Goal: Task Accomplishment & Management: Manage account settings

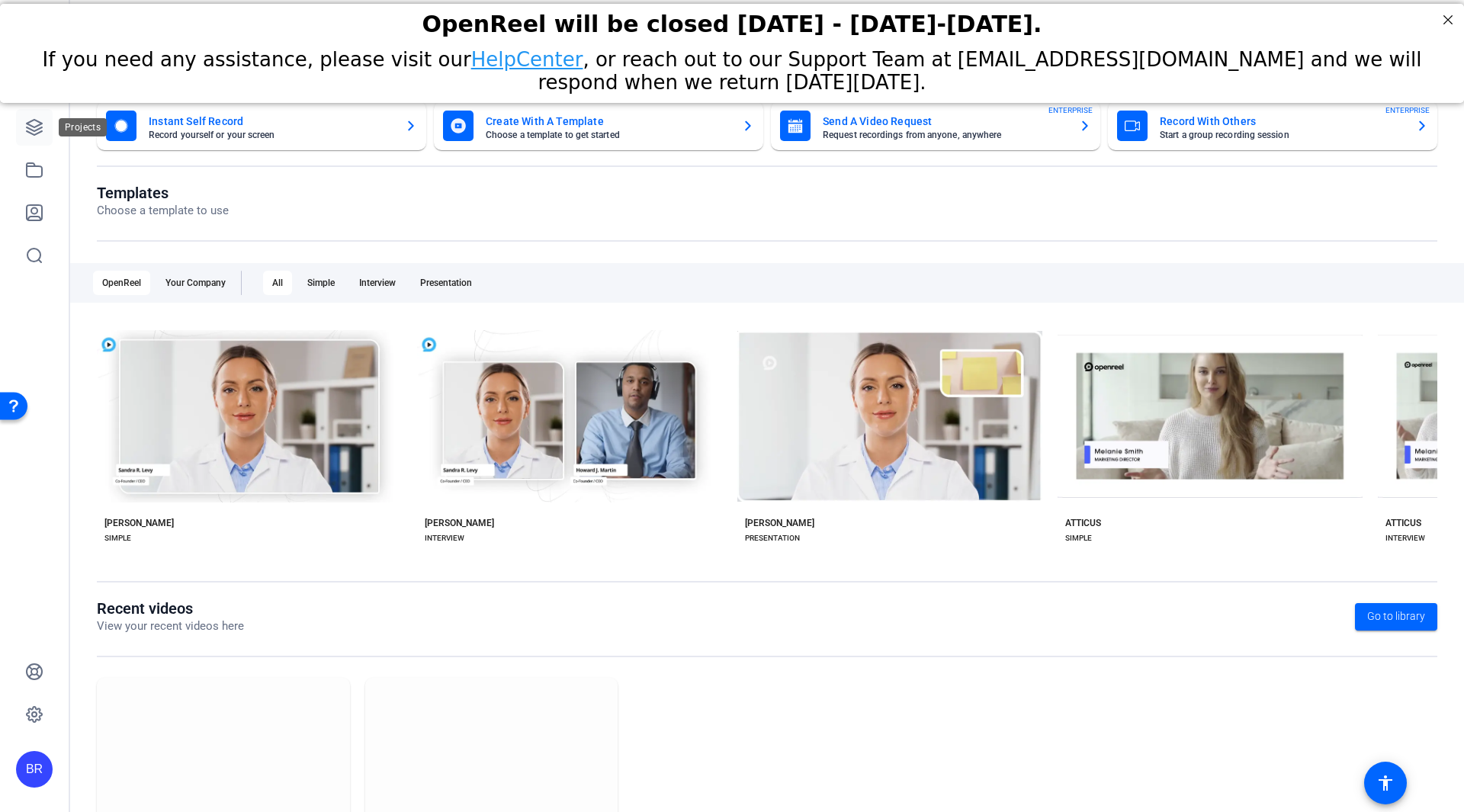
click at [29, 126] on icon at bounding box center [34, 127] width 18 height 18
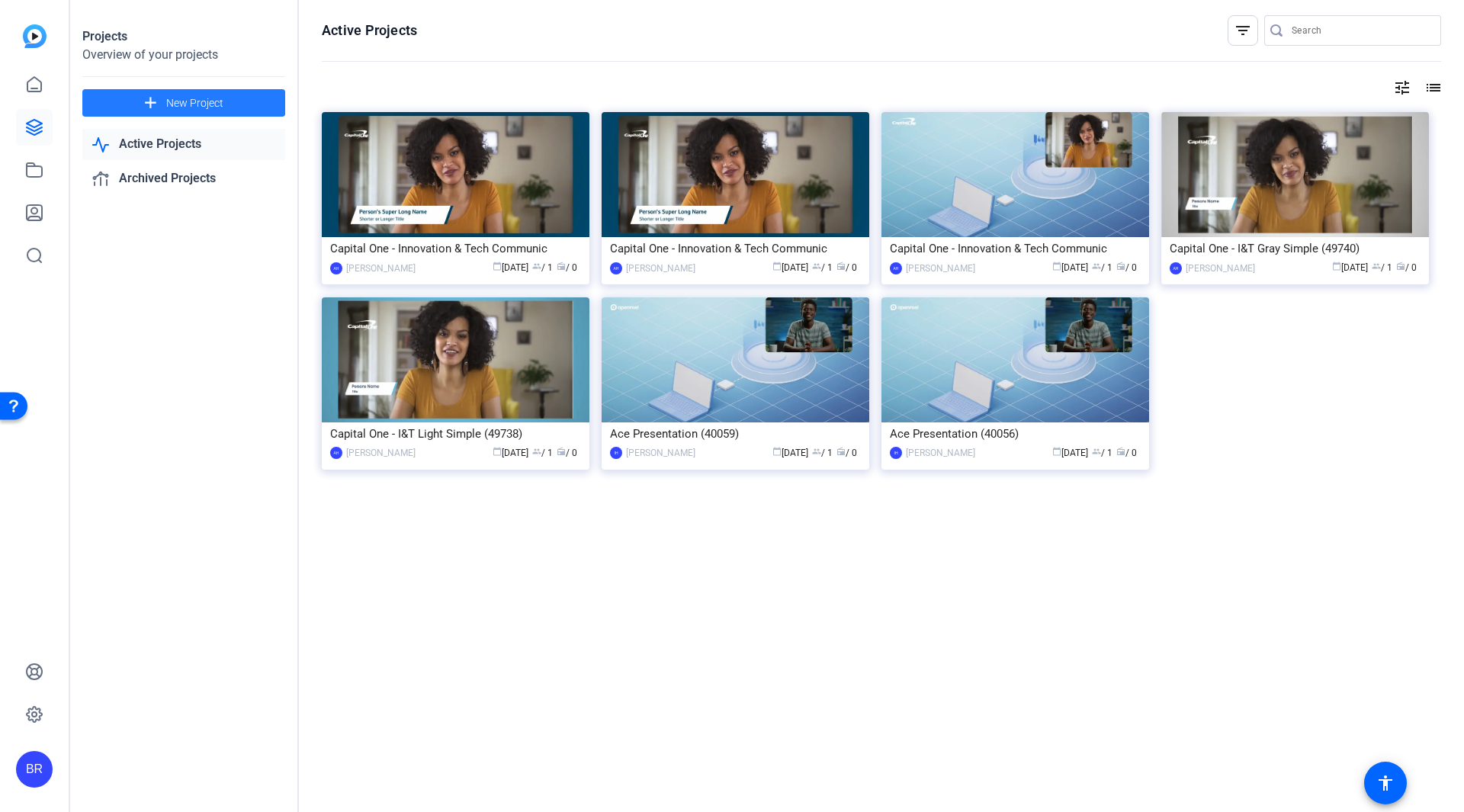
click at [197, 103] on span "New Project" at bounding box center [194, 103] width 57 height 16
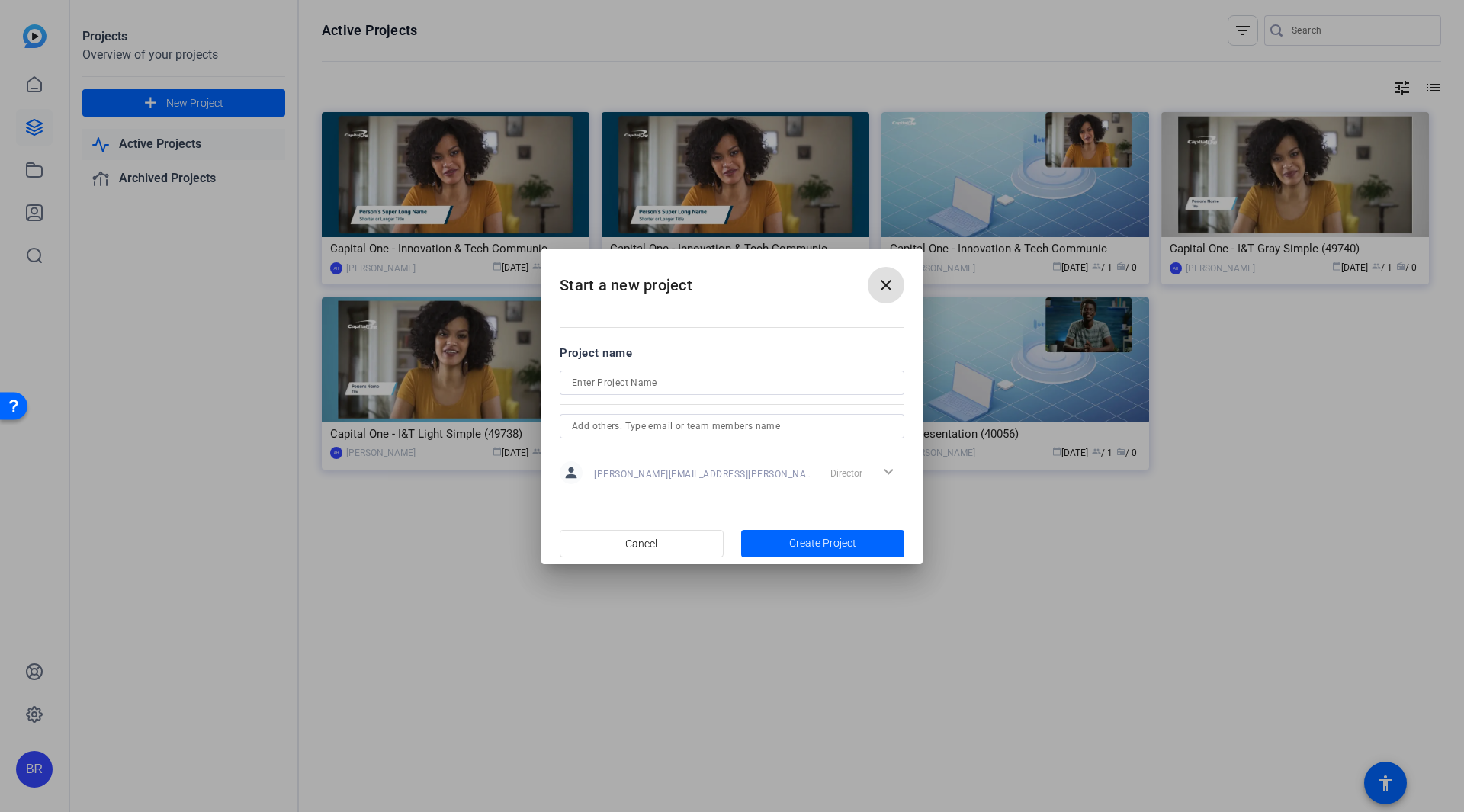
click at [618, 377] on input at bounding box center [732, 382] width 320 height 18
type input "Sponsor Newsletter Videos for Cohort 3"
click at [797, 549] on span "Create Project" at bounding box center [822, 543] width 67 height 16
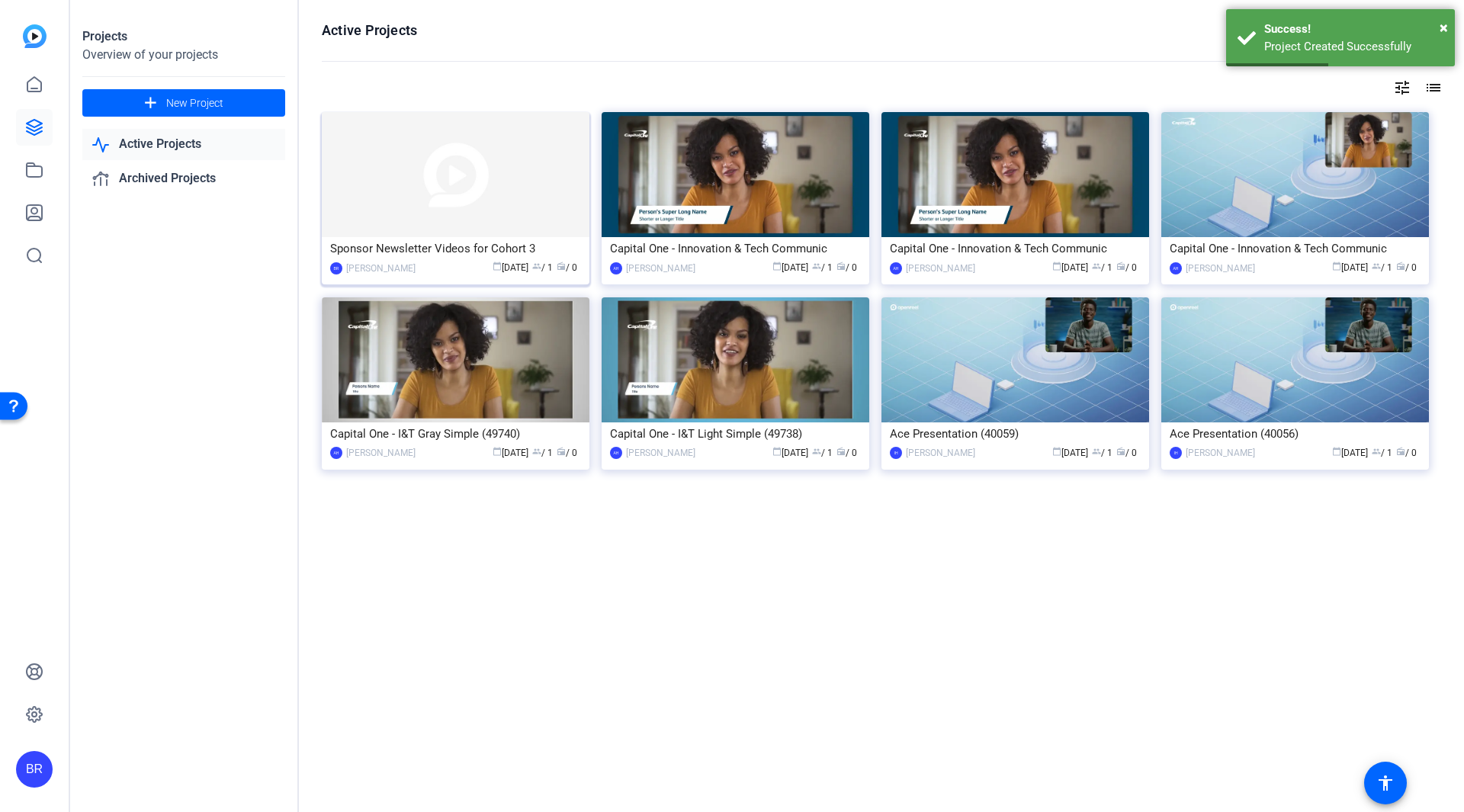
click at [455, 244] on div "Sponsor Newsletter Videos for Cohort 3" at bounding box center [455, 248] width 251 height 23
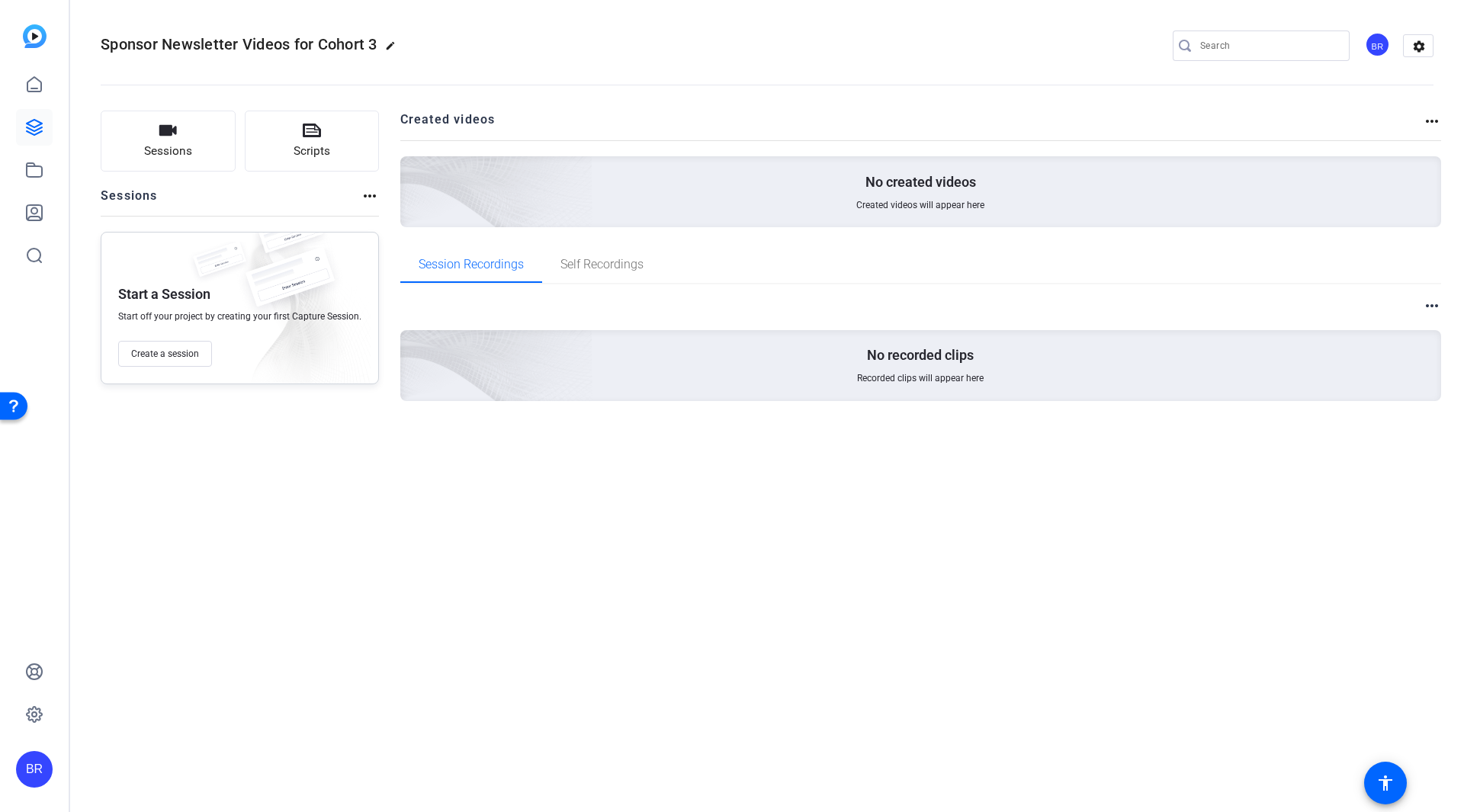
click at [613, 531] on div "Sponsor Newsletter Videos for Cohort 3 edit BR settings Sessions Scripts Sessio…" at bounding box center [767, 406] width 1394 height 812
click at [198, 153] on button "Sessions" at bounding box center [168, 141] width 135 height 61
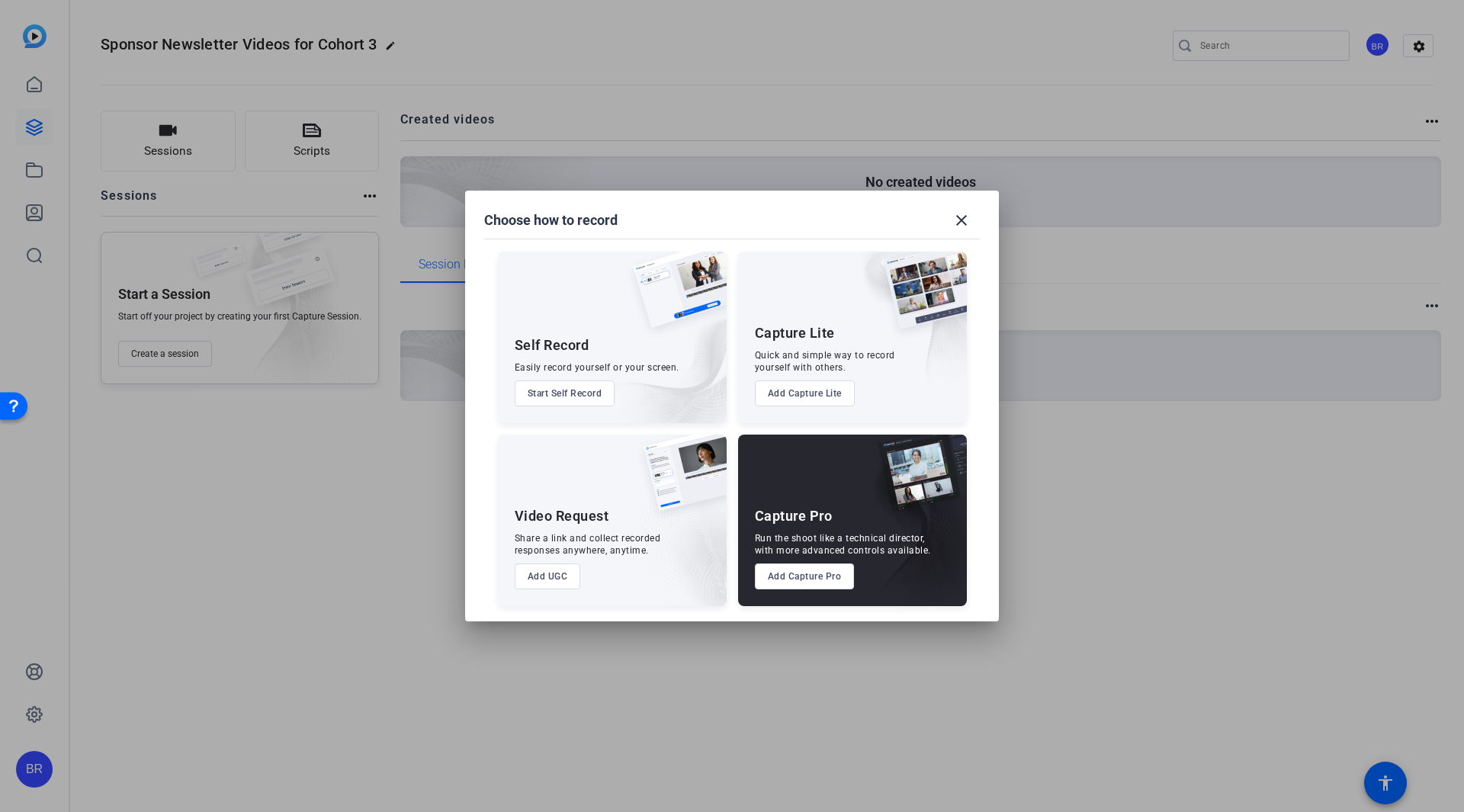
click at [552, 571] on button "Add UGC" at bounding box center [548, 576] width 66 height 26
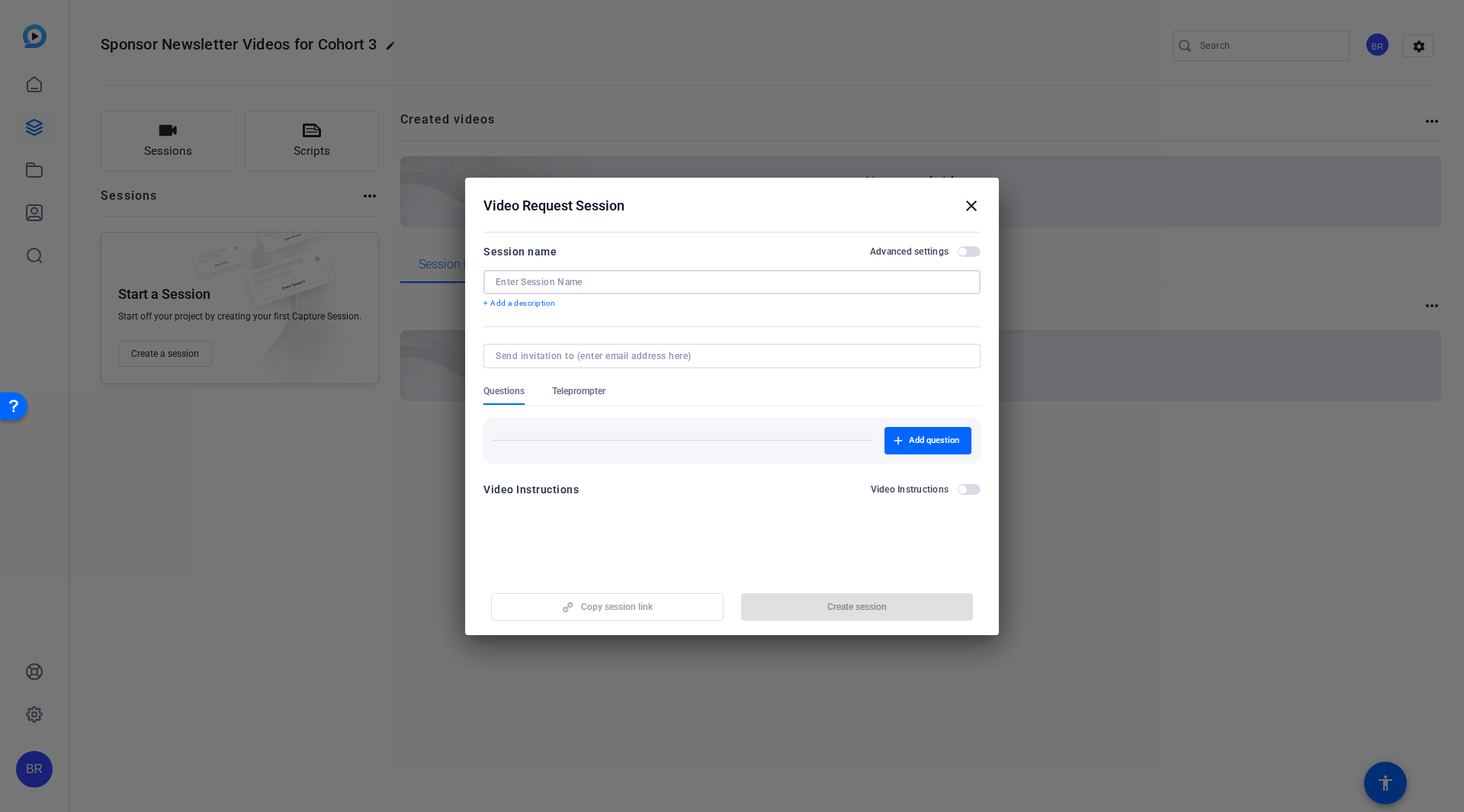
click at [549, 285] on input at bounding box center [732, 281] width 473 height 12
type input "Sponsor Newsletter Videos Cohort 3_August"
click at [817, 607] on span "button" at bounding box center [857, 606] width 232 height 37
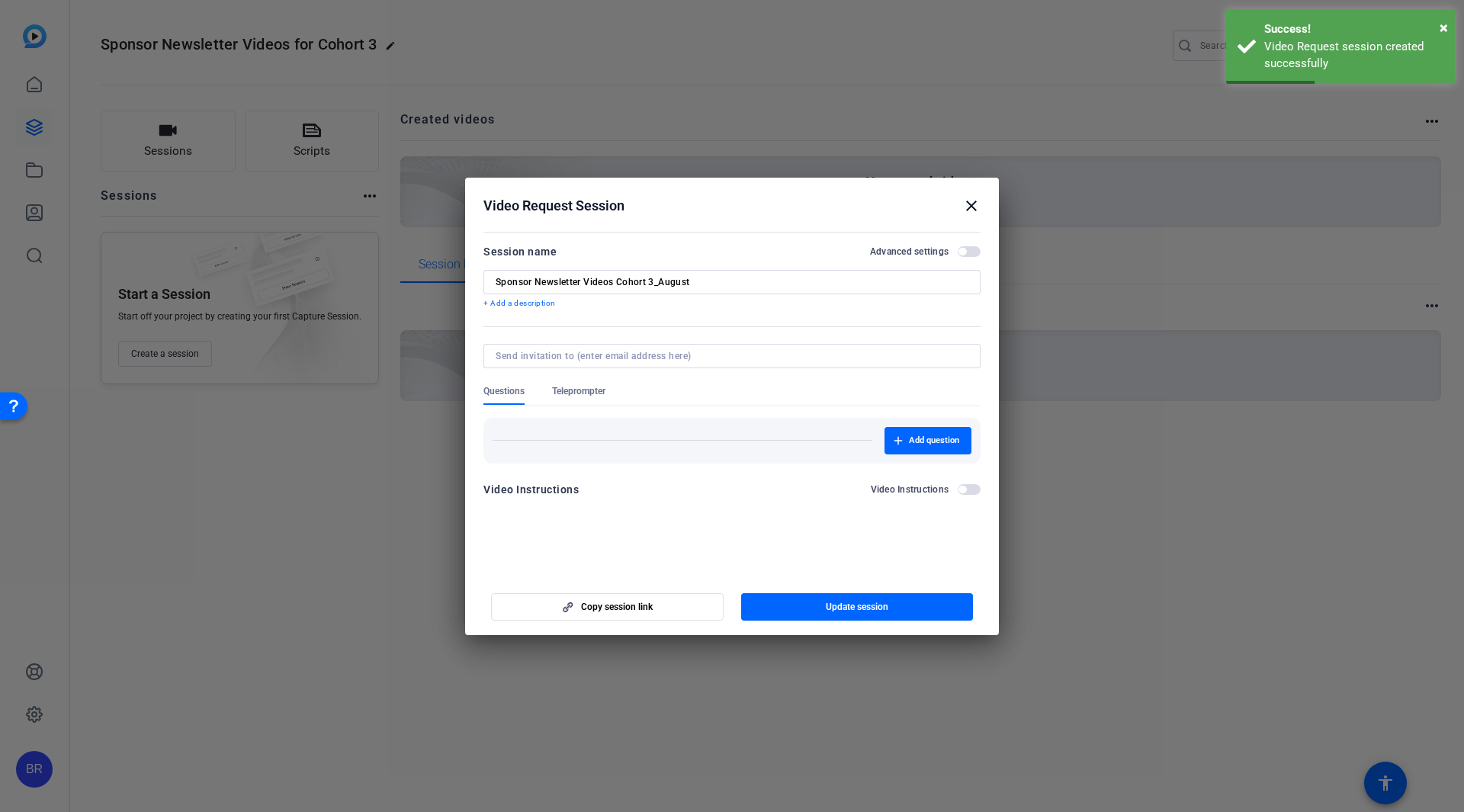
click at [968, 207] on mat-icon "close" at bounding box center [970, 206] width 18 height 18
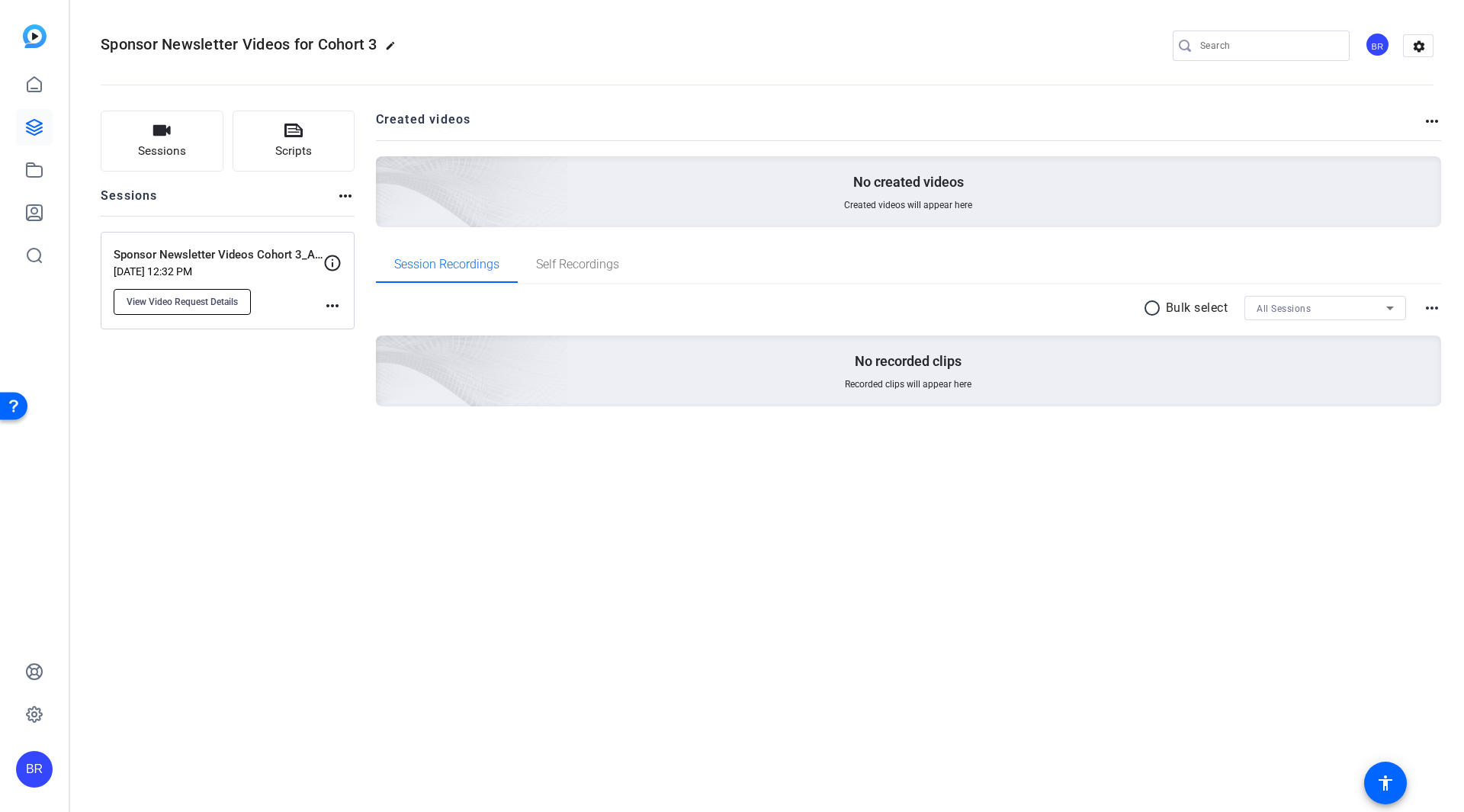
click at [240, 301] on button "View Video Request Details" at bounding box center [182, 301] width 137 height 26
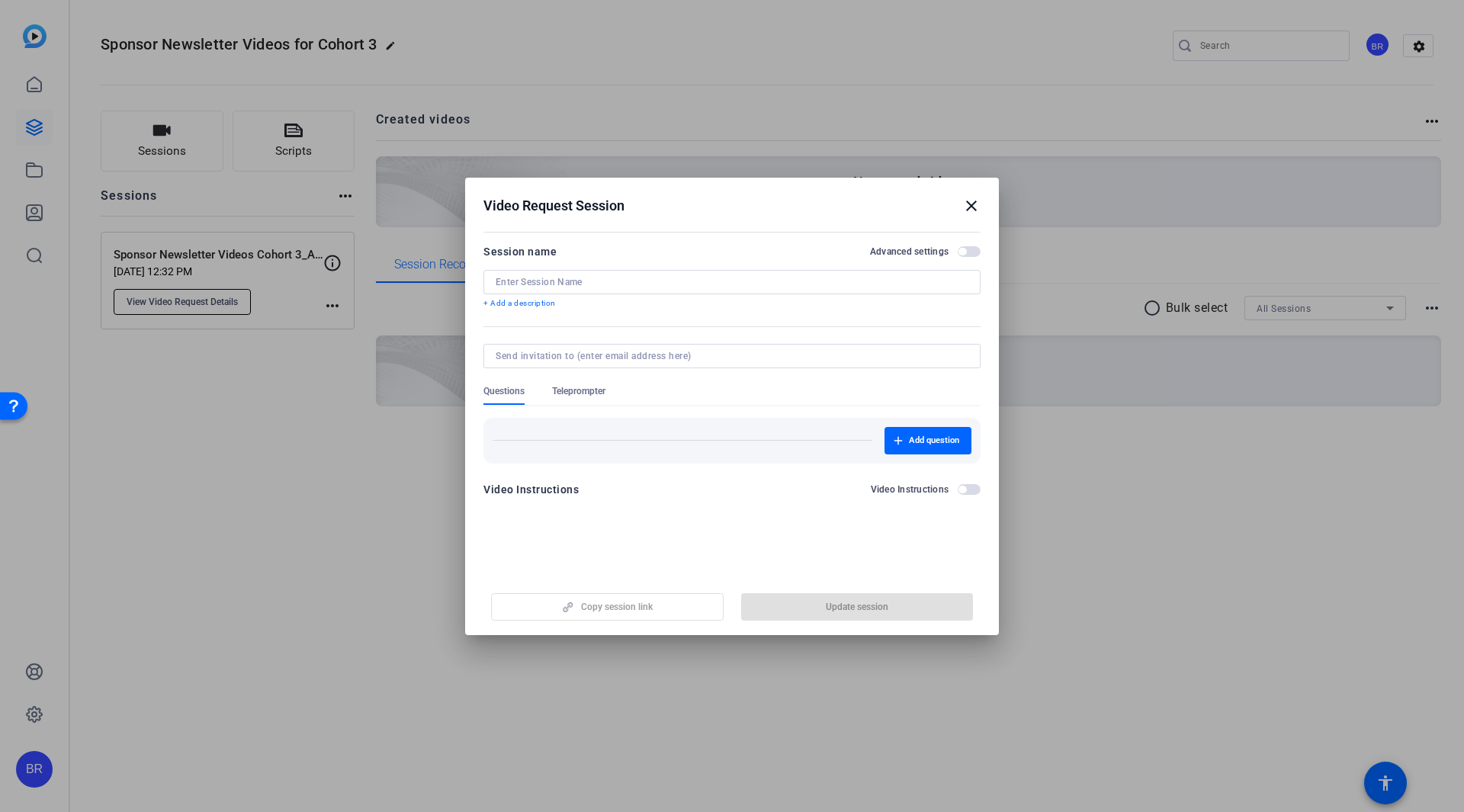
type input "Sponsor Newsletter Videos Cohort 3_August"
click at [1147, 505] on div at bounding box center [732, 406] width 1464 height 812
click at [969, 195] on h2 "Video Request Session close" at bounding box center [732, 202] width 533 height 49
click at [973, 205] on mat-icon "close" at bounding box center [970, 206] width 18 height 18
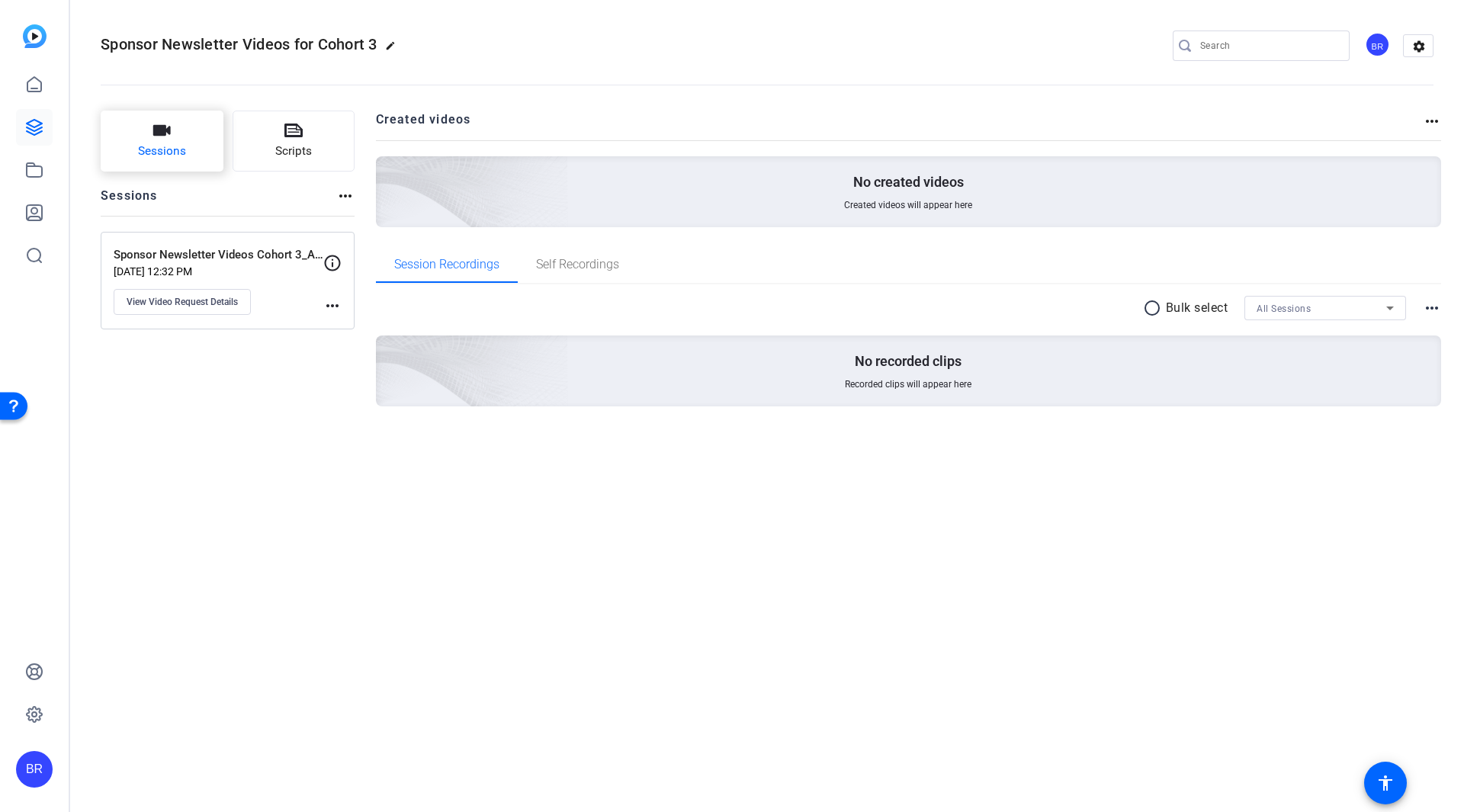
click at [186, 142] on button "Sessions" at bounding box center [162, 141] width 123 height 61
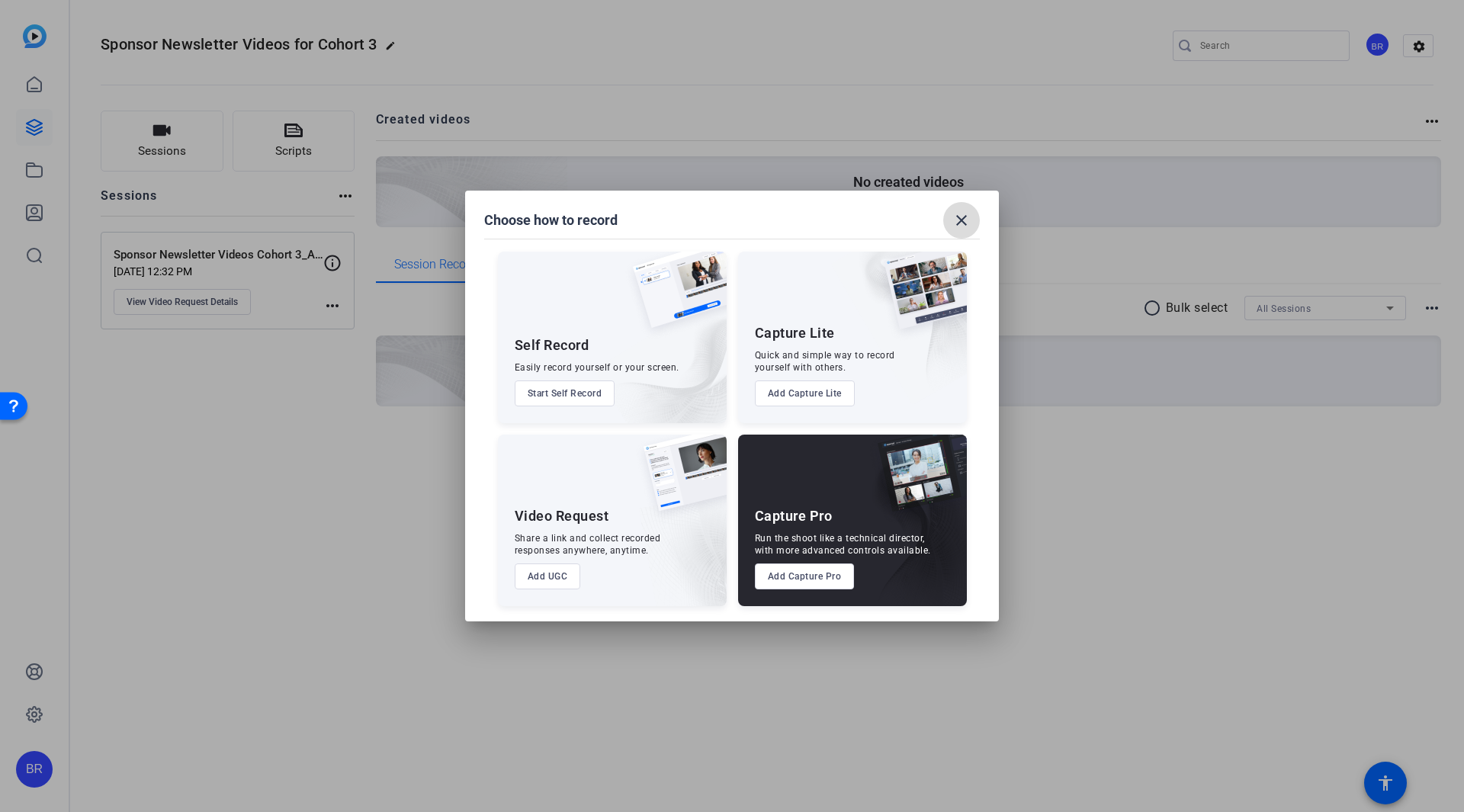
click at [955, 217] on mat-icon "close" at bounding box center [961, 220] width 18 height 18
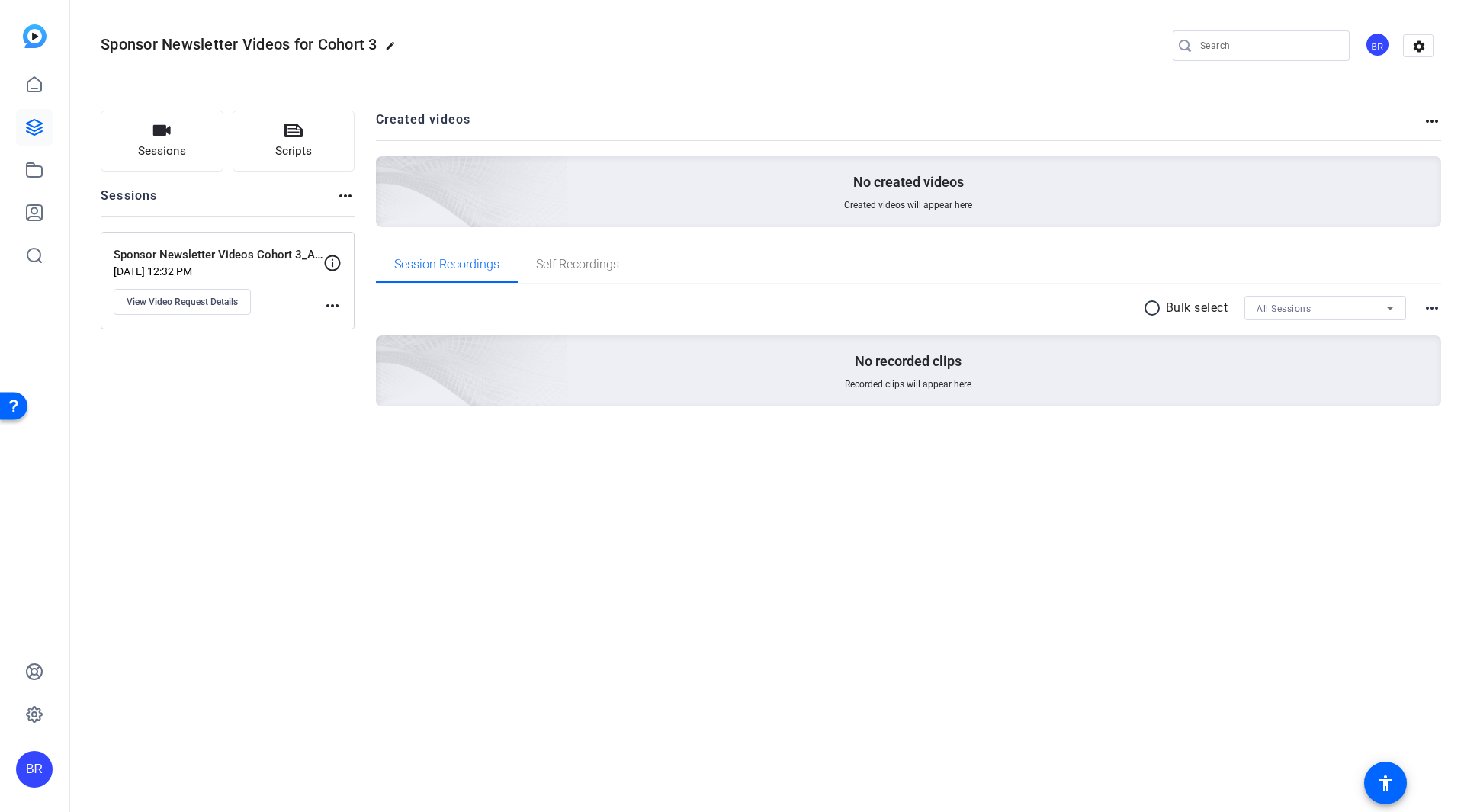
click at [333, 269] on icon at bounding box center [333, 262] width 16 height 16
click at [243, 265] on p "Aug 15, 2025 @ 12:32 PM" at bounding box center [218, 271] width 209 height 12
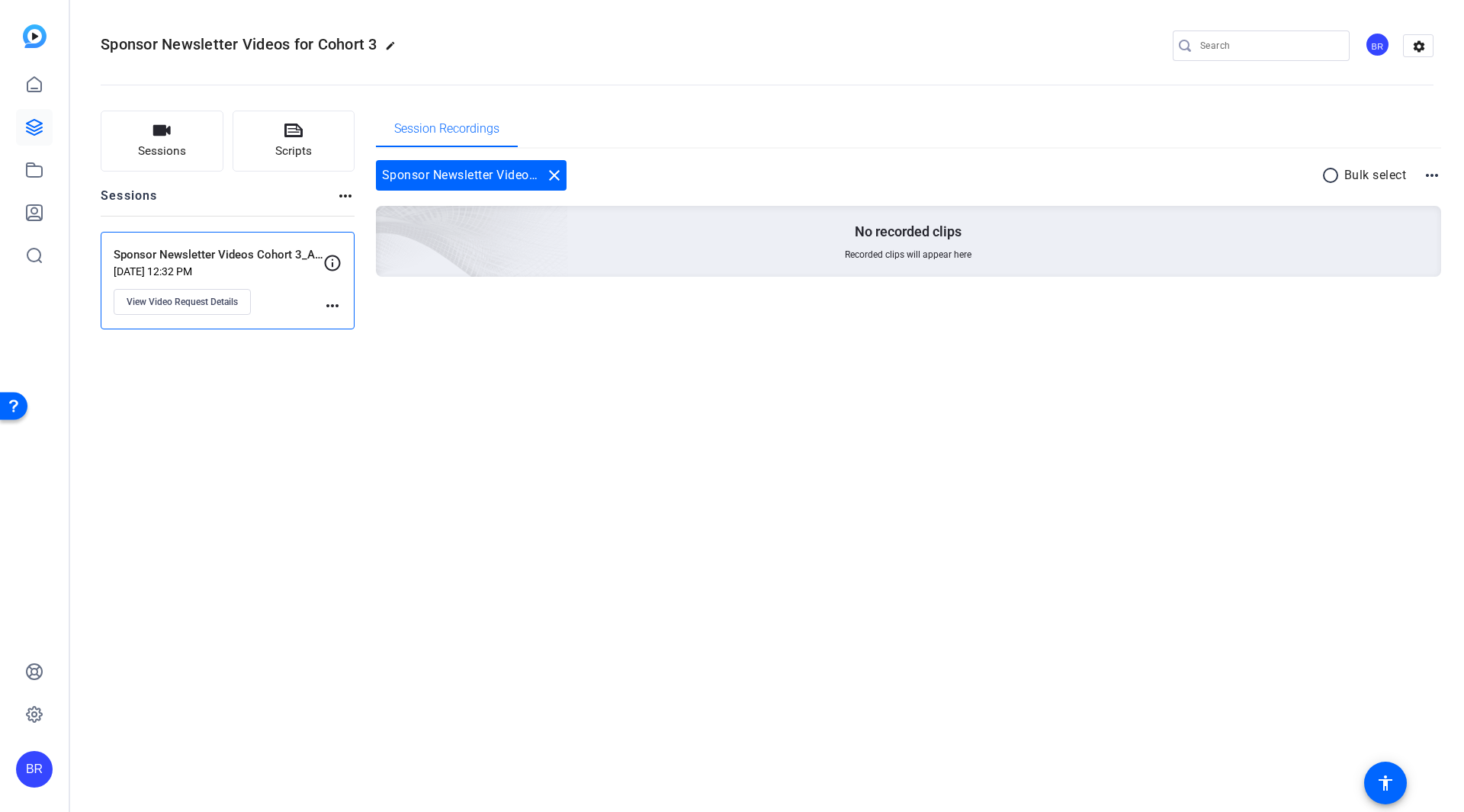
click at [160, 252] on p "Sponsor Newsletter Videos Cohort 3_August" at bounding box center [218, 255] width 209 height 18
click at [179, 301] on span "View Video Request Details" at bounding box center [182, 301] width 111 height 12
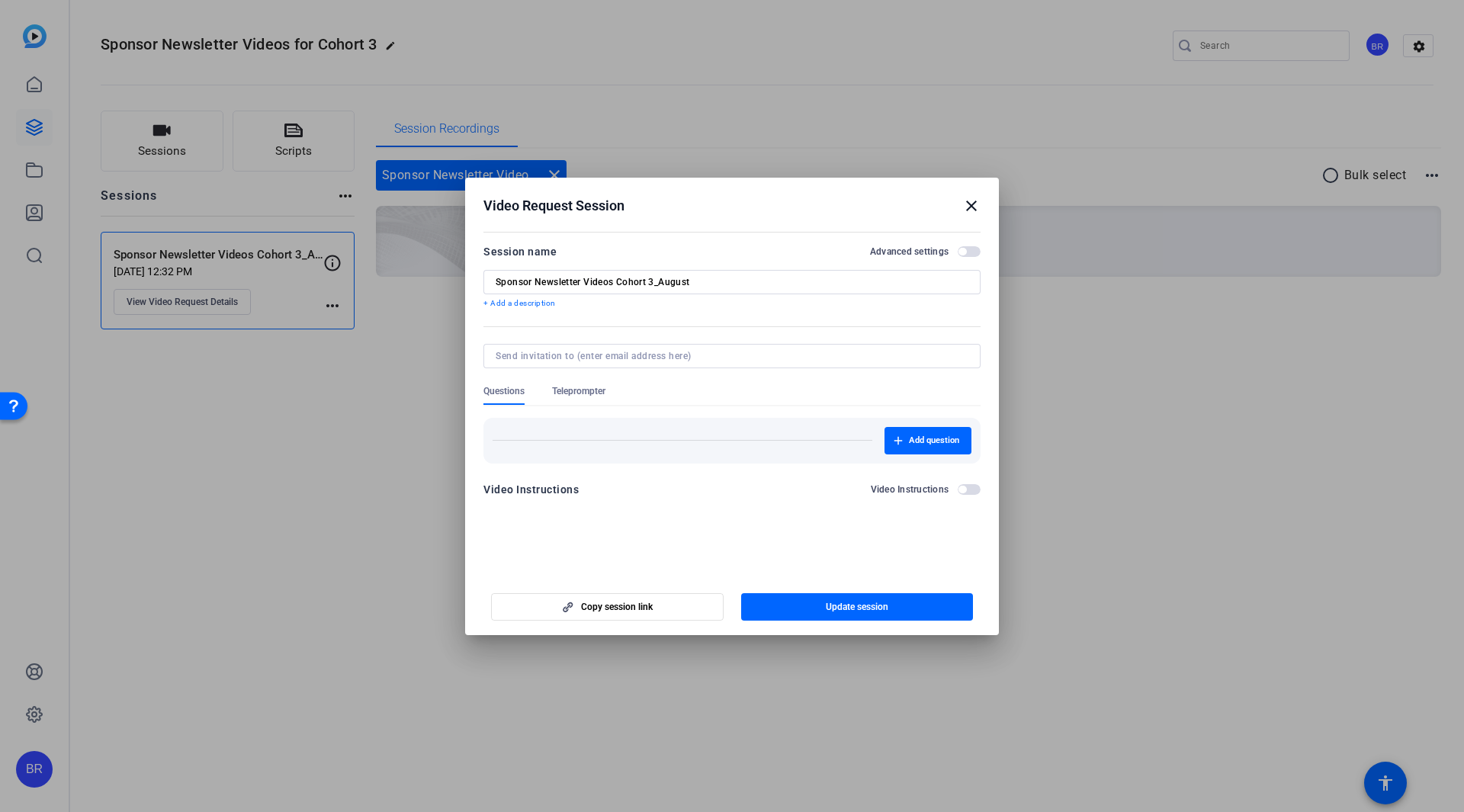
click at [568, 278] on input "Sponsor Newsletter Videos Cohort 3_August" at bounding box center [732, 281] width 473 height 12
drag, startPoint x: 661, startPoint y: 280, endPoint x: 482, endPoint y: 283, distance: 179.0
click at [482, 283] on mat-dialog-content "Session name Advanced settings Sponsor Newsletter Videos Cohort 3_August + Add …" at bounding box center [732, 376] width 533 height 298
click at [632, 280] on input "Sponsor Newsletter Videos Cohort 3_August" at bounding box center [732, 281] width 473 height 12
drag, startPoint x: 655, startPoint y: 283, endPoint x: 495, endPoint y: 286, distance: 160.0
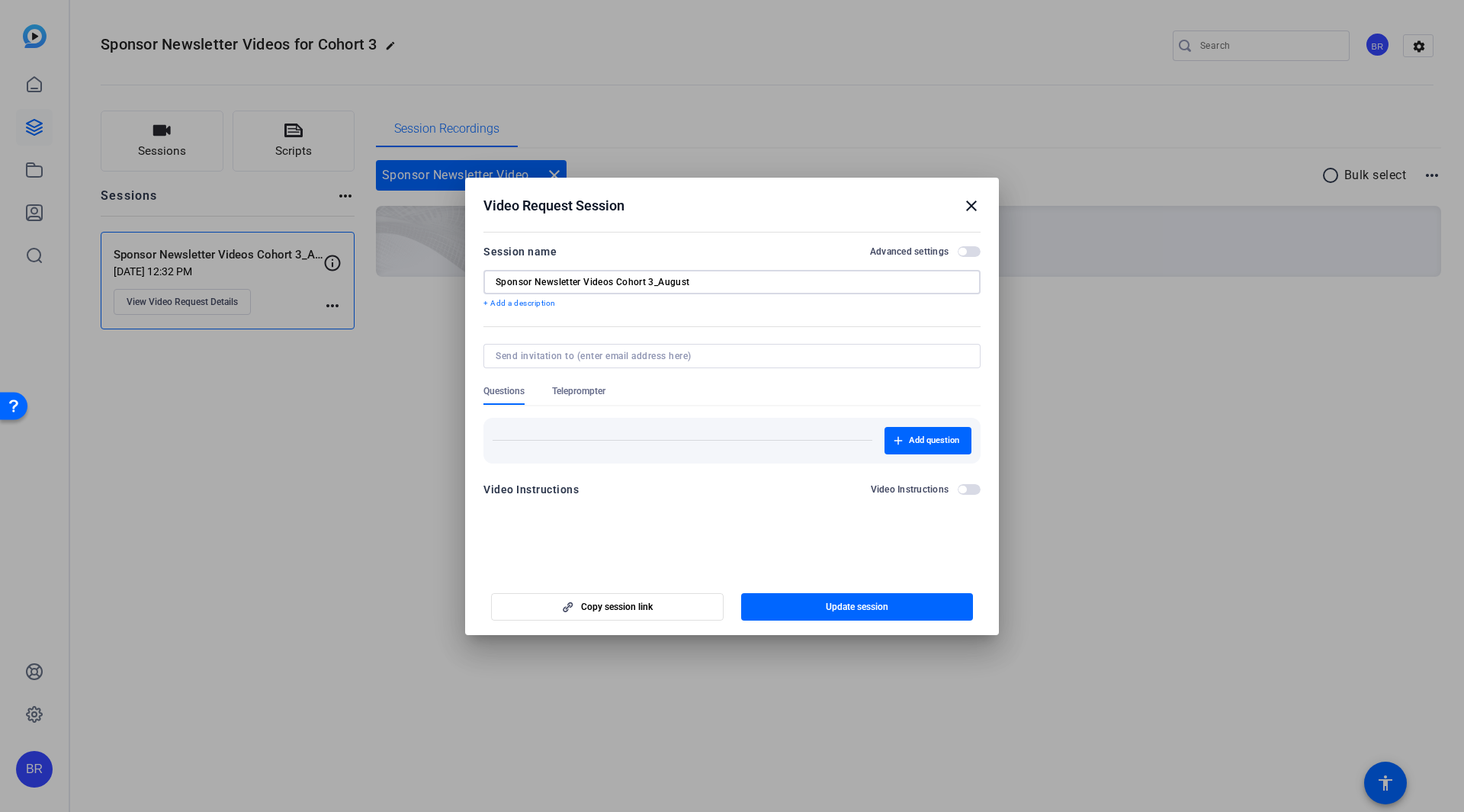
click at [490, 286] on div "Sponsor Newsletter Videos Cohort 3_August" at bounding box center [732, 282] width 497 height 25
click at [596, 284] on input "August" at bounding box center [732, 281] width 473 height 12
paste input "Sponsor Newsletter Videos Cohort 3"
type input "August: Sponsor Newsletter Videos Cohort 3"
click at [888, 599] on span "button" at bounding box center [857, 606] width 232 height 37
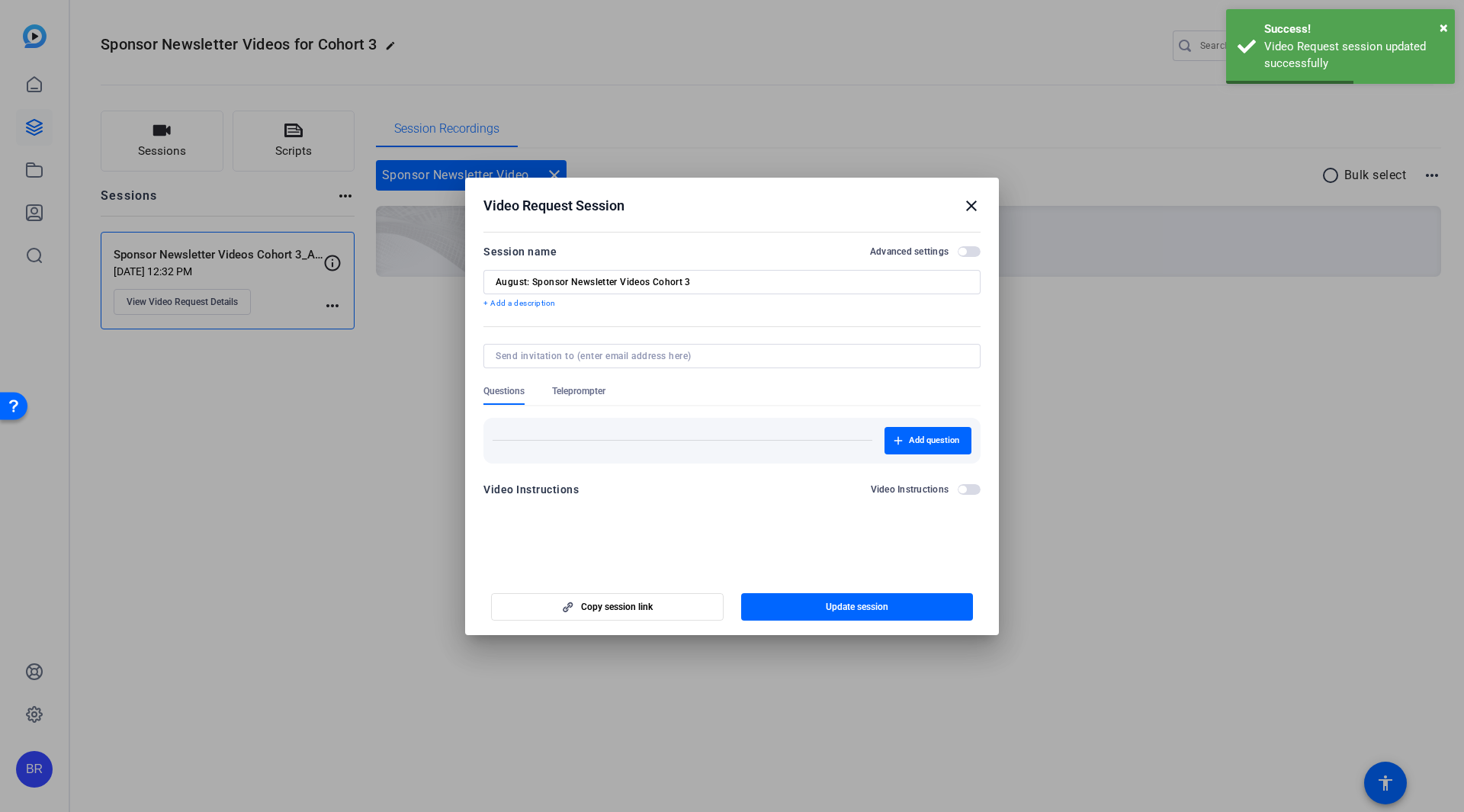
click at [962, 207] on mat-icon "close" at bounding box center [970, 206] width 18 height 18
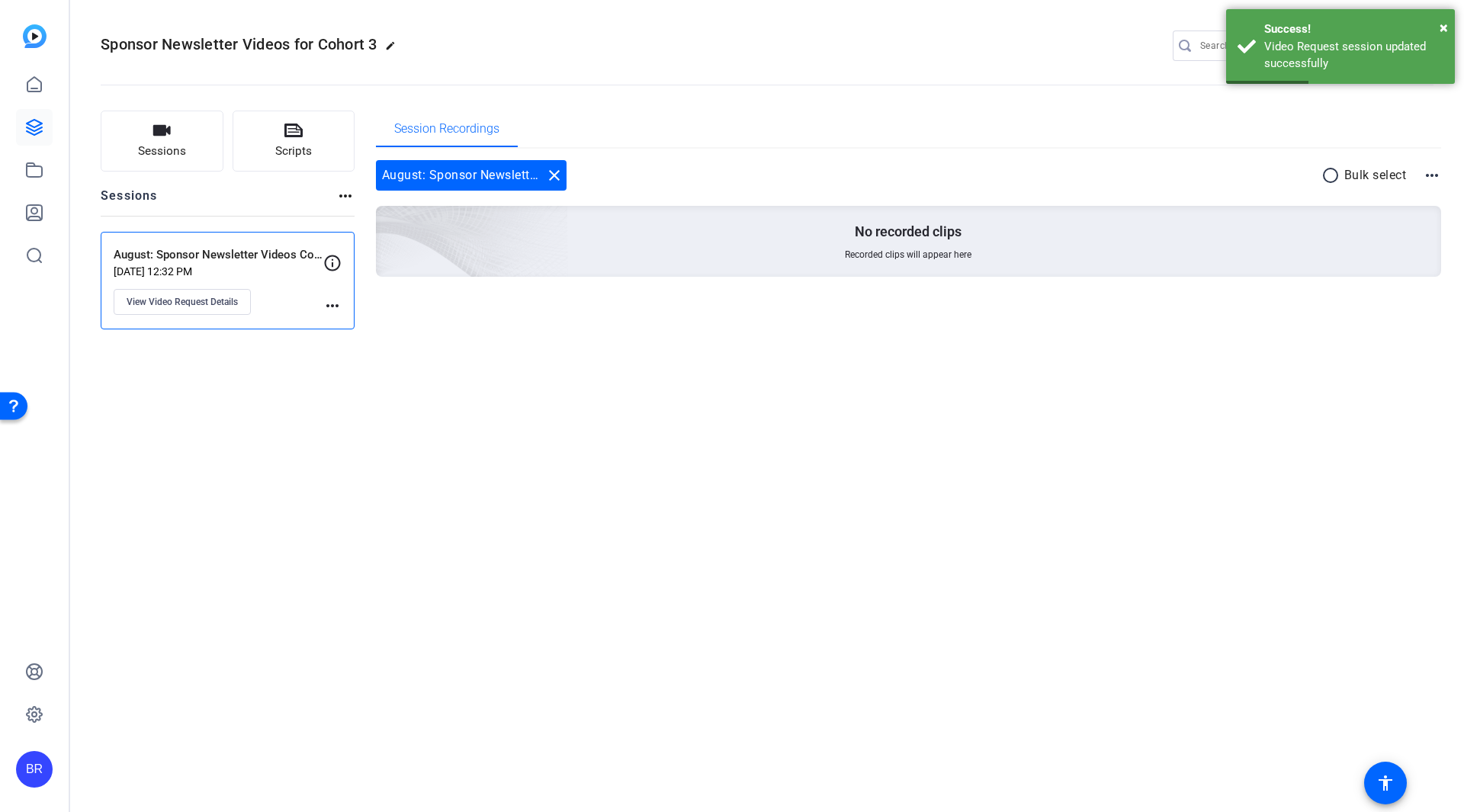
click at [515, 438] on div "Sponsor Newsletter Videos for Cohort 3 edit BR settings Sessions Scripts Sessio…" at bounding box center [767, 406] width 1394 height 812
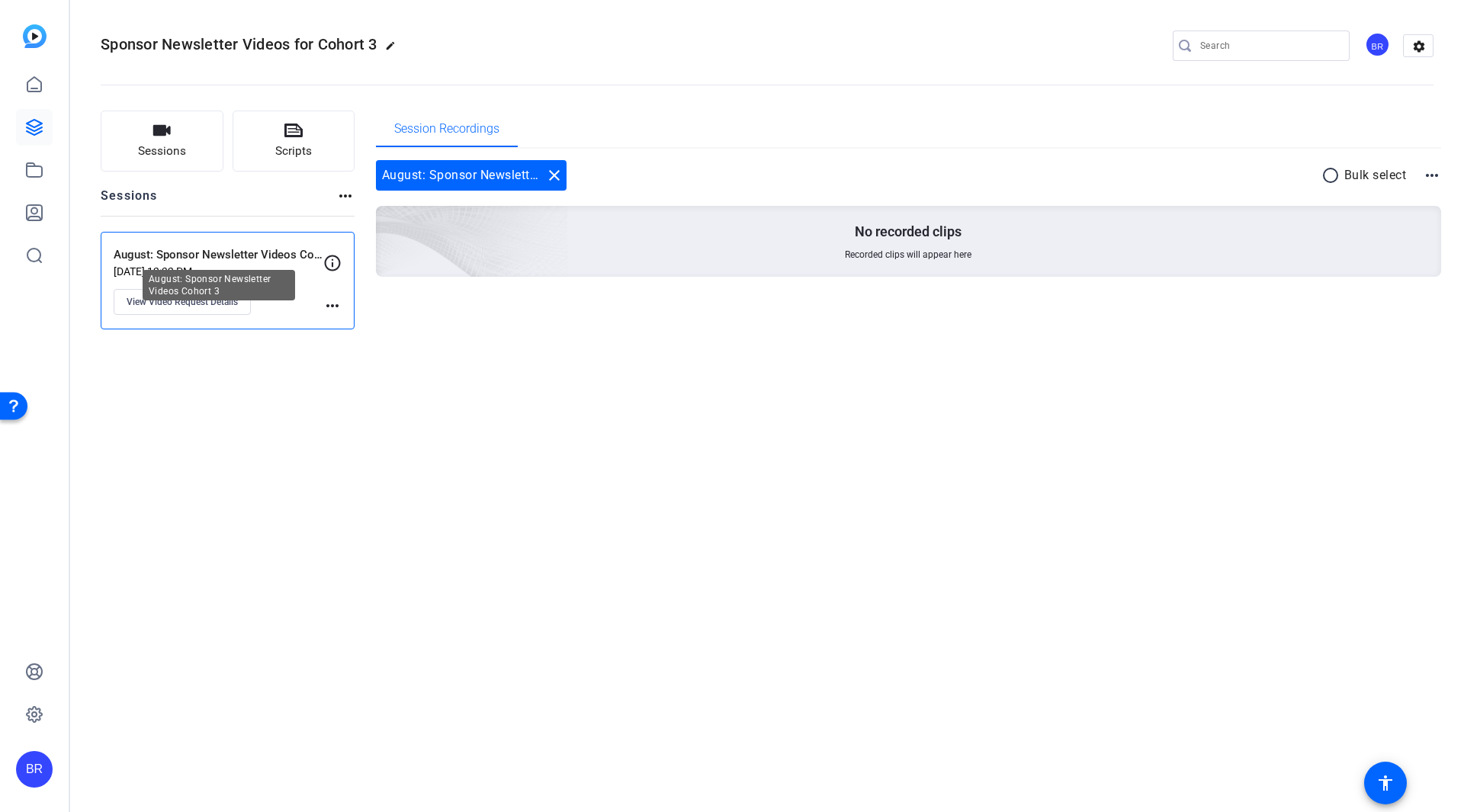
click at [240, 252] on p "August: Sponsor Newsletter Videos Cohort 3" at bounding box center [218, 255] width 209 height 18
click at [225, 298] on span "View Video Request Details" at bounding box center [182, 301] width 111 height 12
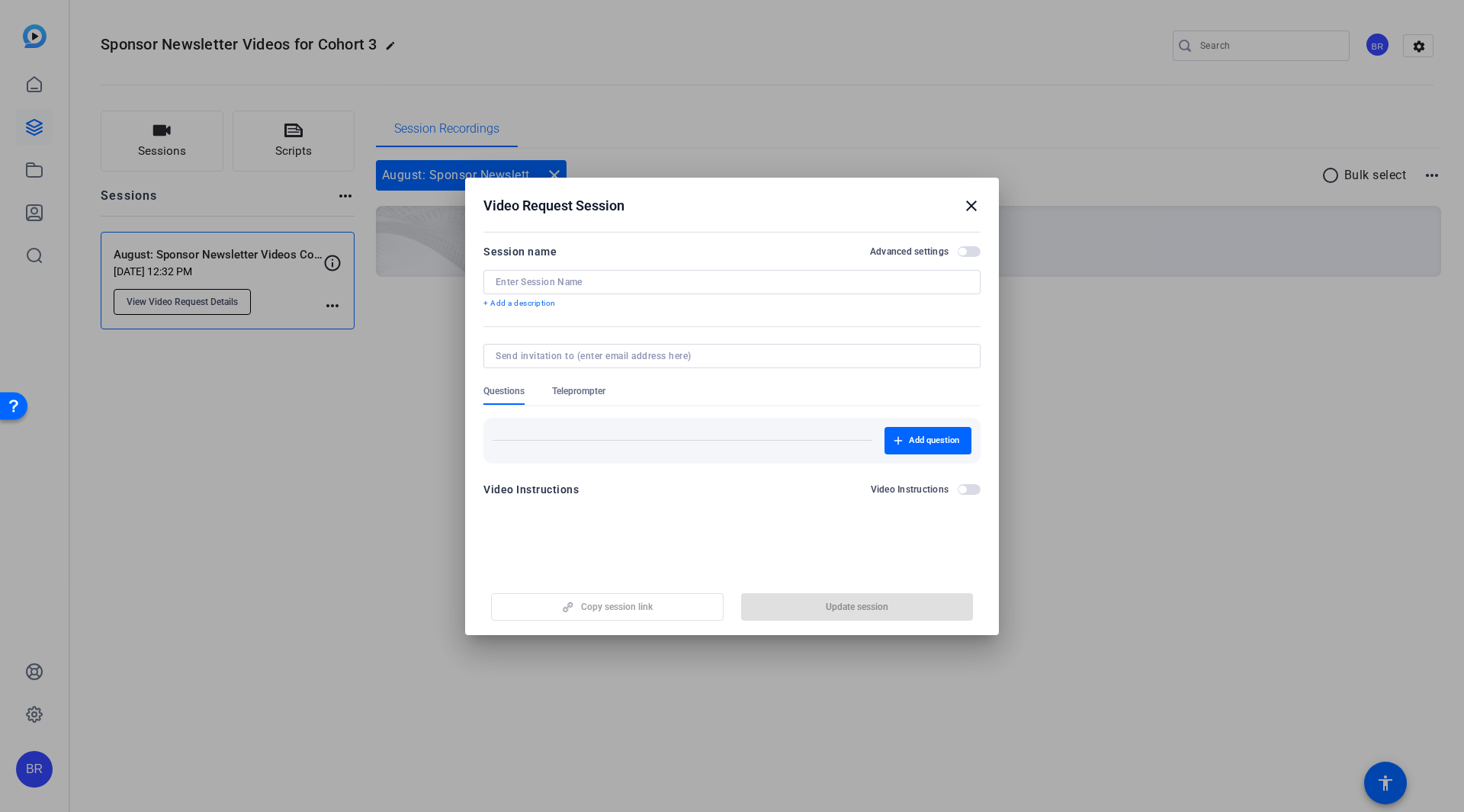
type input "August: Sponsor Newsletter Videos Cohort 3"
click at [700, 282] on input "August: Sponsor Newsletter Videos Cohort 3" at bounding box center [732, 281] width 473 height 12
click at [966, 214] on mat-icon "close" at bounding box center [970, 206] width 18 height 18
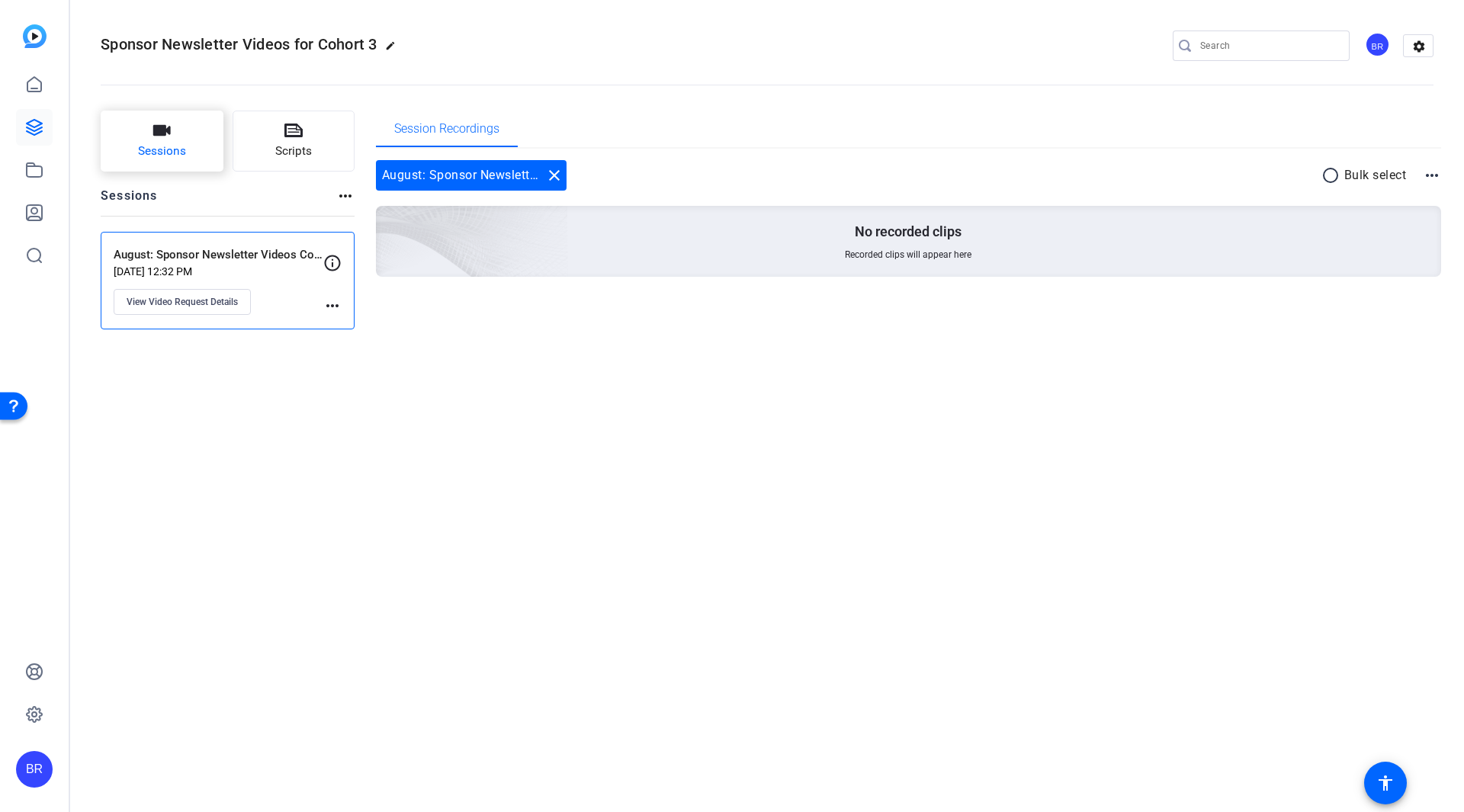
click at [194, 144] on button "Sessions" at bounding box center [162, 141] width 123 height 61
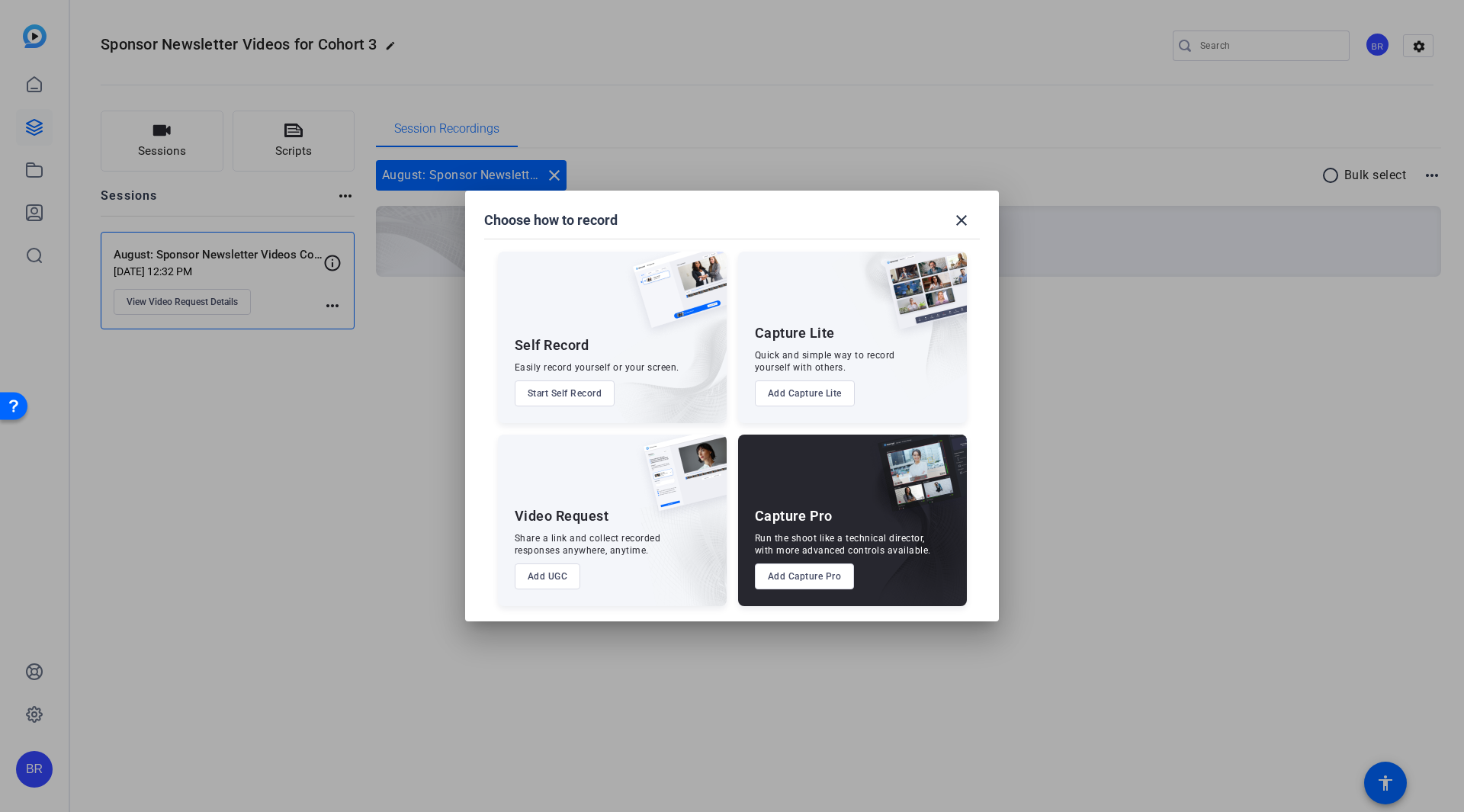
click at [544, 571] on button "Add UGC" at bounding box center [548, 576] width 66 height 26
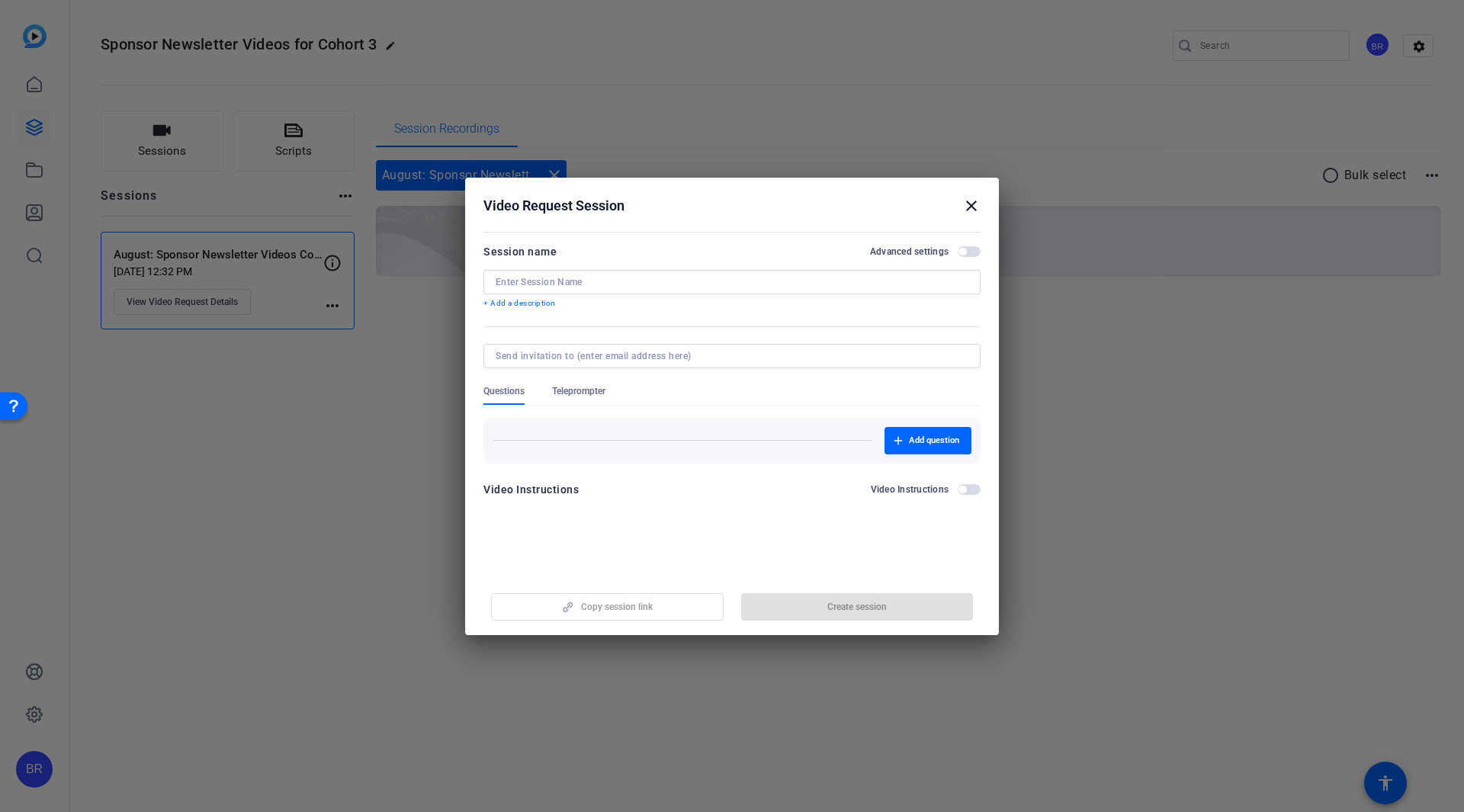
click at [596, 287] on input at bounding box center [732, 281] width 473 height 12
paste input "August: Sponsor Newsletter Videos Cohort 3"
drag, startPoint x: 526, startPoint y: 282, endPoint x: 483, endPoint y: 282, distance: 43.0
click at [483, 282] on div "August: Sponsor Newsletter Videos Cohort 3" at bounding box center [732, 282] width 497 height 25
type input "September: Sponsor Newsletter Videos Cohort 3"
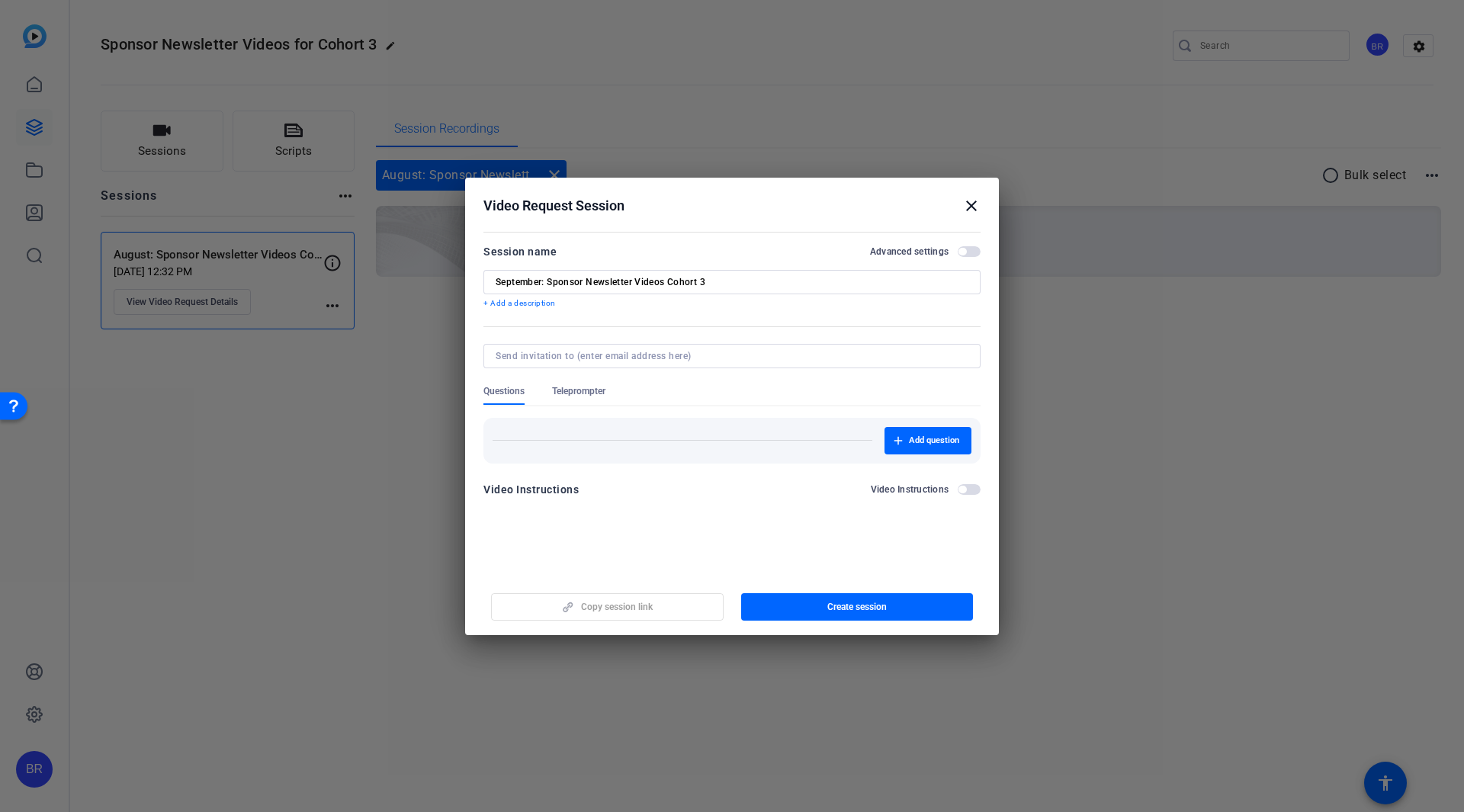
click at [705, 509] on mat-dialog-content "Session name Advanced settings September: Sponsor Newsletter Videos Cohort 3 + …" at bounding box center [732, 376] width 533 height 298
click at [832, 614] on span "button" at bounding box center [857, 606] width 232 height 37
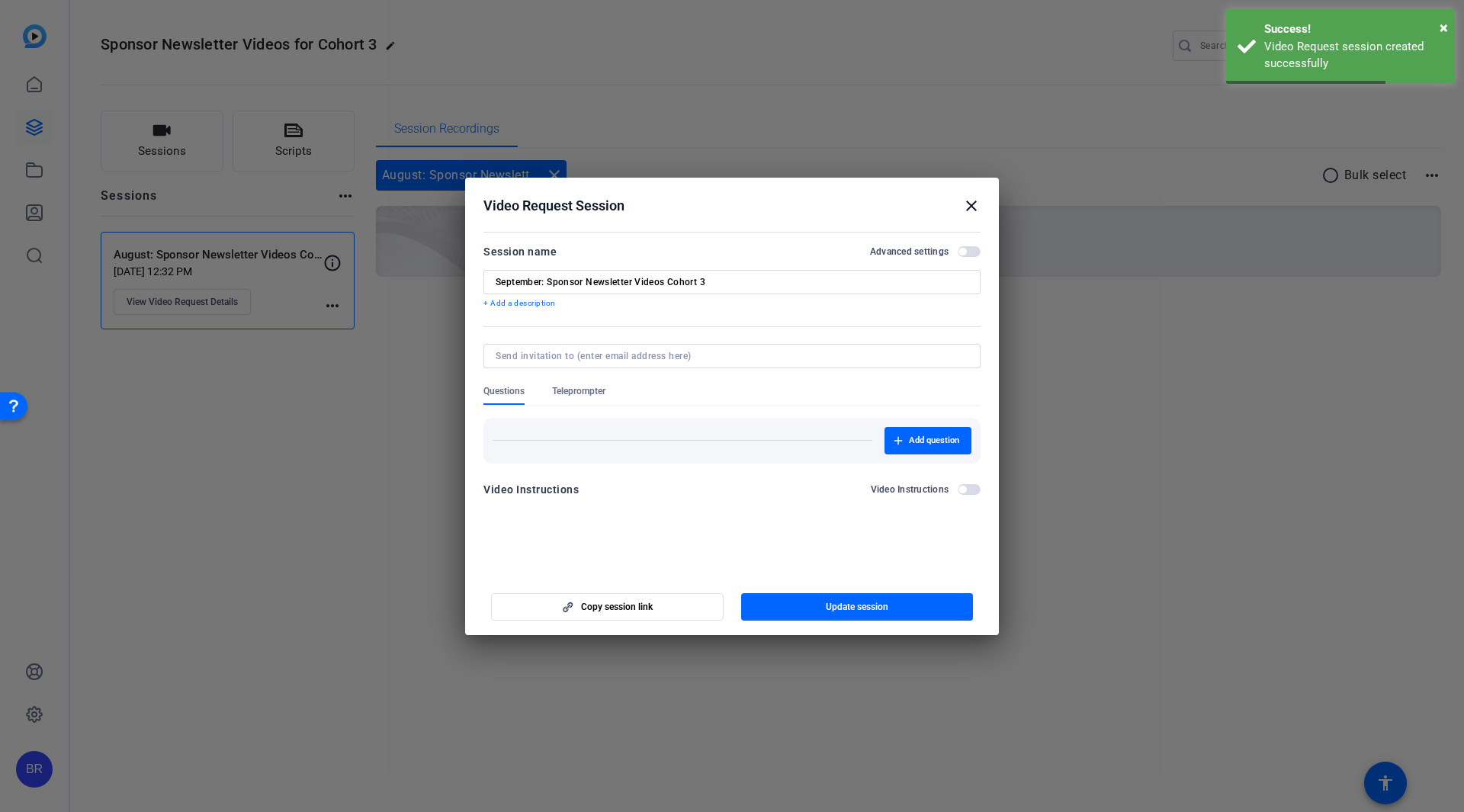
click at [969, 204] on mat-icon "close" at bounding box center [970, 206] width 18 height 18
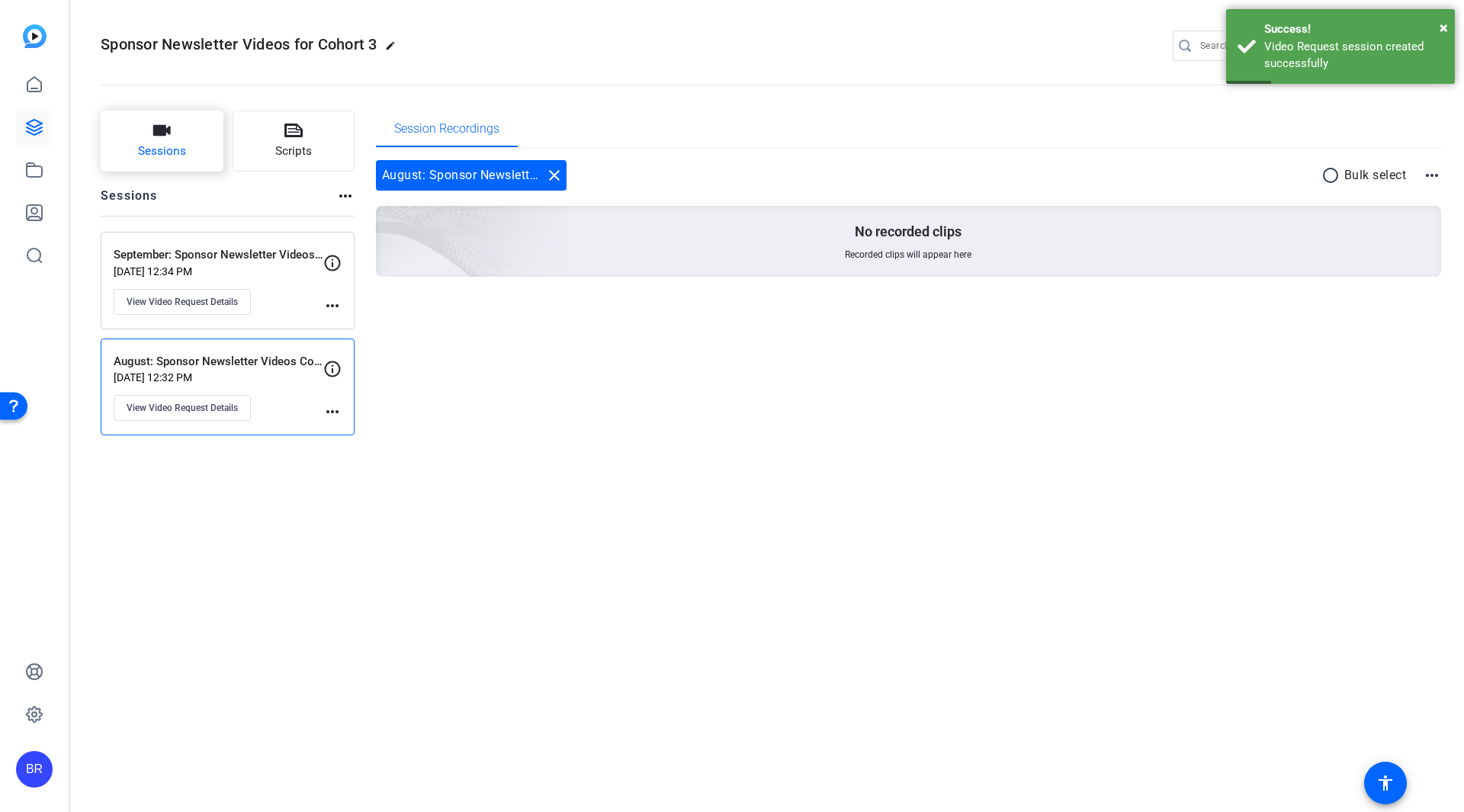
click at [190, 138] on button "Sessions" at bounding box center [162, 141] width 123 height 61
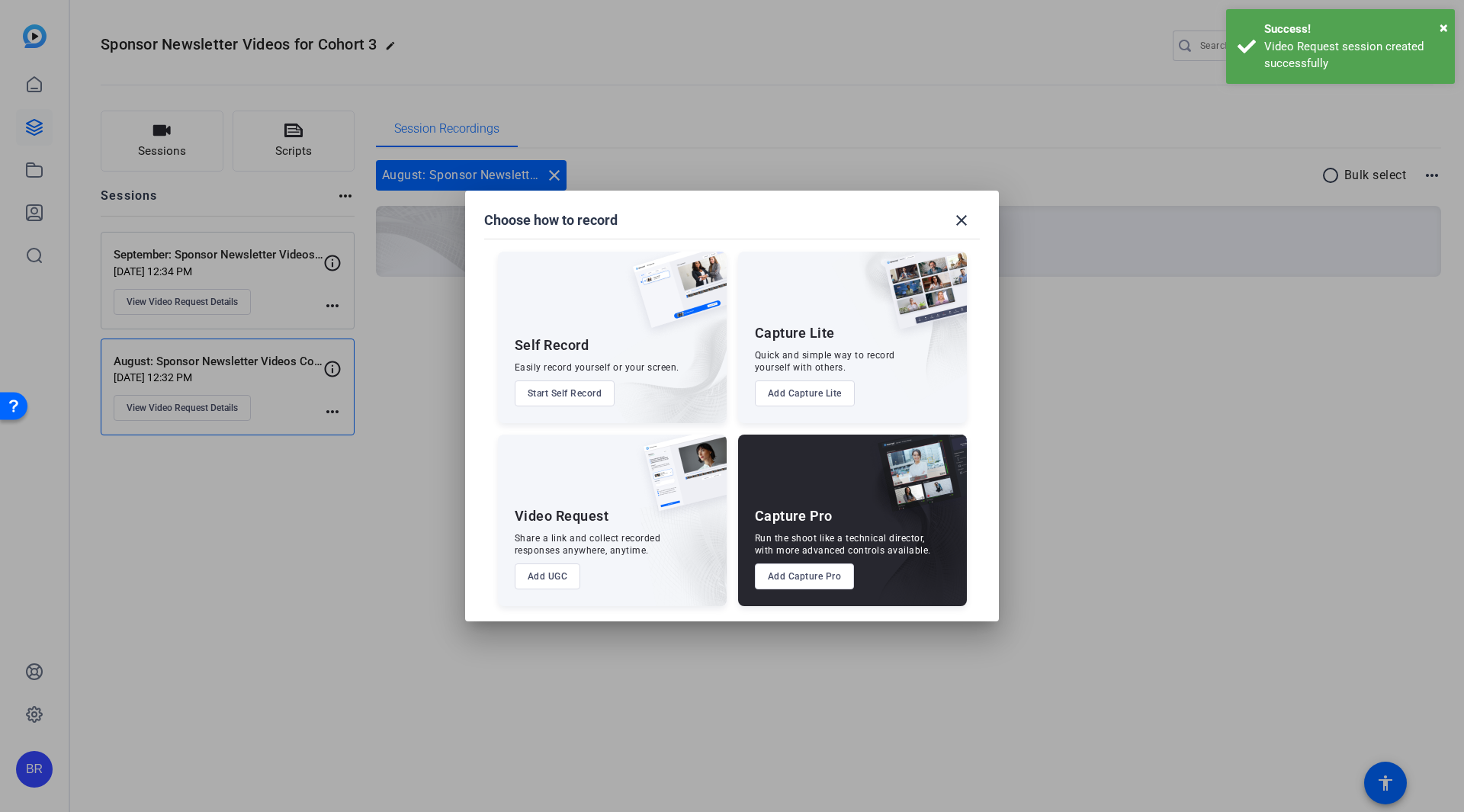
click at [556, 582] on button "Add UGC" at bounding box center [548, 576] width 66 height 26
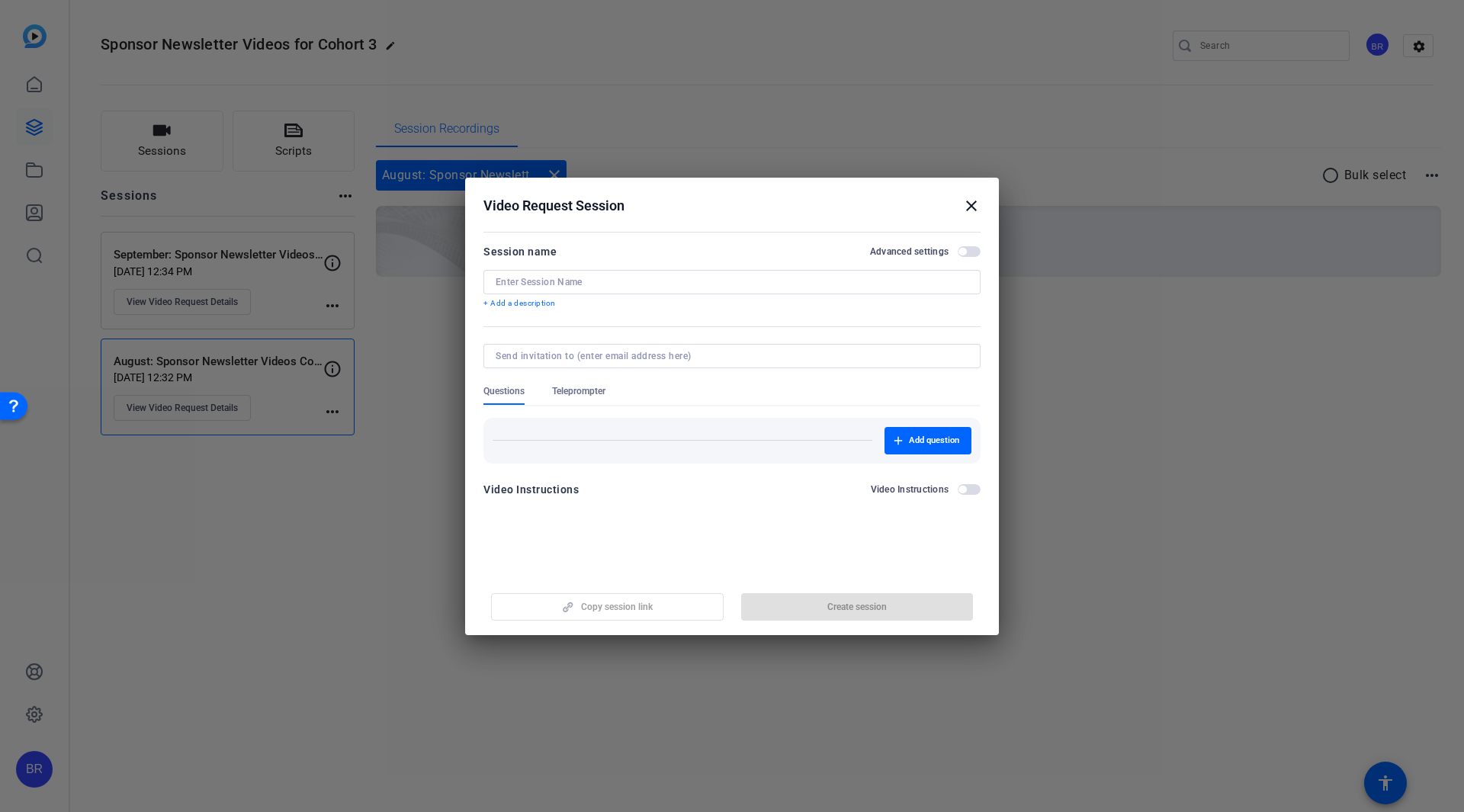
click at [602, 287] on input at bounding box center [732, 281] width 473 height 12
paste input "https://capture.openreel.com/ugc-subject/93e8d497a"
type input "https://capture.openreel.com/ugc-subject/93e8d497a"
click at [973, 201] on mat-icon "close" at bounding box center [970, 206] width 18 height 18
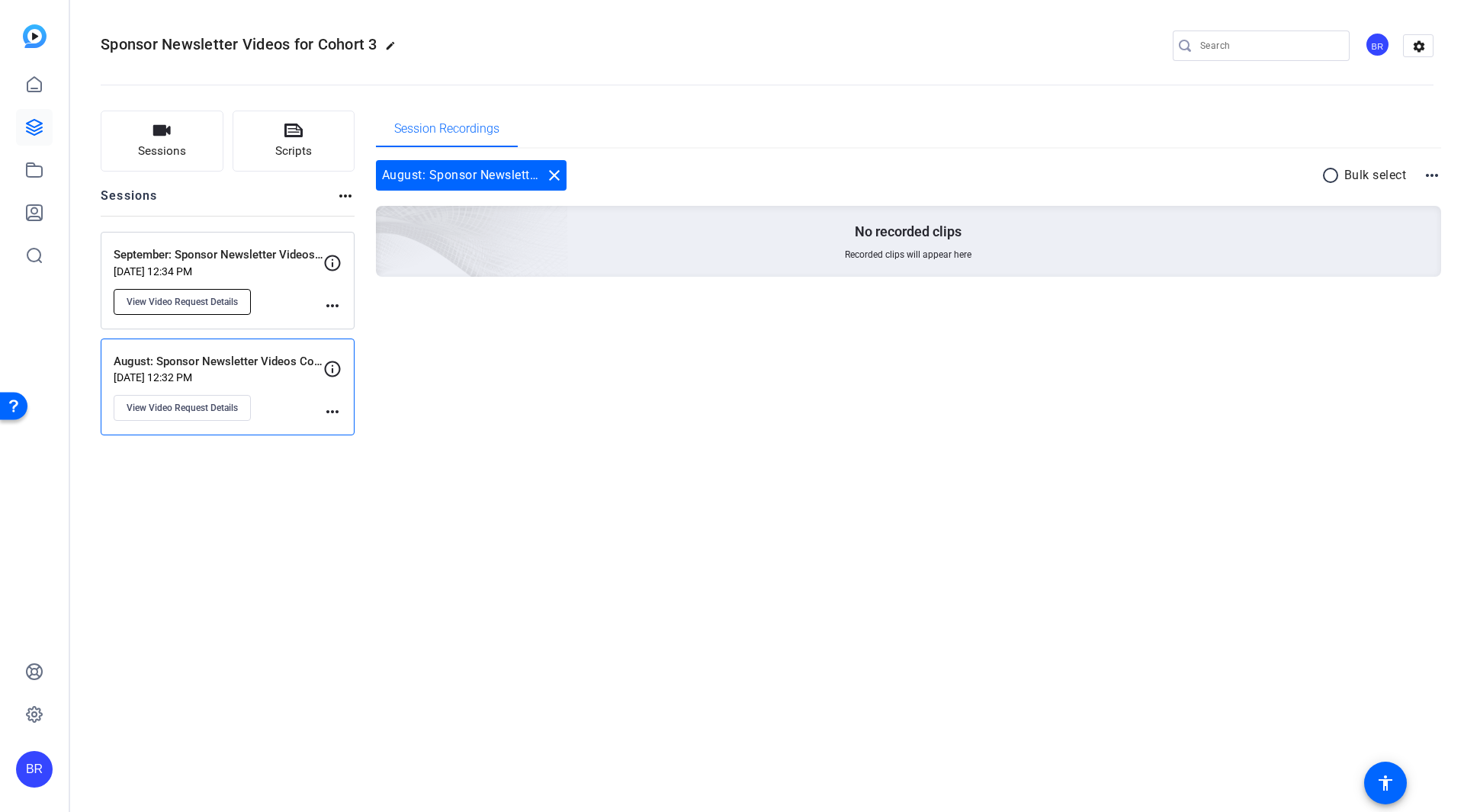
click at [222, 296] on span "View Video Request Details" at bounding box center [182, 301] width 111 height 12
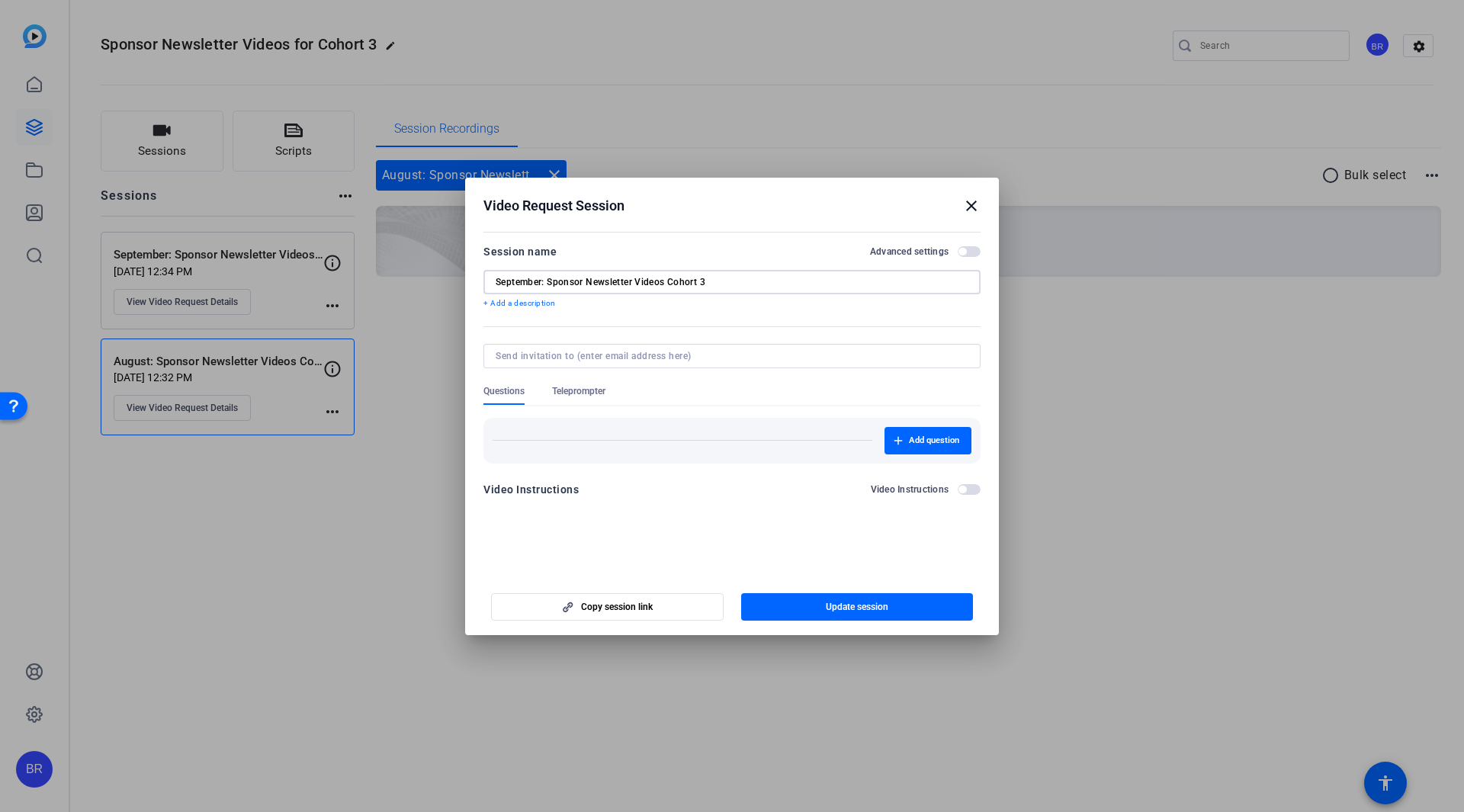
click at [548, 276] on input "September: Sponsor Newsletter Videos Cohort 3" at bounding box center [732, 281] width 473 height 12
click at [973, 205] on mat-icon "close" at bounding box center [970, 206] width 18 height 18
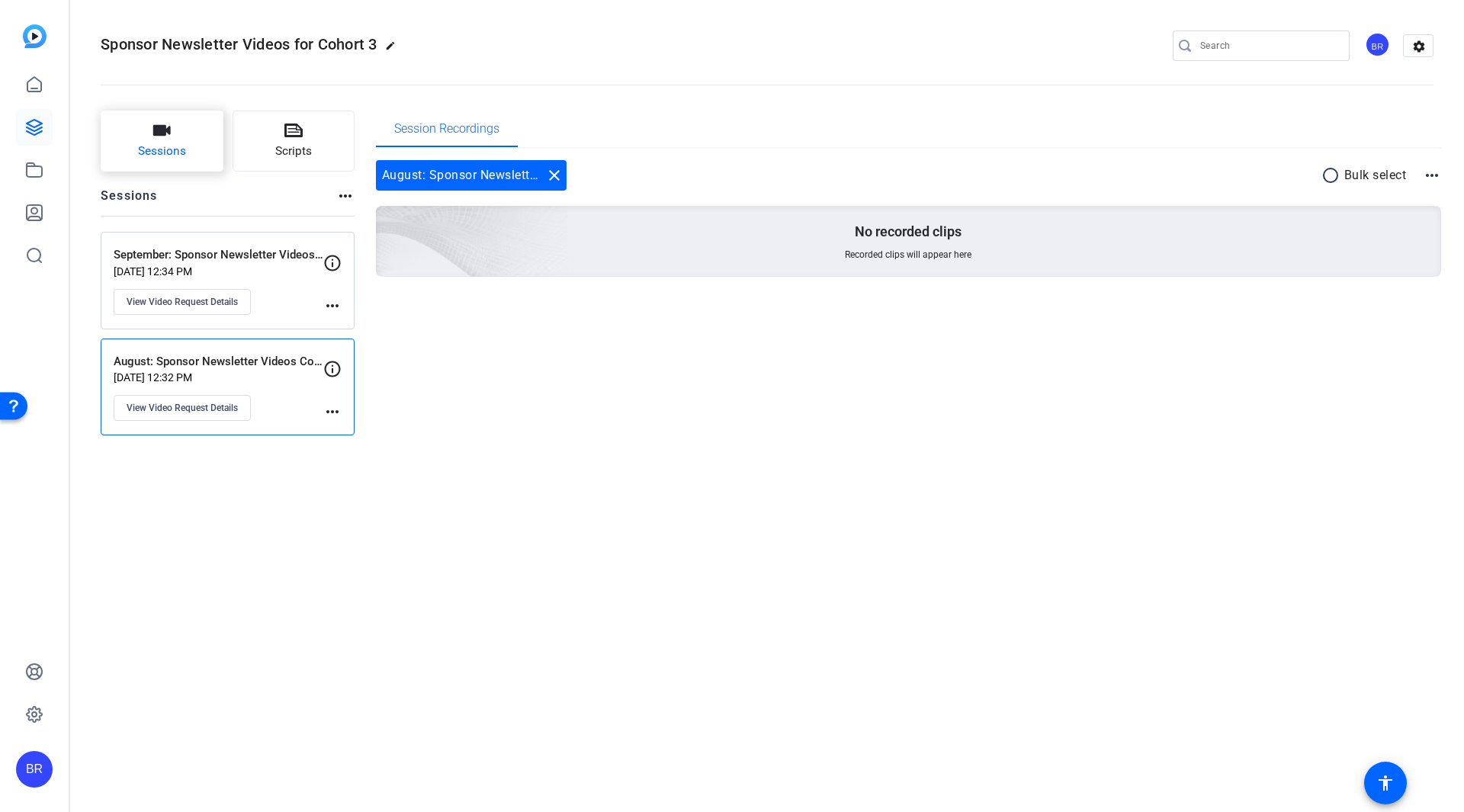
click at [180, 149] on span "Sessions" at bounding box center [162, 151] width 48 height 18
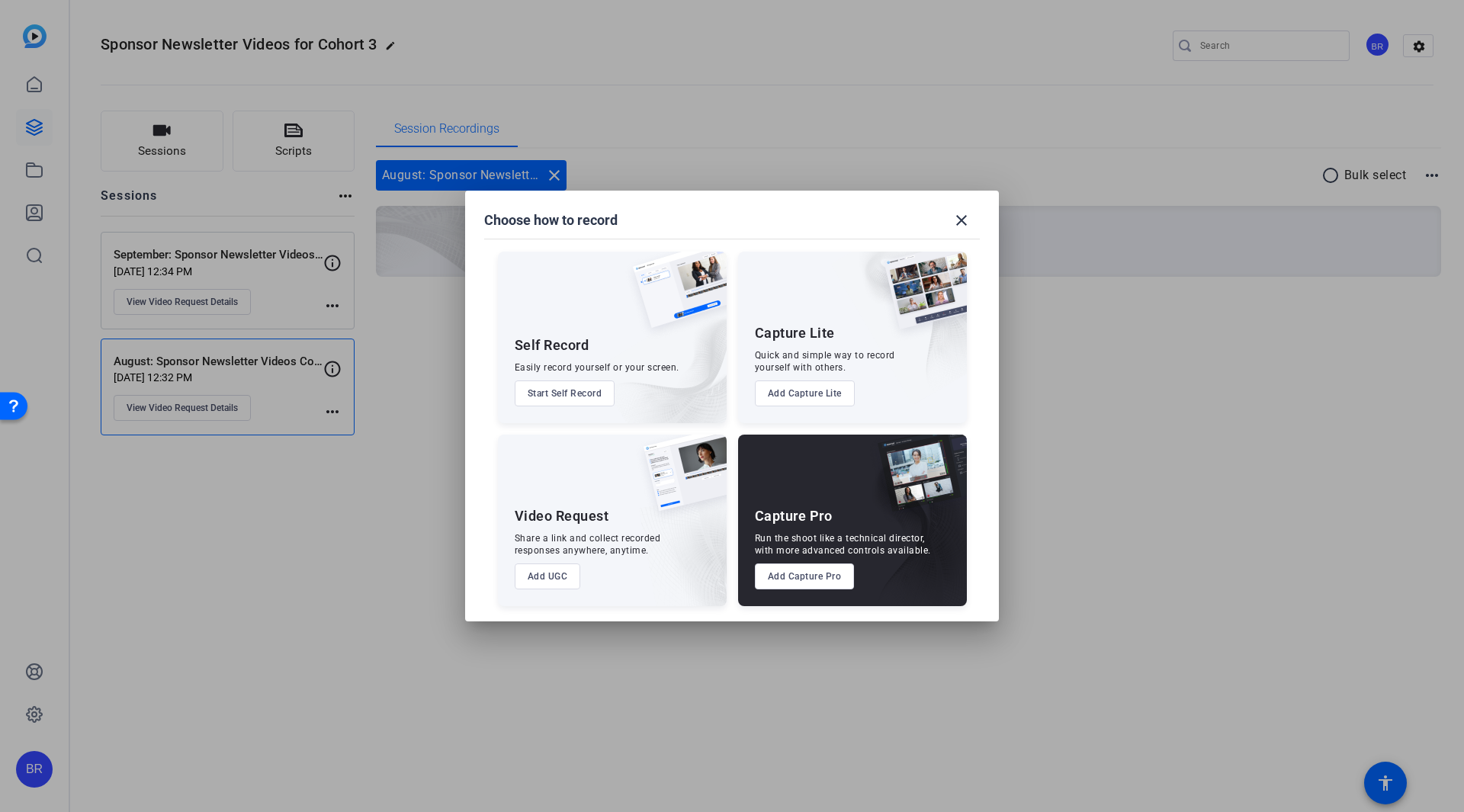
click at [523, 571] on button "Add UGC" at bounding box center [548, 576] width 66 height 26
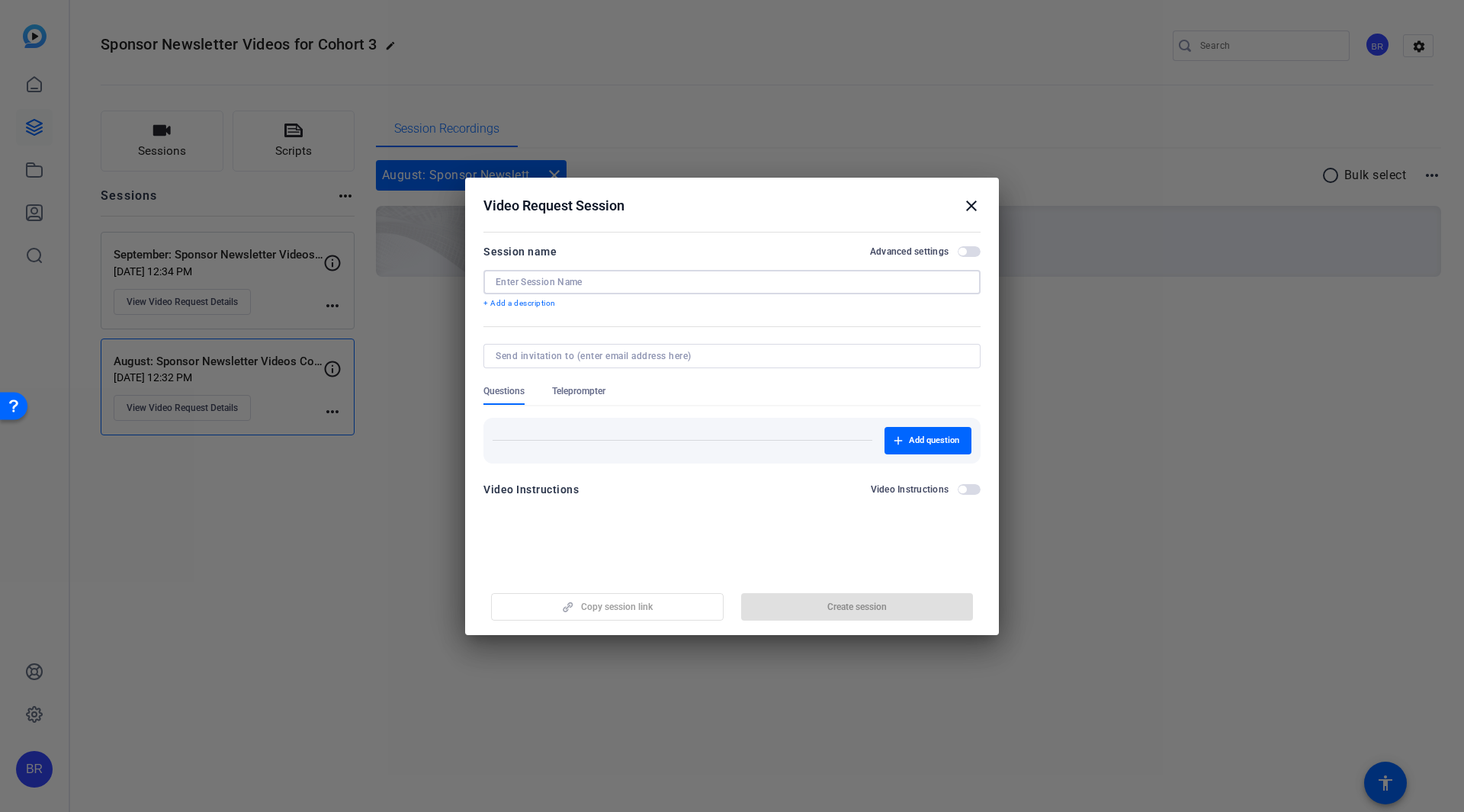
click at [551, 282] on input at bounding box center [732, 281] width 473 height 12
paste input "September: Sponsor Newsletter Videos Cohort 3"
drag, startPoint x: 544, startPoint y: 275, endPoint x: 495, endPoint y: 279, distance: 49.2
click at [495, 279] on div "September: Sponsor Newsletter Videos Cohort 3" at bounding box center [732, 282] width 497 height 25
click at [561, 279] on input "October: Sponsor Newsletter Videos Cohort 3" at bounding box center [732, 281] width 473 height 12
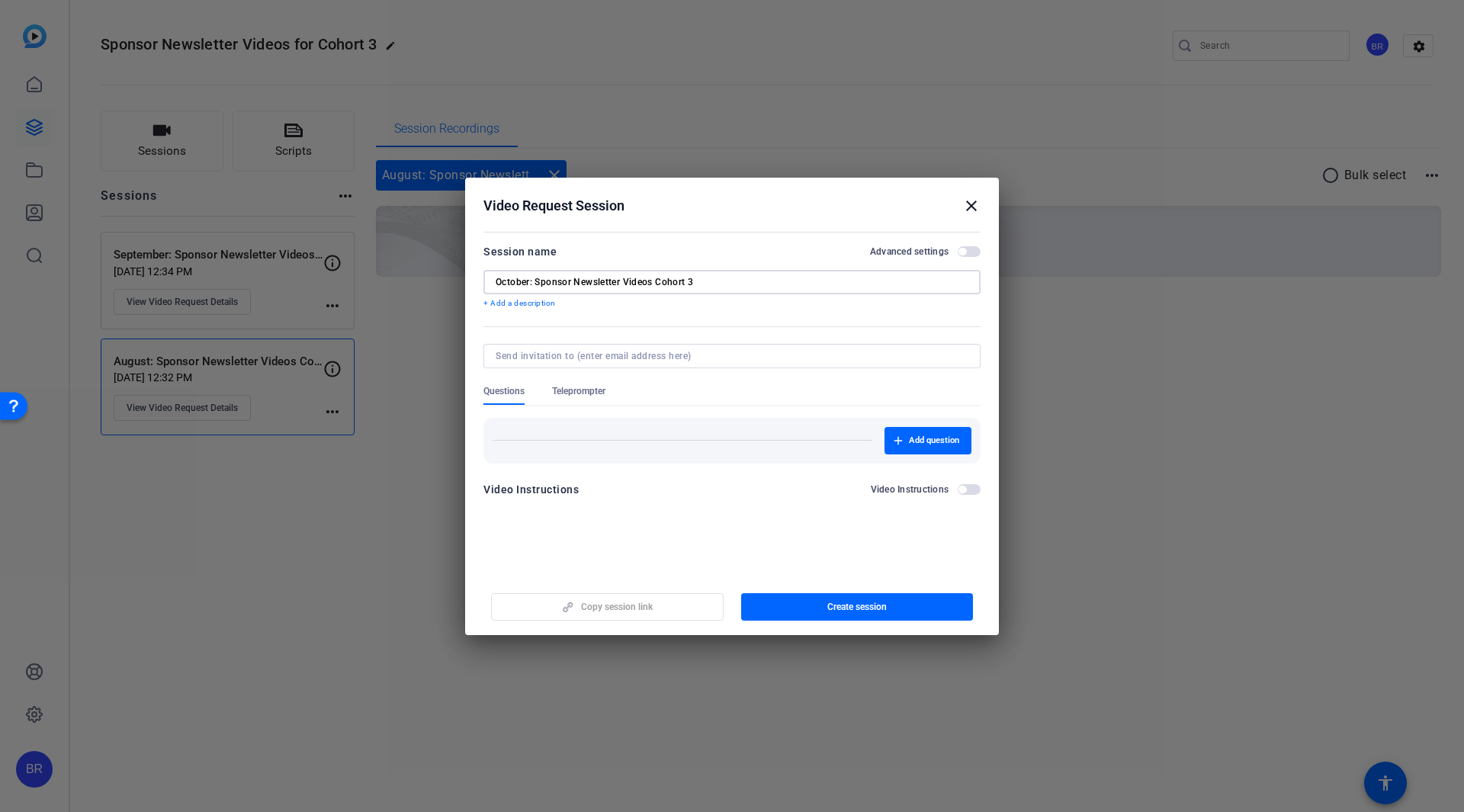
click at [582, 278] on input "October: Sponsor Newsletter Videos Cohort 3" at bounding box center [732, 281] width 473 height 12
drag, startPoint x: 602, startPoint y: 280, endPoint x: 688, endPoint y: 282, distance: 86.0
click at [604, 280] on input "October: Sponsor Newsletter Videos Cohort 3" at bounding box center [732, 281] width 473 height 12
drag, startPoint x: 689, startPoint y: 282, endPoint x: 703, endPoint y: 282, distance: 14.0
click at [691, 282] on input "October: Sponsor Newsletter Videos Cohort 3" at bounding box center [732, 281] width 473 height 12
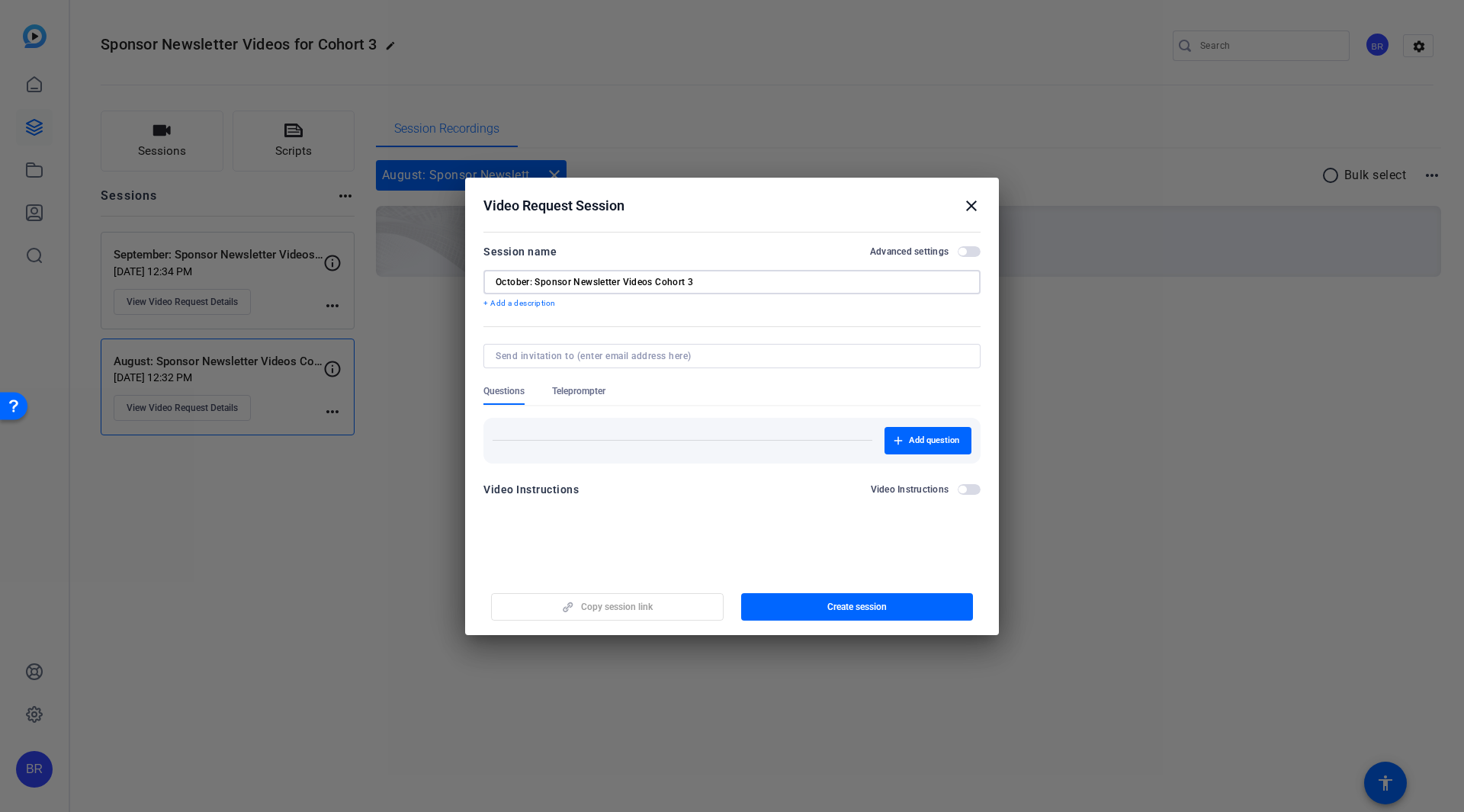
click at [710, 282] on input "October: Sponsor Newsletter Videos Cohort 3" at bounding box center [732, 281] width 473 height 12
type input "October: Sponsor Newsletter Videos Cohort 3"
click at [804, 603] on span "button" at bounding box center [857, 606] width 232 height 37
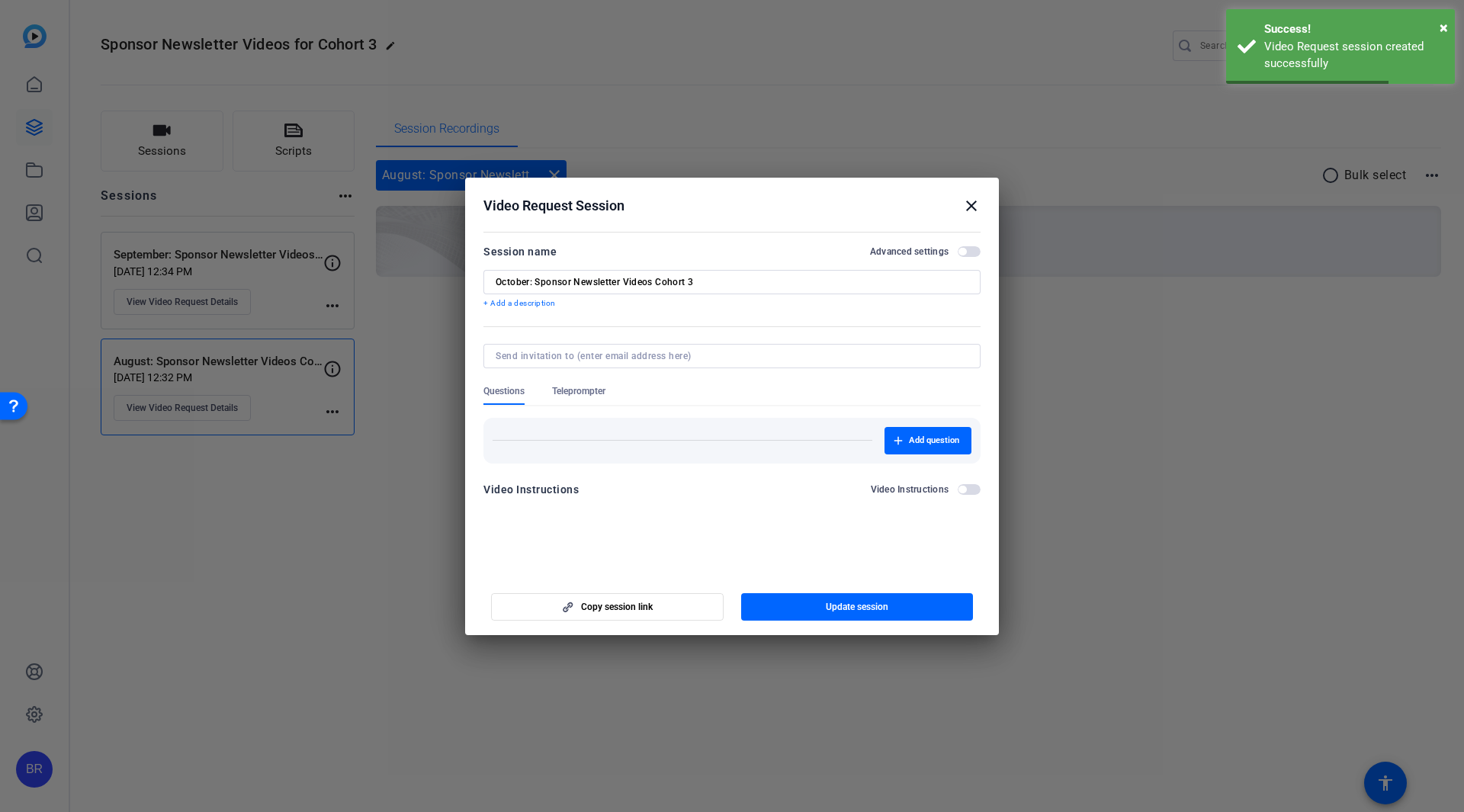
click at [970, 198] on mat-icon "close" at bounding box center [970, 206] width 18 height 18
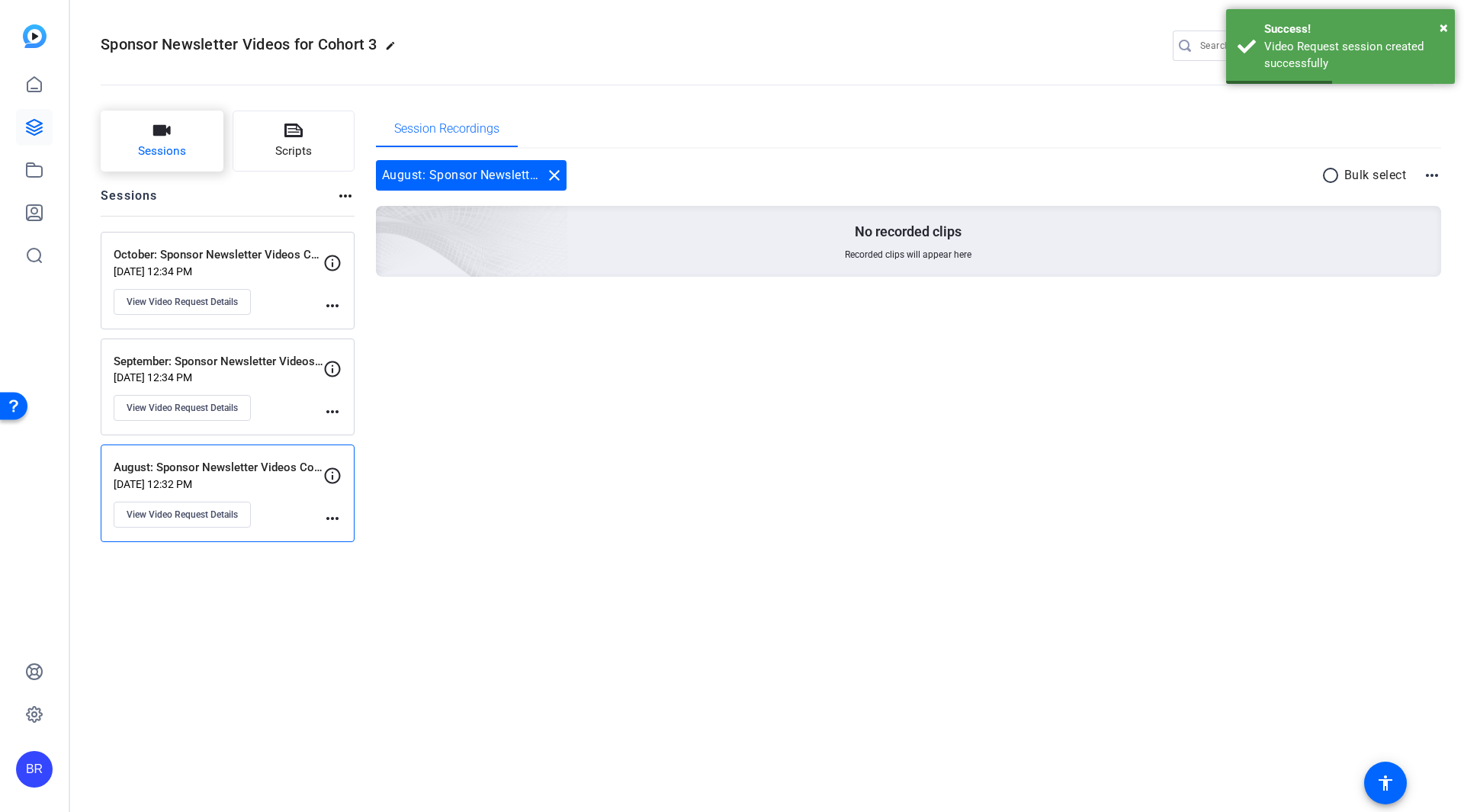
drag, startPoint x: 181, startPoint y: 110, endPoint x: 181, endPoint y: 127, distance: 17.0
click at [181, 124] on div "Sessions Scripts Sessions more_horiz October: Sponsor Newsletter Videos Cohort …" at bounding box center [767, 327] width 1394 height 470
click at [181, 127] on button "Sessions" at bounding box center [162, 141] width 123 height 61
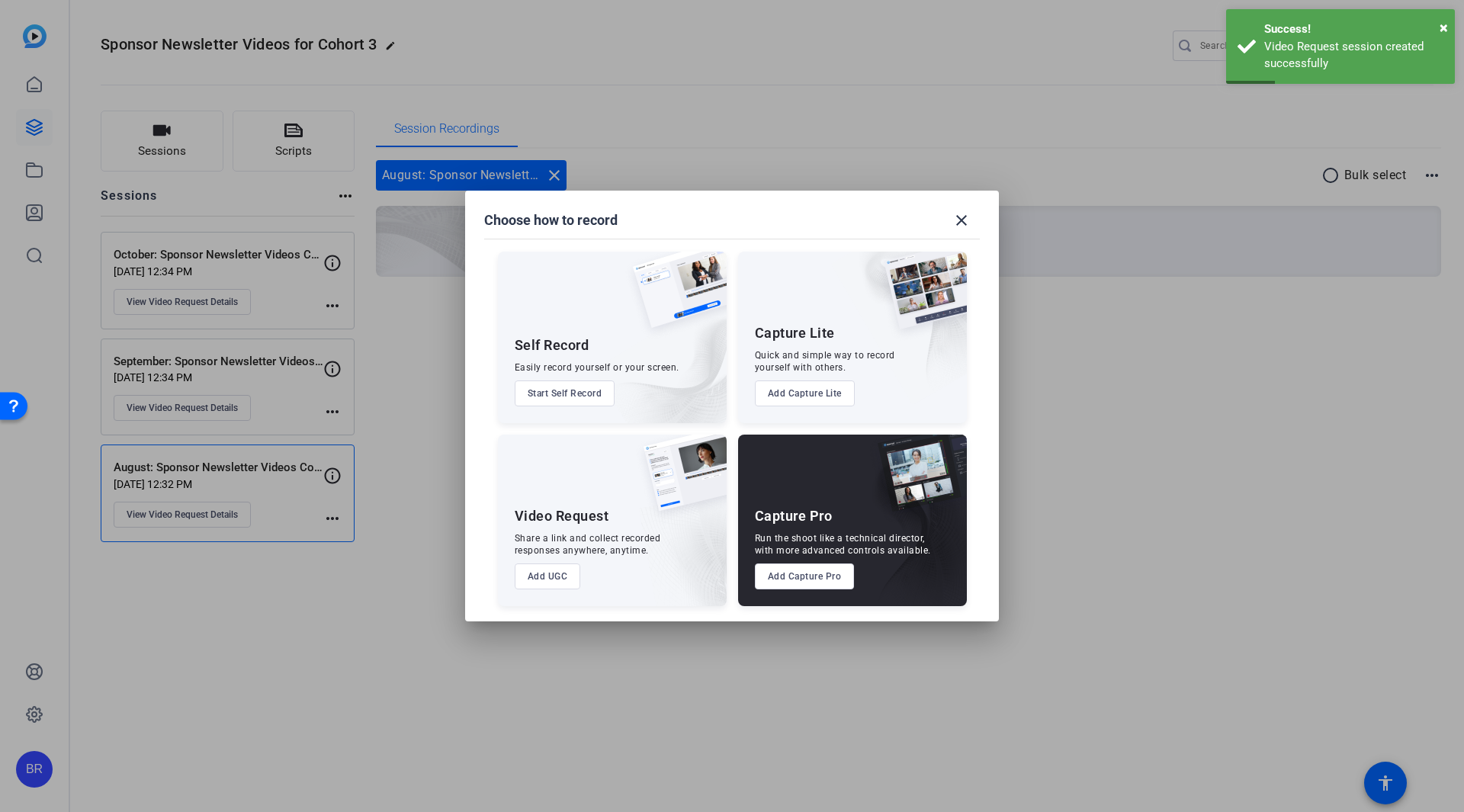
click at [557, 570] on button "Add UGC" at bounding box center [548, 576] width 66 height 26
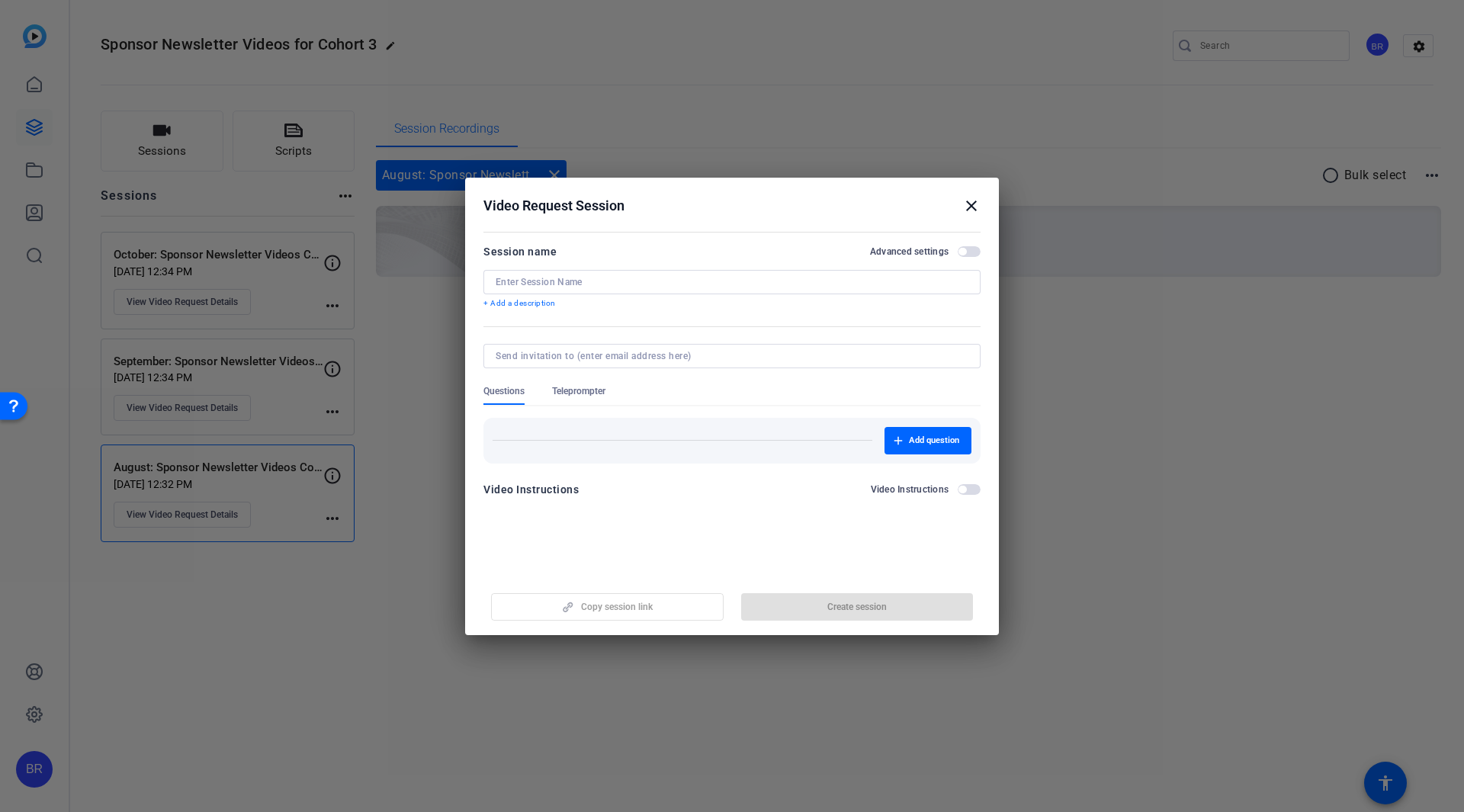
click at [580, 275] on div at bounding box center [732, 282] width 473 height 25
click at [583, 277] on input at bounding box center [732, 281] width 473 height 12
paste input "https://capture.openreel.com/ugc-subject/b3efa8d67"
type input "https://capture.openreel.com/ugc-subject/b3efa8d67"
click at [961, 208] on div "Video Request Session close" at bounding box center [732, 206] width 497 height 18
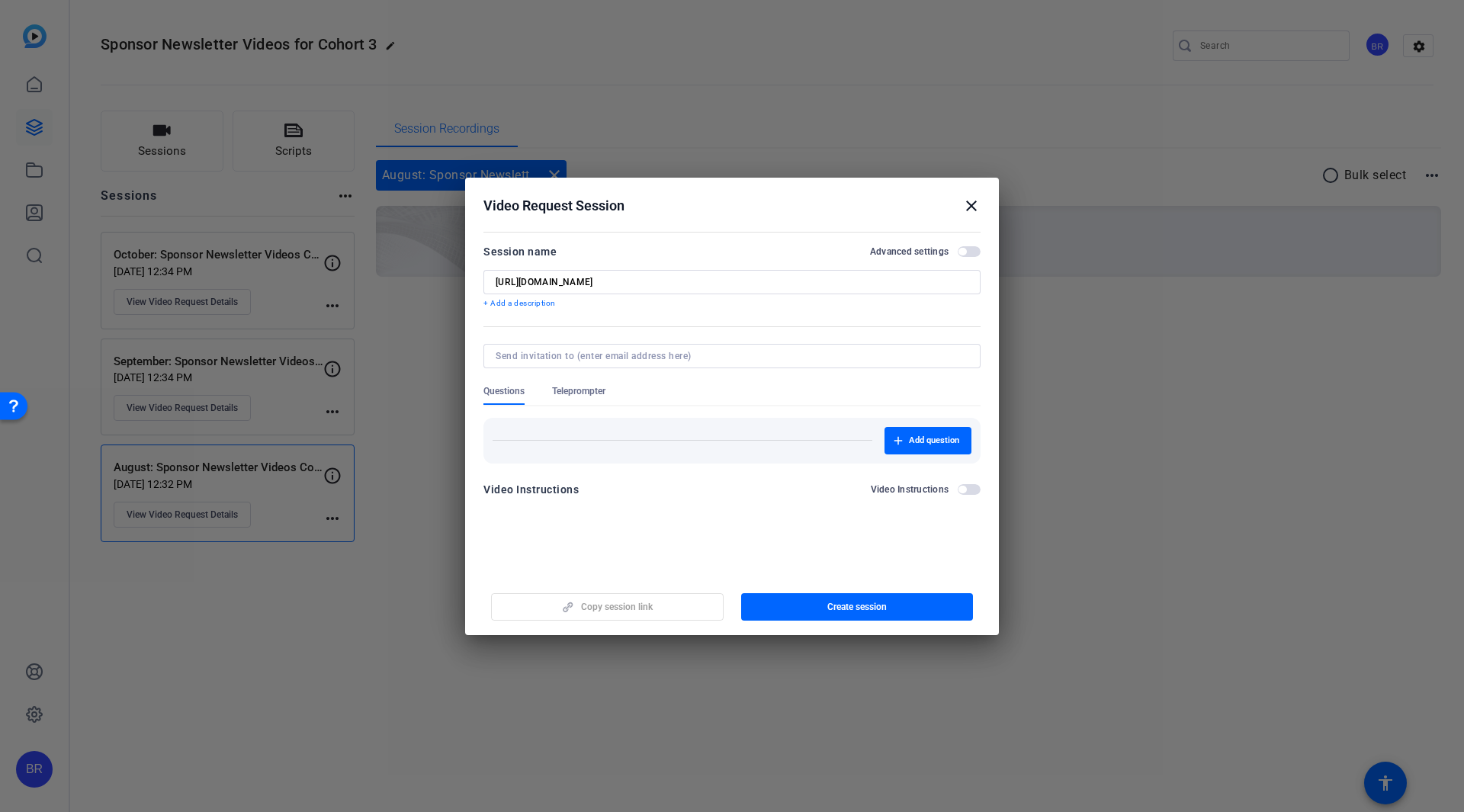
click at [969, 208] on mat-icon "close" at bounding box center [970, 206] width 18 height 18
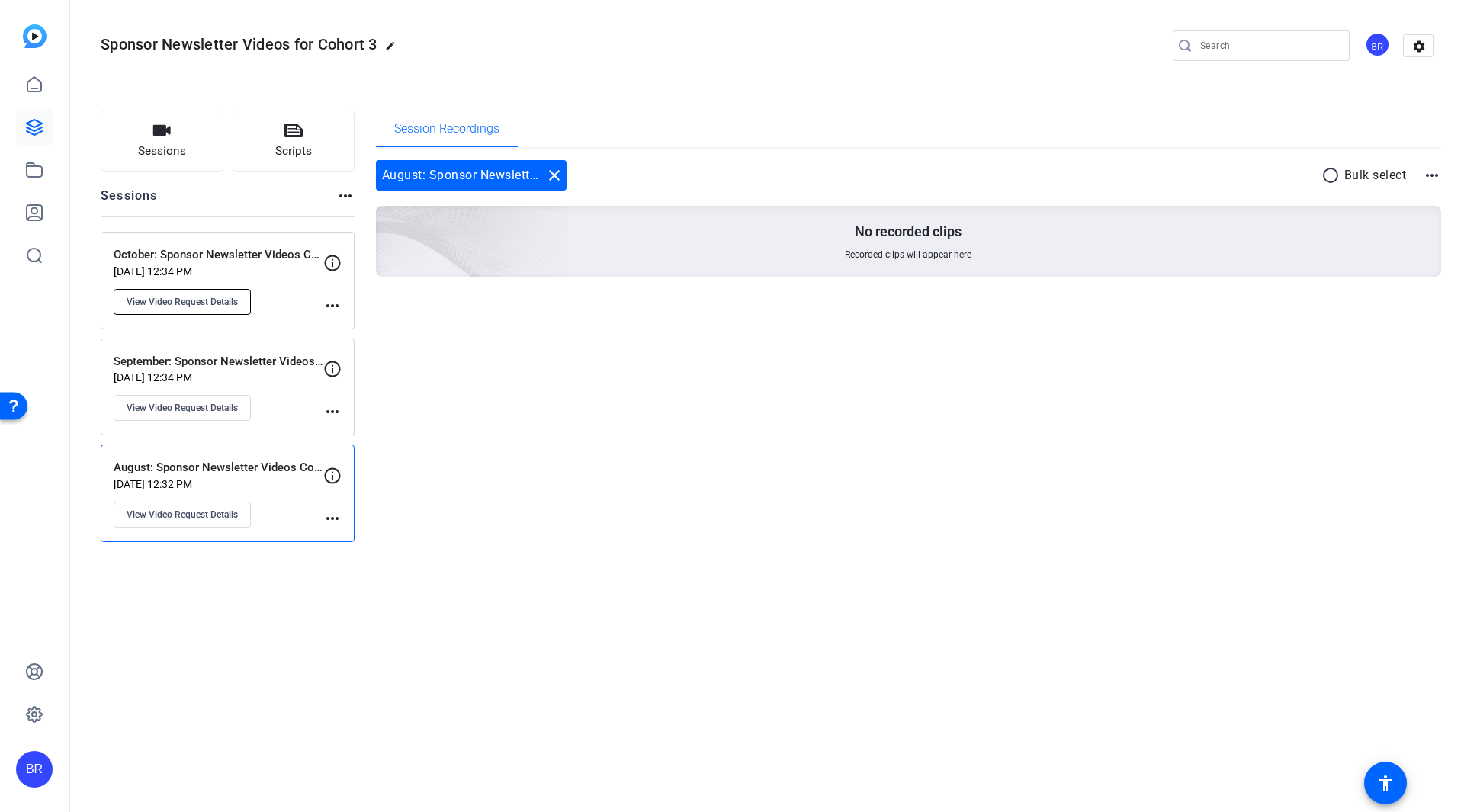
click at [208, 297] on span "View Video Request Details" at bounding box center [182, 301] width 111 height 12
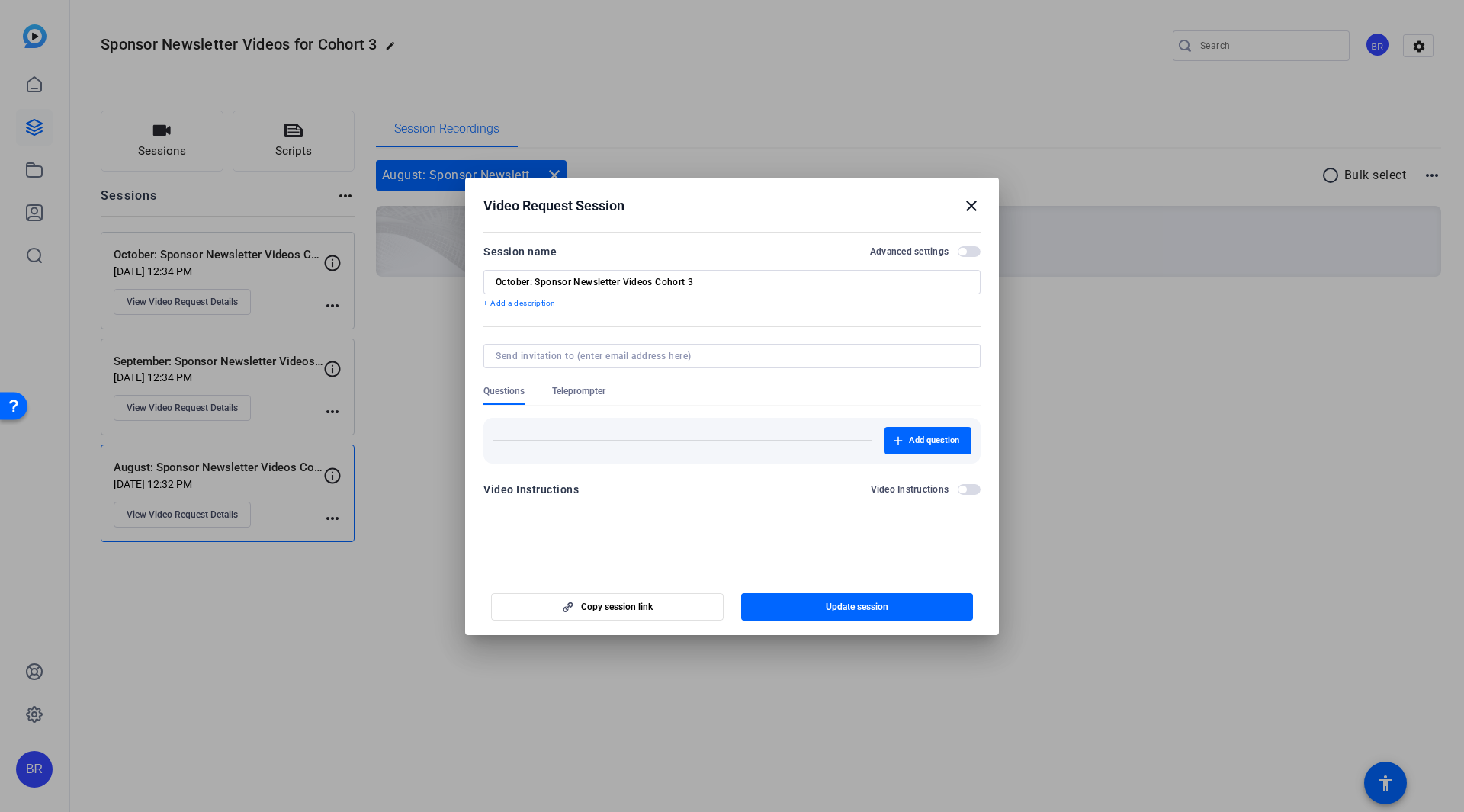
click at [524, 282] on input "October: Sponsor Newsletter Videos Cohort 3" at bounding box center [732, 281] width 473 height 12
click at [968, 205] on mat-icon "close" at bounding box center [970, 206] width 18 height 18
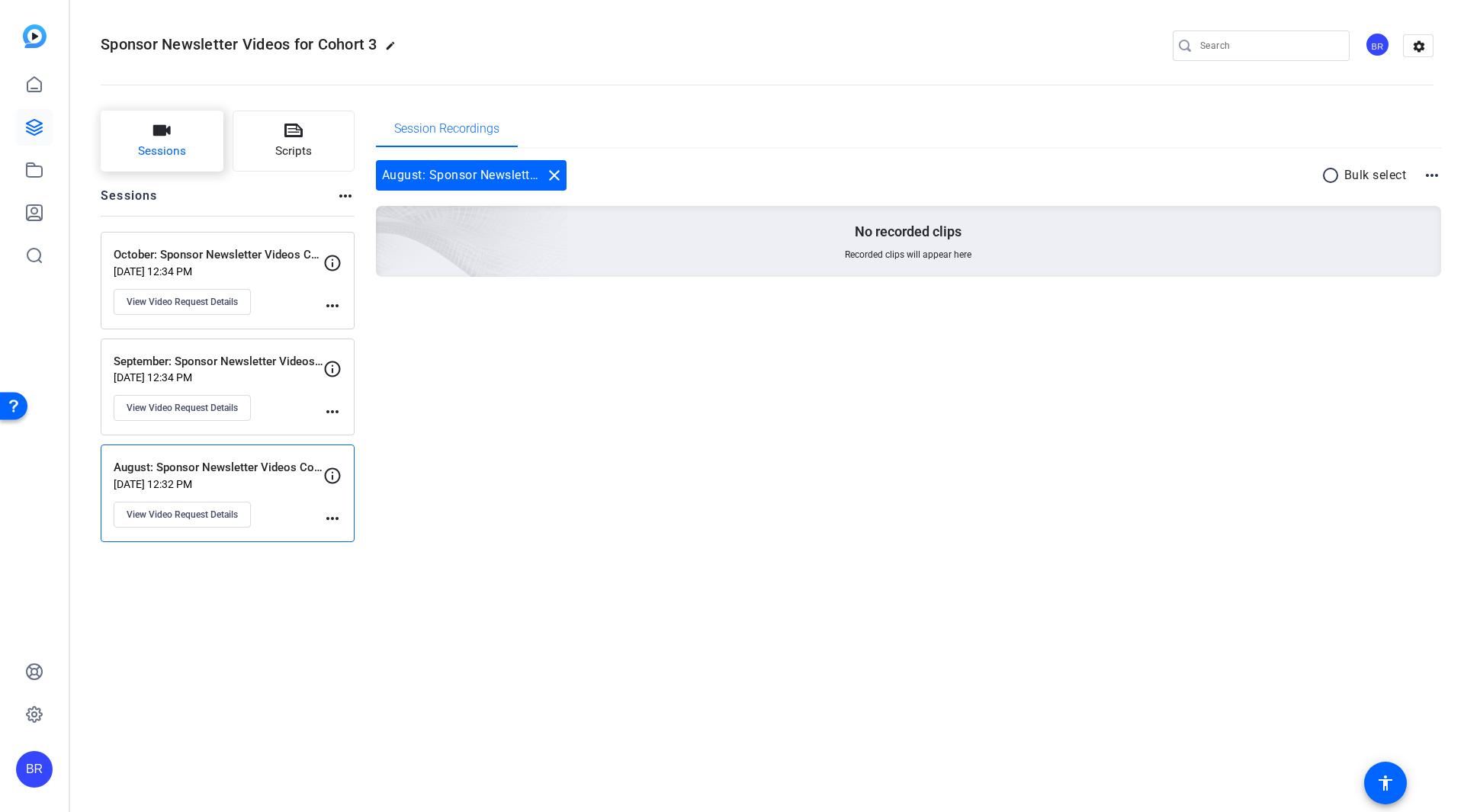
click at [168, 153] on span "Sessions" at bounding box center [162, 151] width 48 height 18
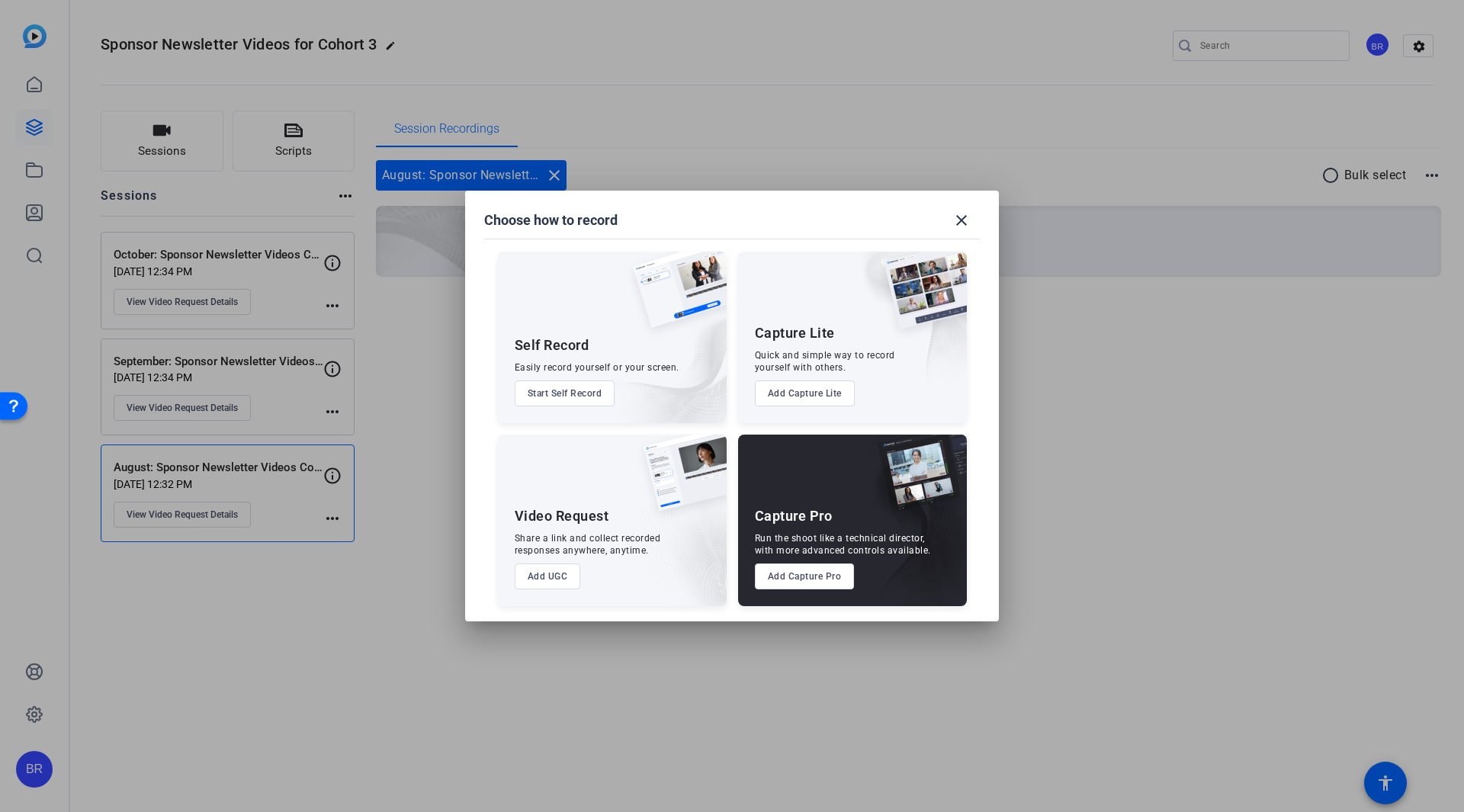
click at [533, 570] on button "Add UGC" at bounding box center [548, 576] width 66 height 26
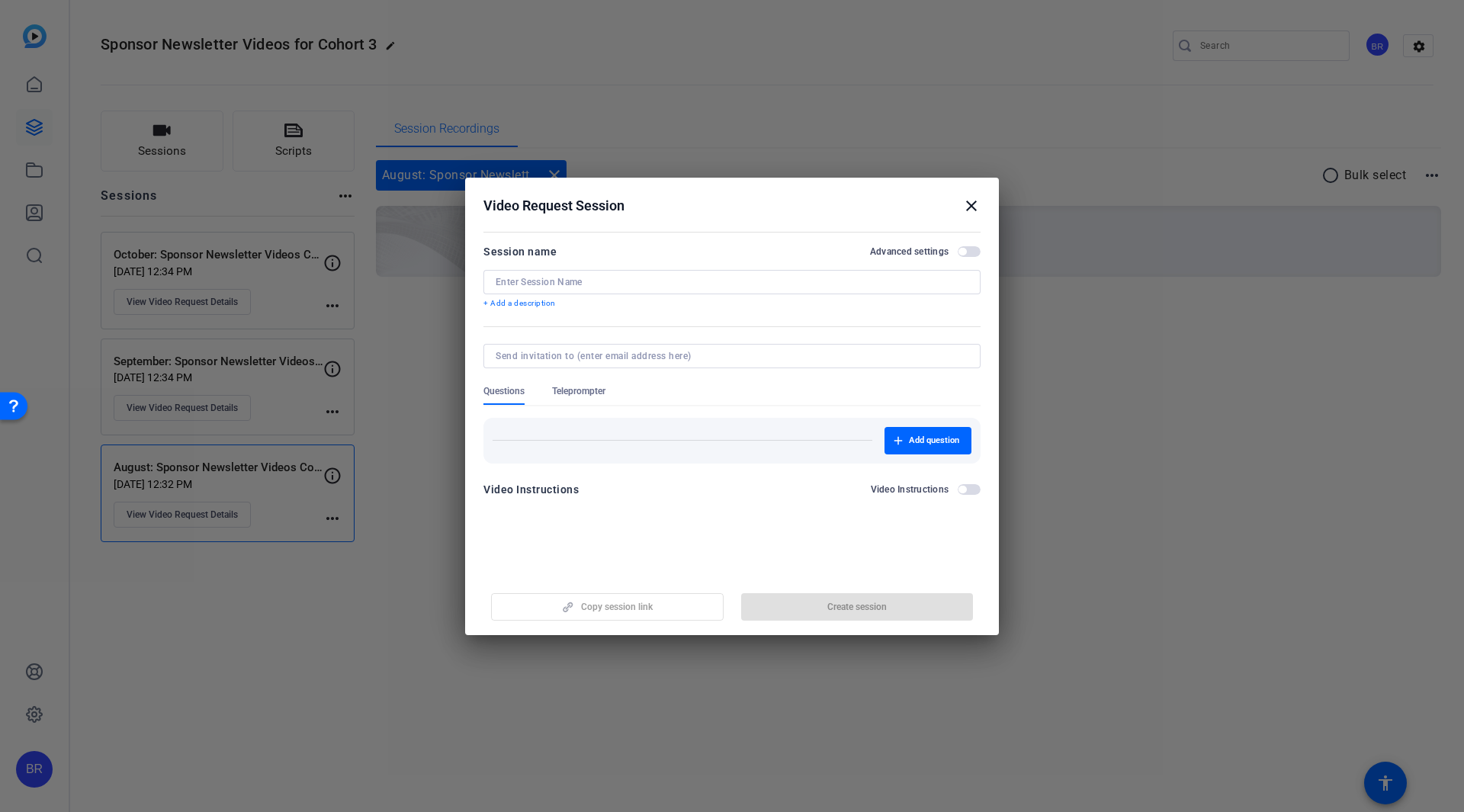
click at [548, 283] on input at bounding box center [732, 281] width 473 height 12
paste input "October: Sponsor Newsletter Videos Cohort 3"
click at [528, 280] on input "October: Sponsor Newsletter Videos Cohort 3" at bounding box center [732, 281] width 473 height 12
drag, startPoint x: 529, startPoint y: 280, endPoint x: 478, endPoint y: 282, distance: 51.0
click at [478, 282] on mat-dialog-content "Session name Advanced settings October: Sponsor Newsletter Videos Cohort 3 + Ad…" at bounding box center [732, 376] width 533 height 298
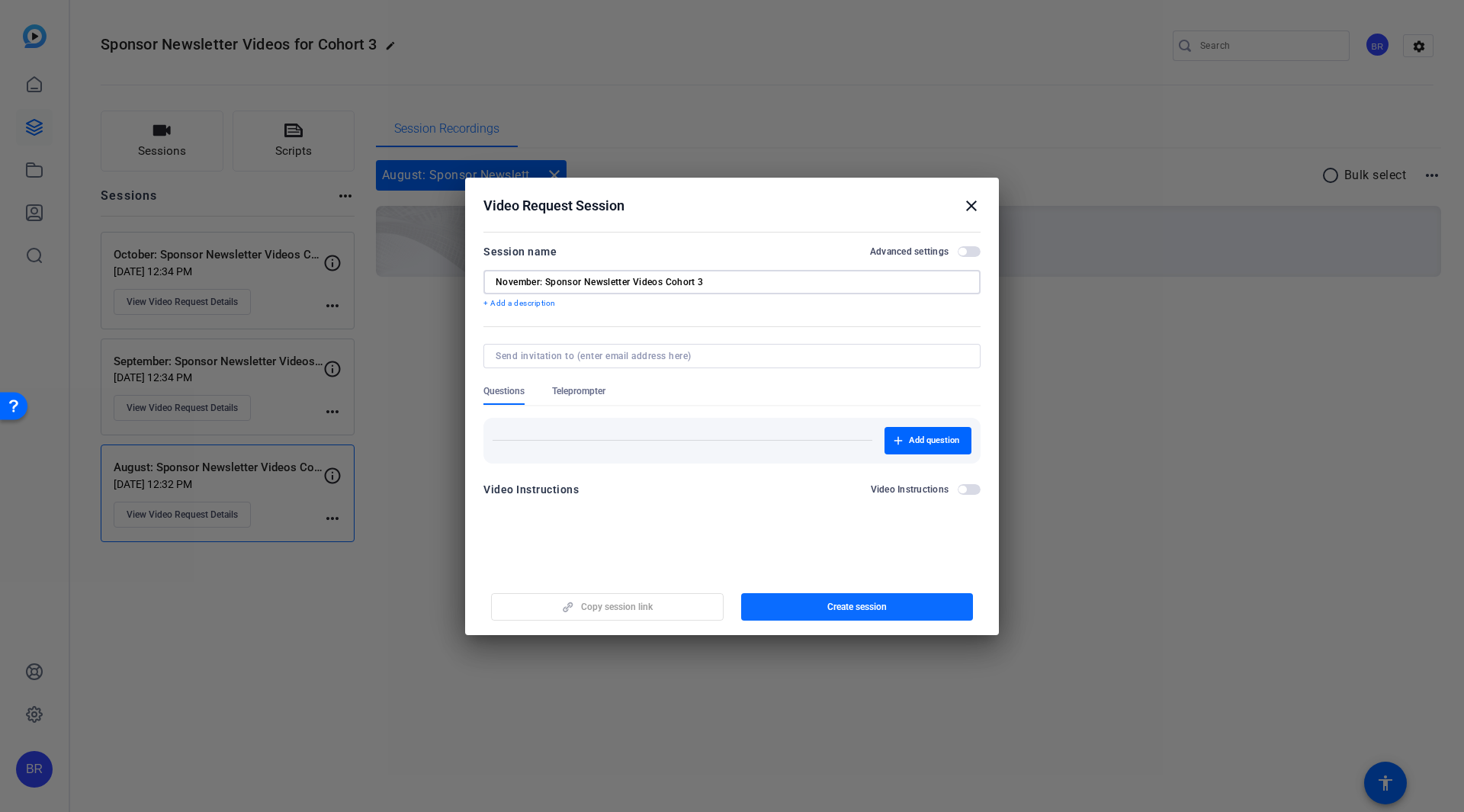
type input "November: Sponsor Newsletter Videos Cohort 3"
click at [852, 607] on span "Create session" at bounding box center [857, 606] width 60 height 12
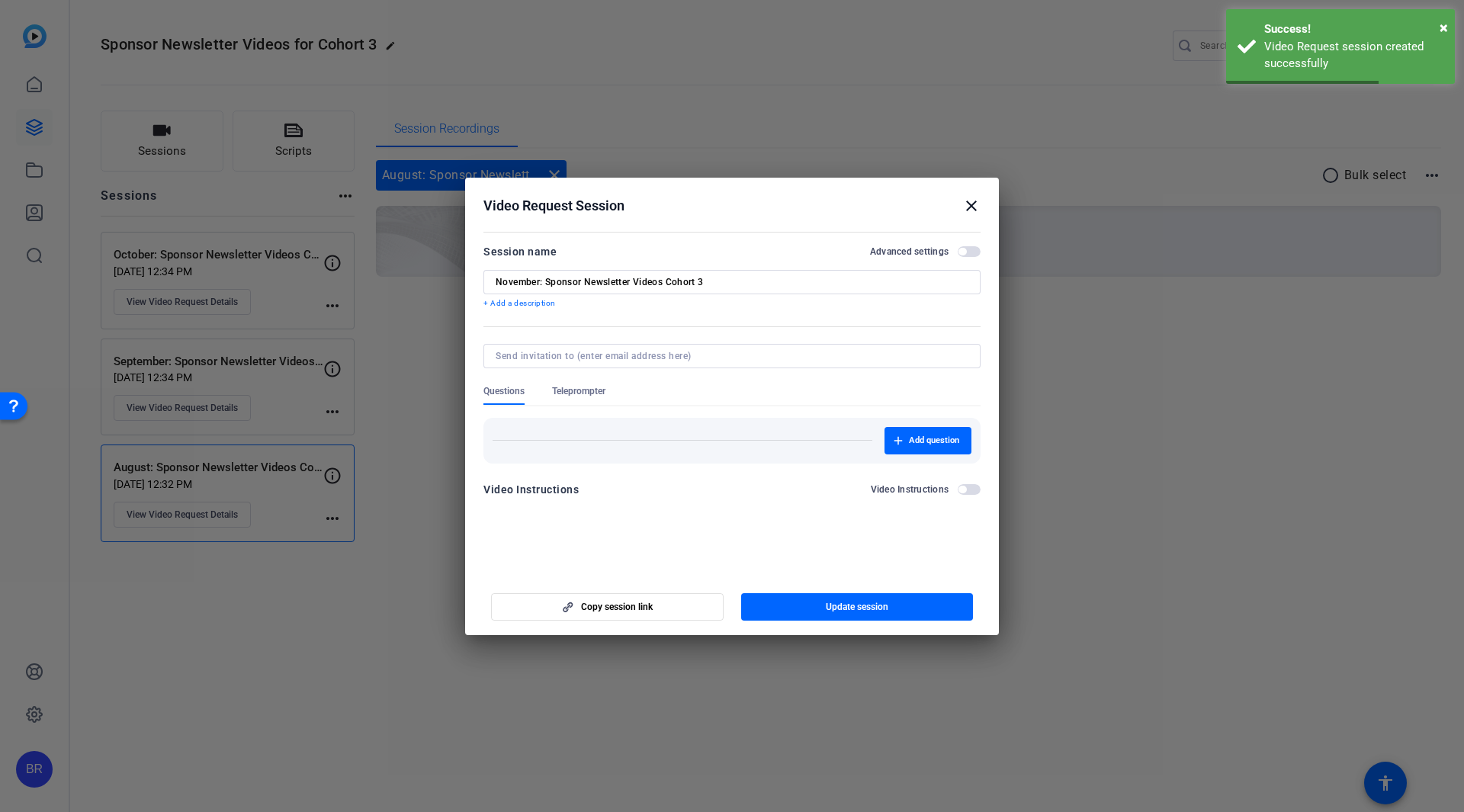
click at [969, 209] on mat-icon "close" at bounding box center [970, 206] width 18 height 18
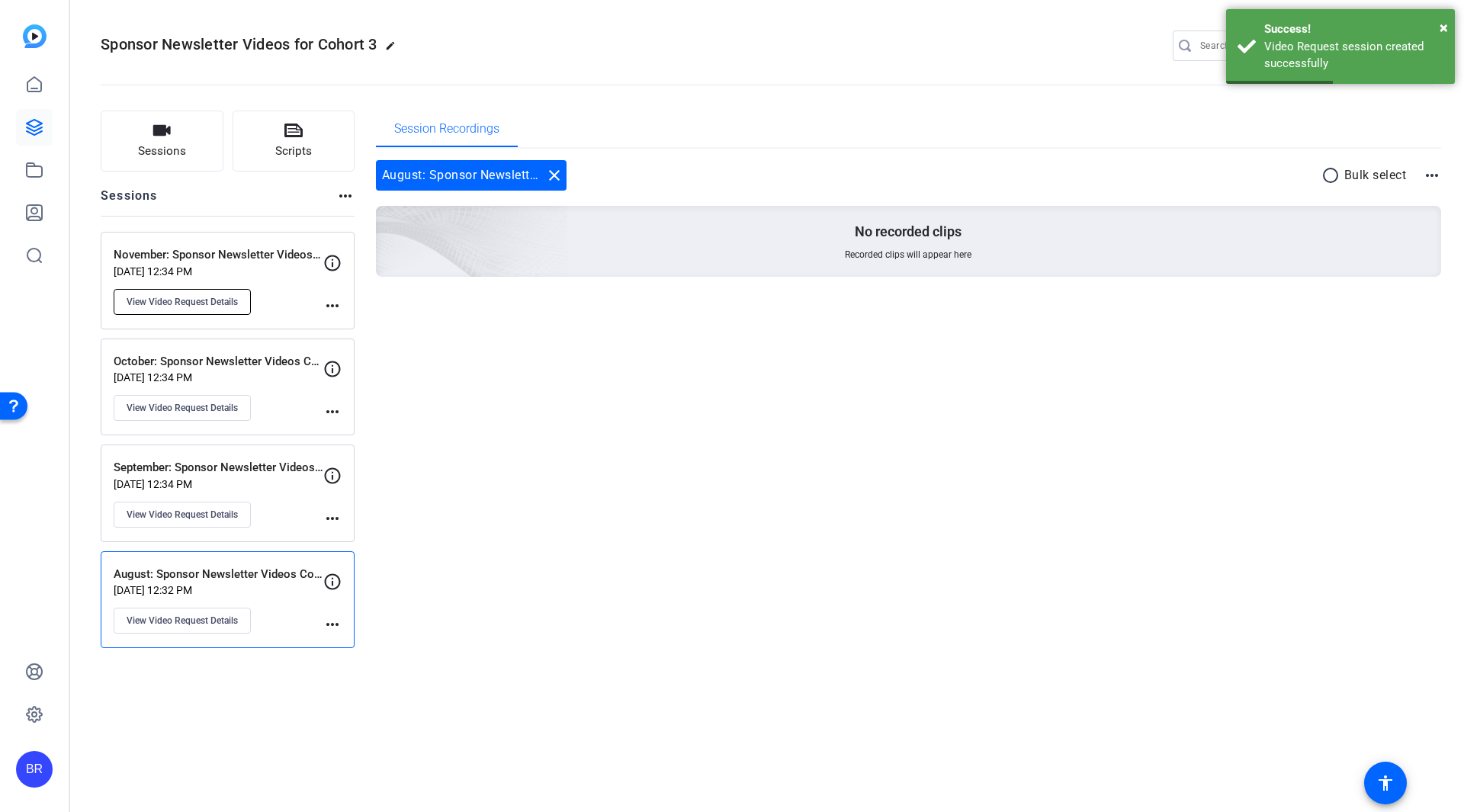
click at [172, 298] on span "View Video Request Details" at bounding box center [182, 301] width 111 height 12
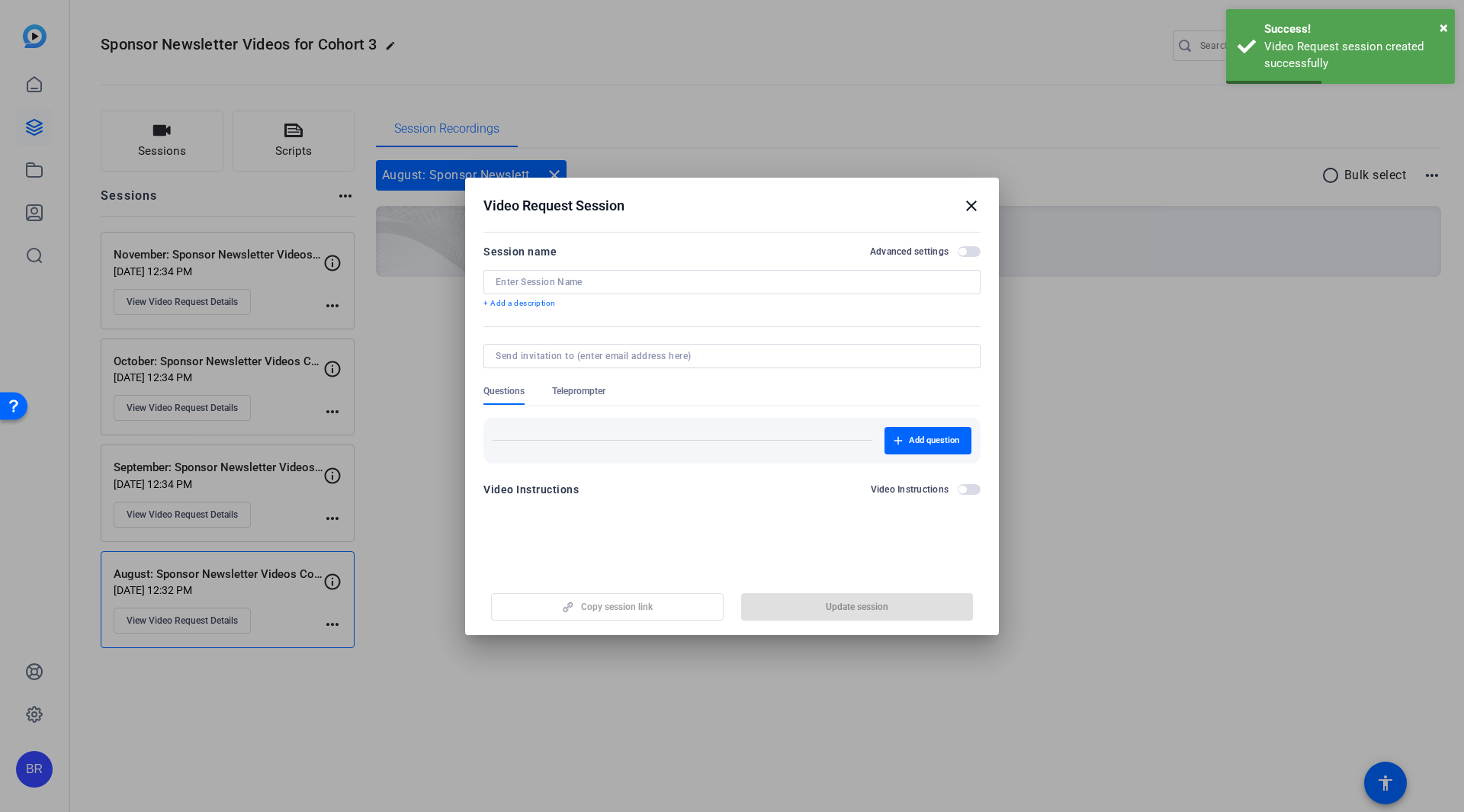
type input "November: Sponsor Newsletter Videos Cohort 3"
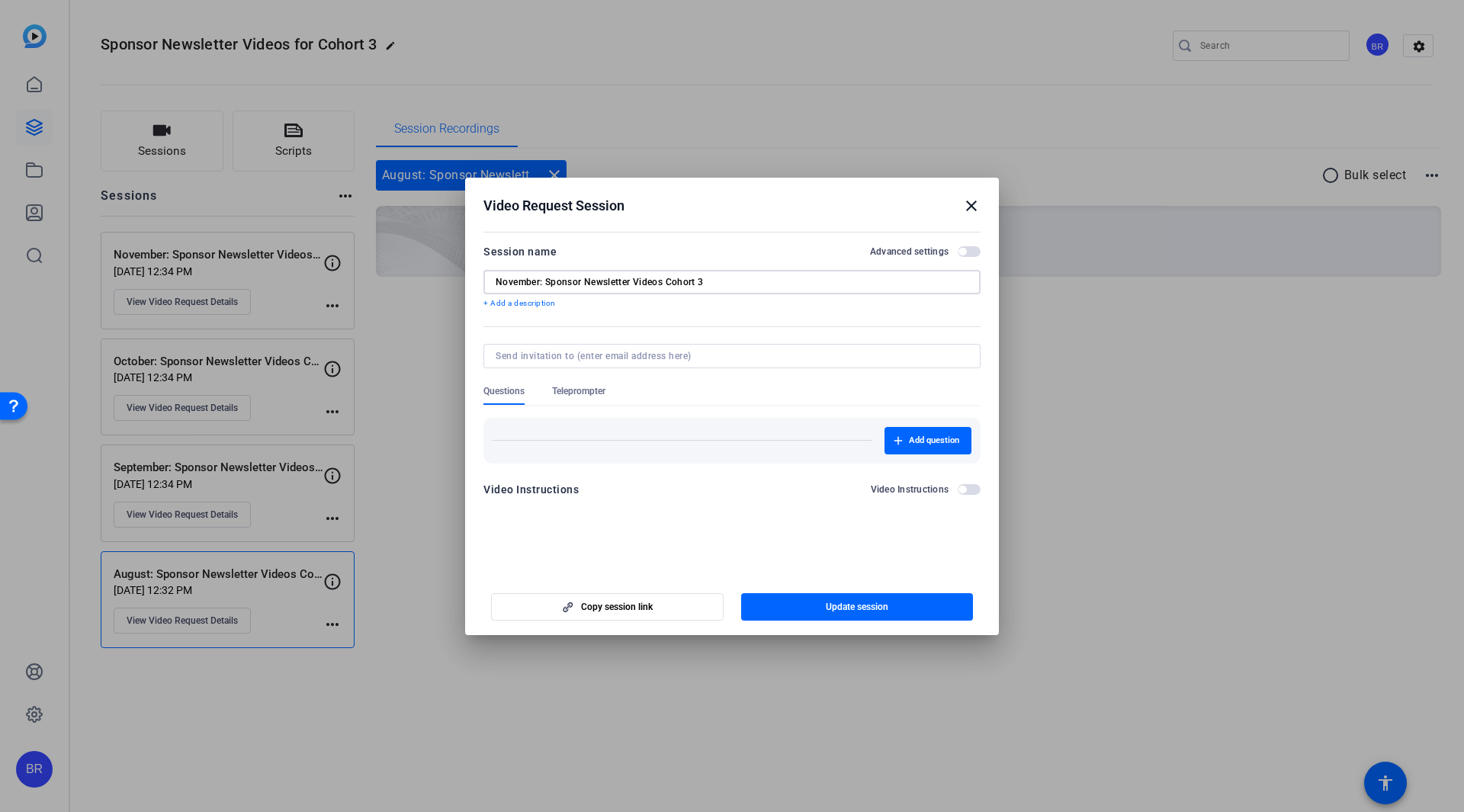
click at [552, 281] on input "November: Sponsor Newsletter Videos Cohort 3" at bounding box center [732, 281] width 473 height 12
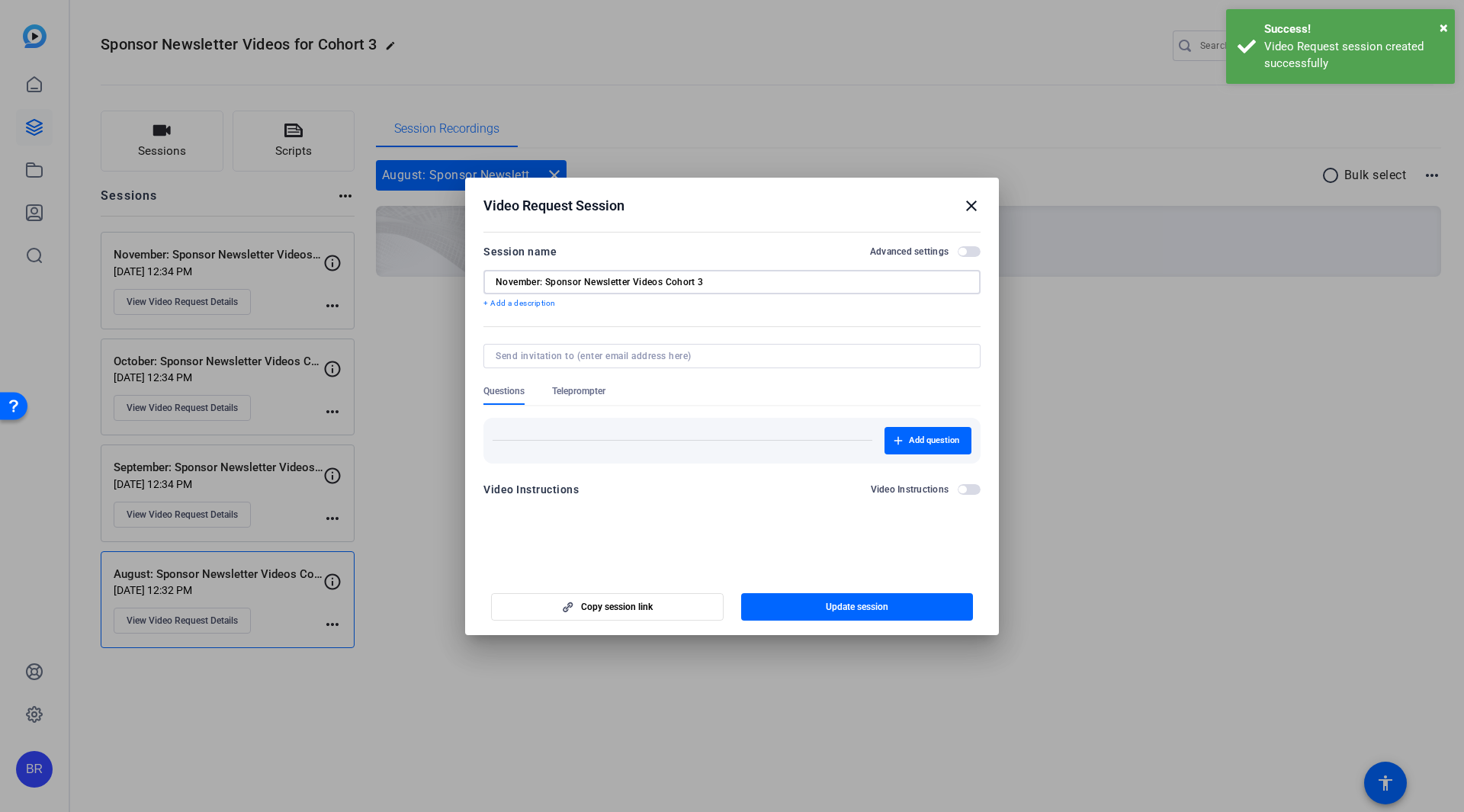
click at [552, 281] on input "November: Sponsor Newsletter Videos Cohort 3" at bounding box center [732, 281] width 473 height 12
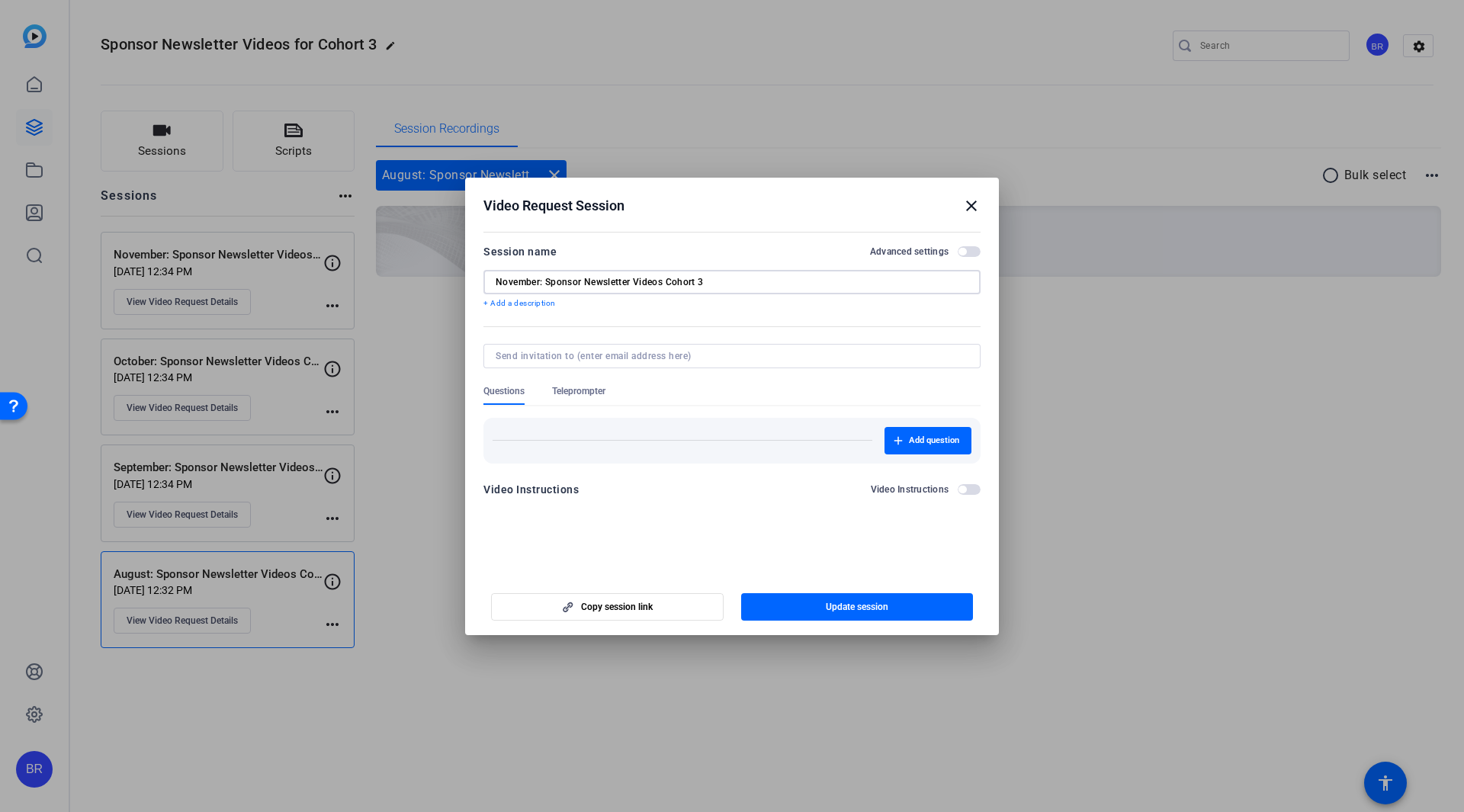
click at [552, 281] on input "November: Sponsor Newsletter Videos Cohort 3" at bounding box center [732, 281] width 473 height 12
click at [962, 201] on mat-icon "close" at bounding box center [970, 206] width 18 height 18
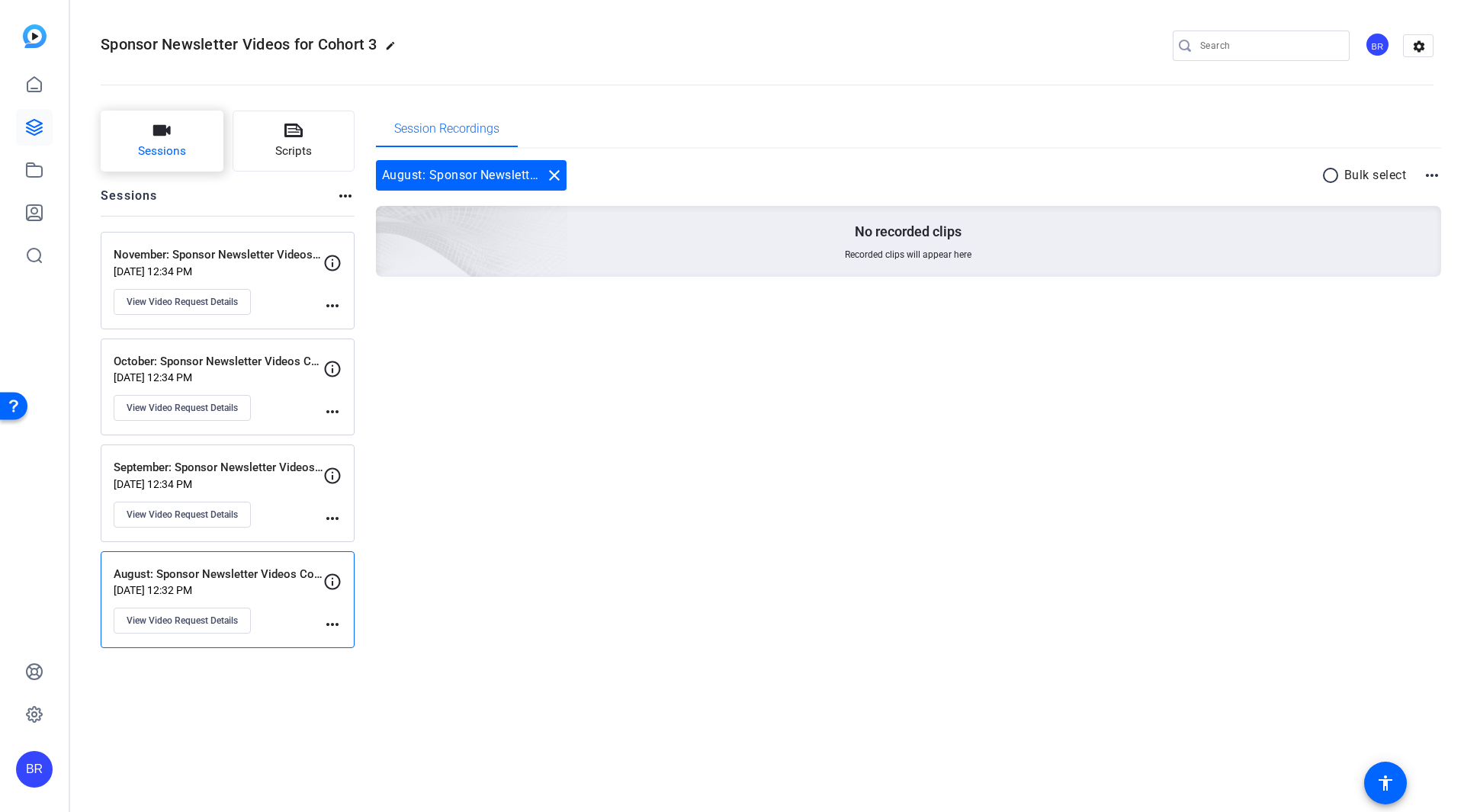
click at [180, 147] on span "Sessions" at bounding box center [162, 151] width 48 height 18
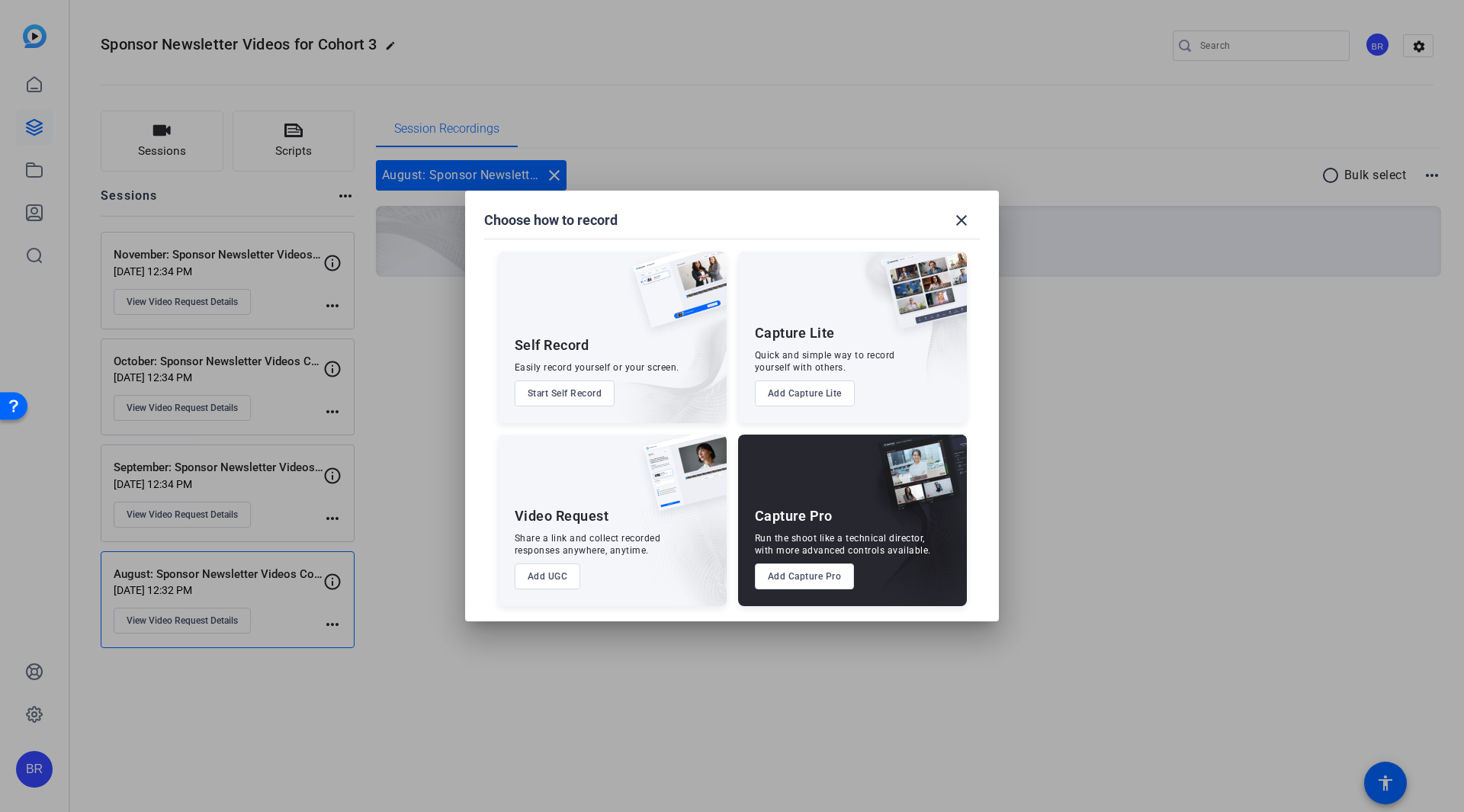
click at [544, 564] on div "Video Request Share a link and collect recorded responses anywhere, anytime. Ad…" at bounding box center [611, 520] width 228 height 171
click at [552, 577] on button "Add UGC" at bounding box center [548, 576] width 66 height 26
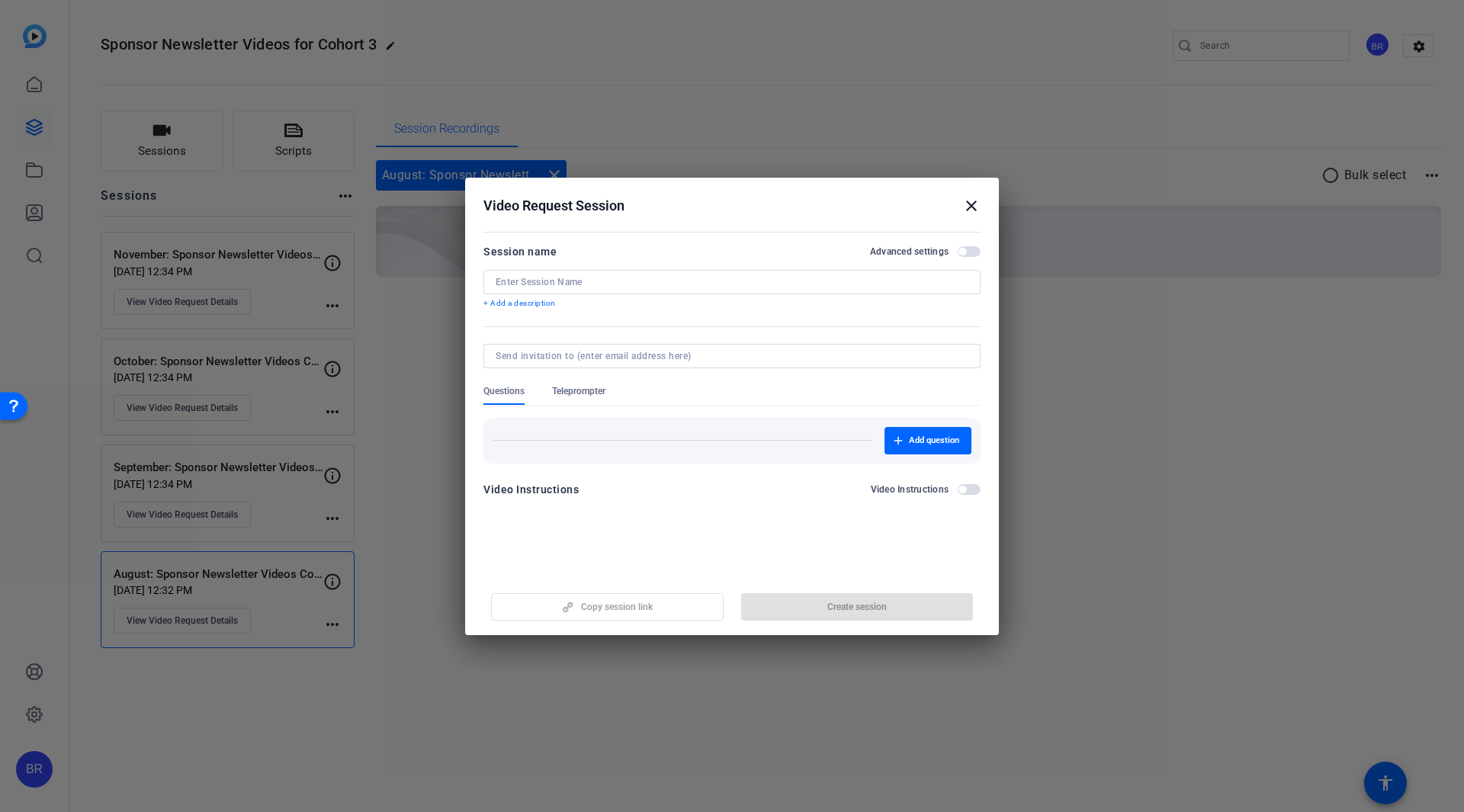
click at [552, 286] on input at bounding box center [732, 281] width 473 height 12
paste input "November: Sponsor Newsletter Videos Cohort 3"
drag, startPoint x: 540, startPoint y: 279, endPoint x: 494, endPoint y: 277, distance: 46.0
click at [494, 277] on div "November: Sponsor Newsletter Videos Cohort 3" at bounding box center [732, 282] width 497 height 25
type input "December: Sponsor Newsletter Videos Cohort 3"
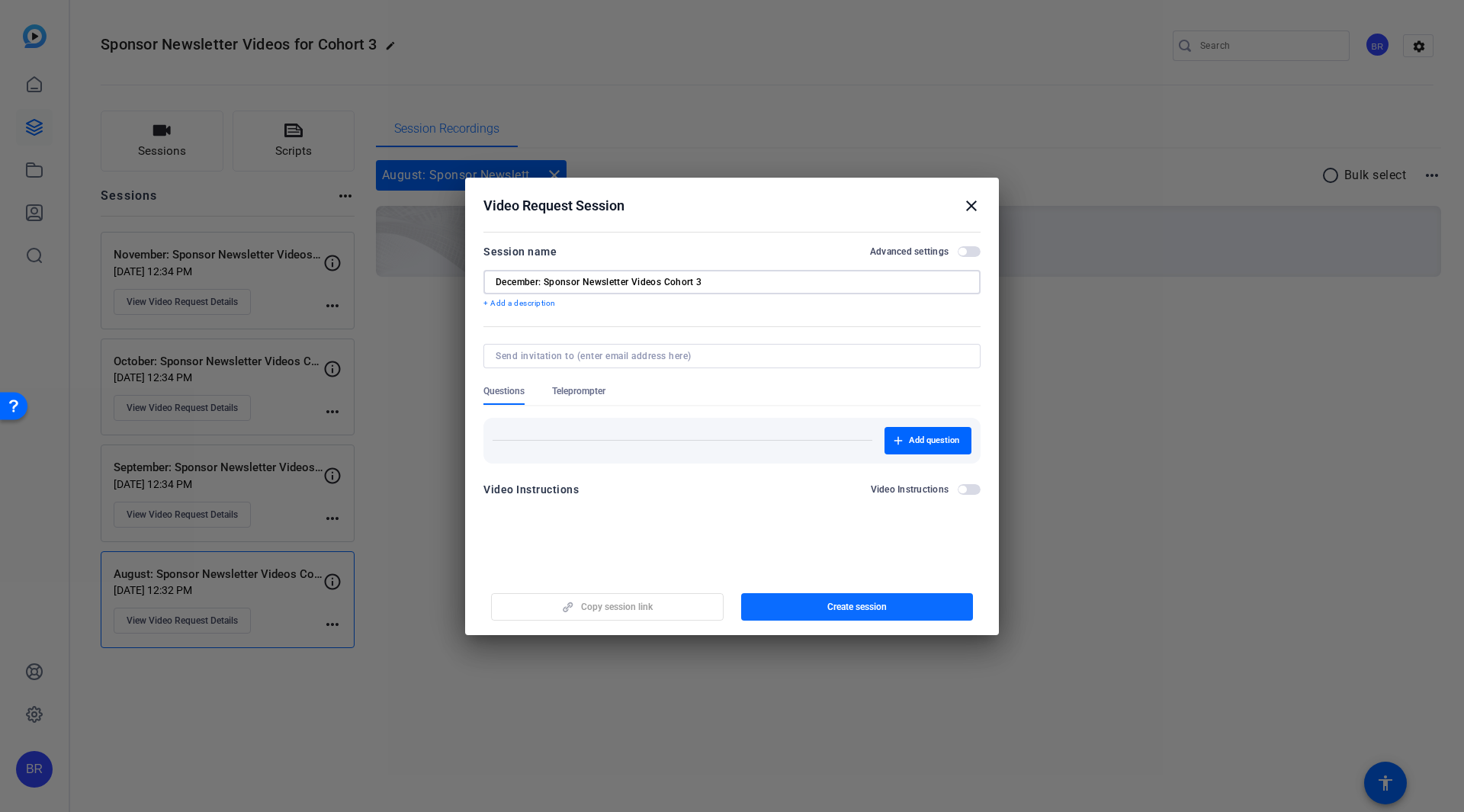
click at [789, 602] on span "button" at bounding box center [857, 606] width 232 height 37
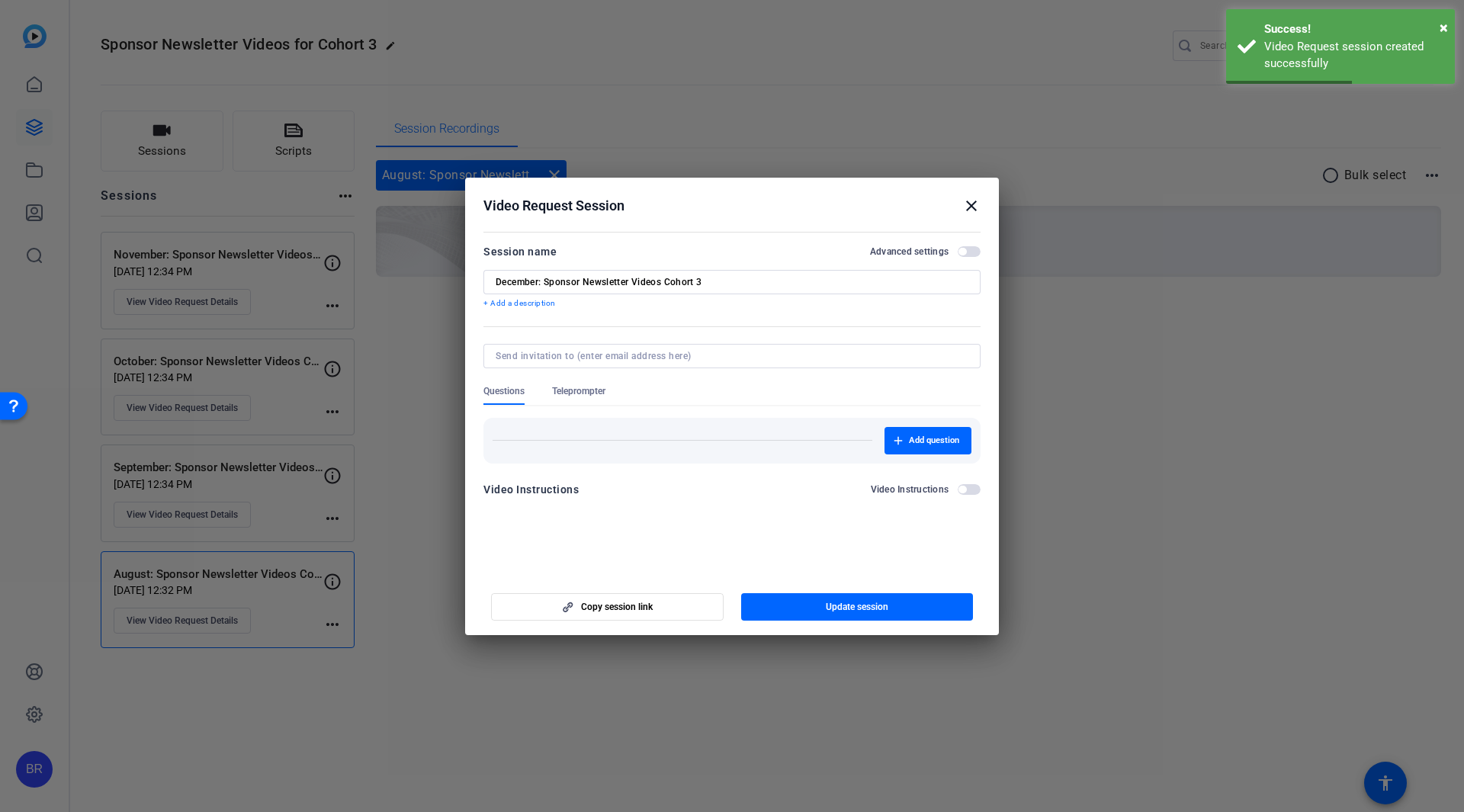
click at [967, 201] on mat-icon "close" at bounding box center [970, 206] width 18 height 18
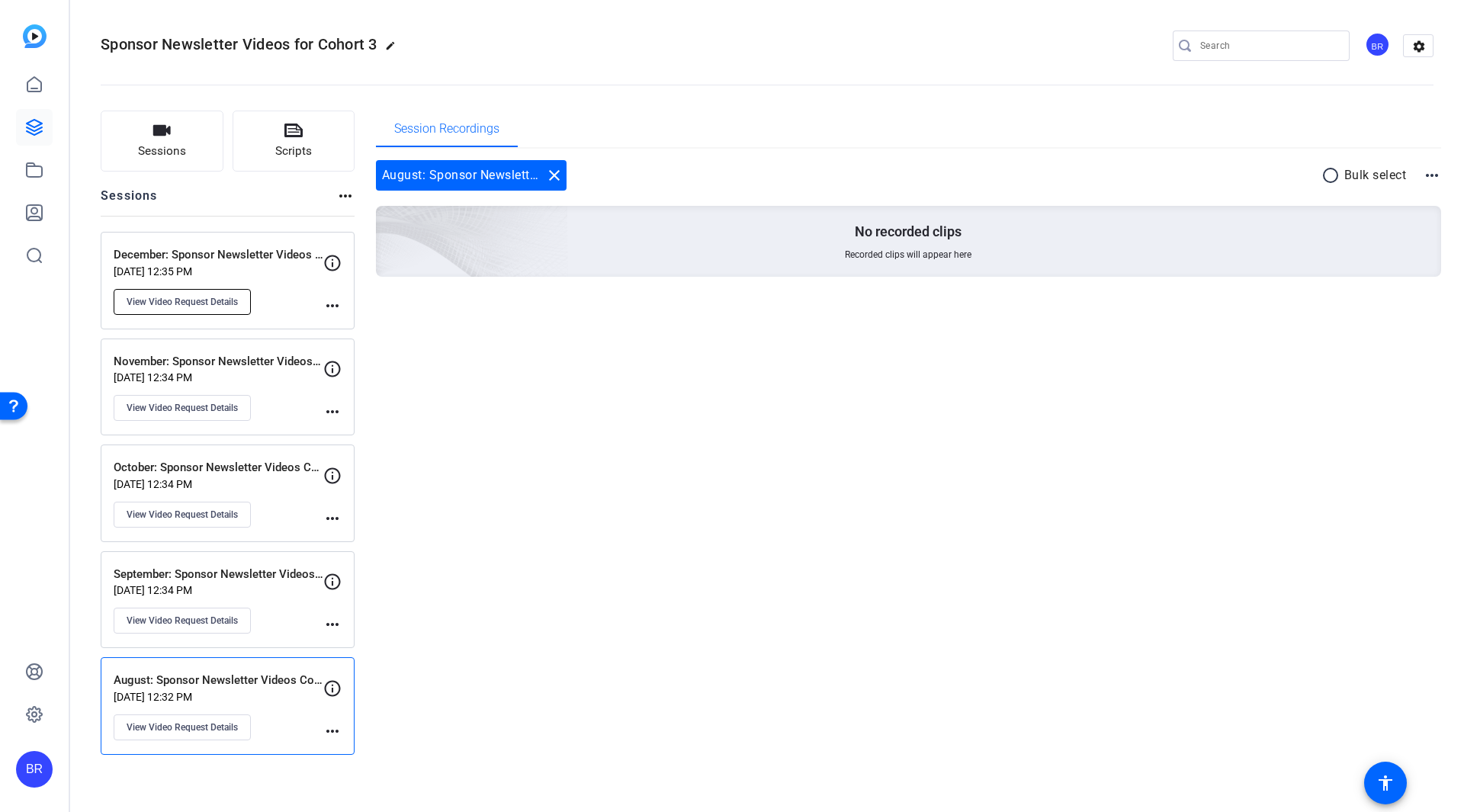
click at [200, 296] on span "View Video Request Details" at bounding box center [182, 301] width 111 height 12
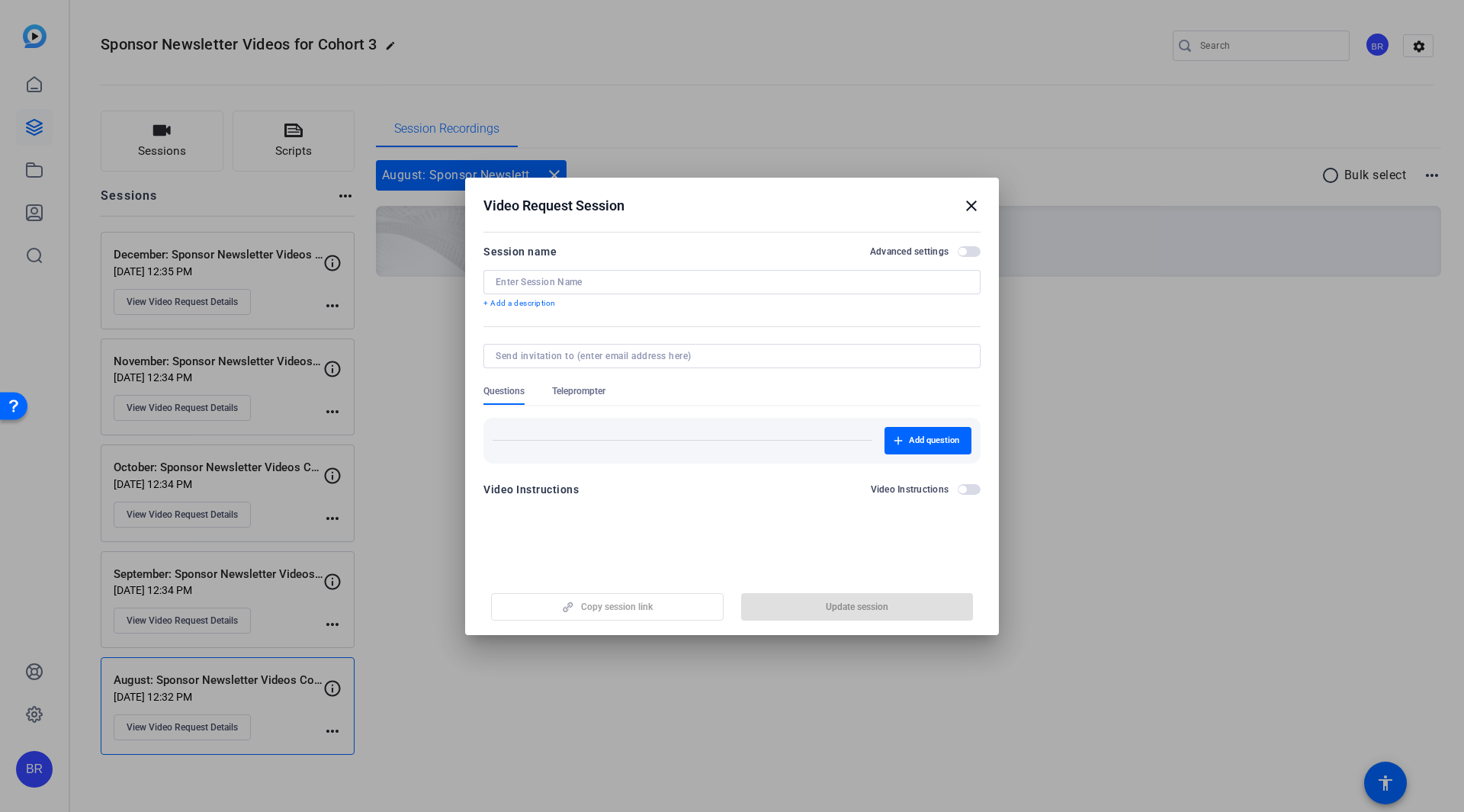
type input "December: Sponsor Newsletter Videos Cohort 3"
drag, startPoint x: 712, startPoint y: 276, endPoint x: 445, endPoint y: 274, distance: 267.0
click at [445, 274] on div "Video Request Session close Session name Advanced settings December: Sponsor Ne…" at bounding box center [732, 406] width 1464 height 812
click at [967, 206] on mat-icon "close" at bounding box center [970, 206] width 18 height 18
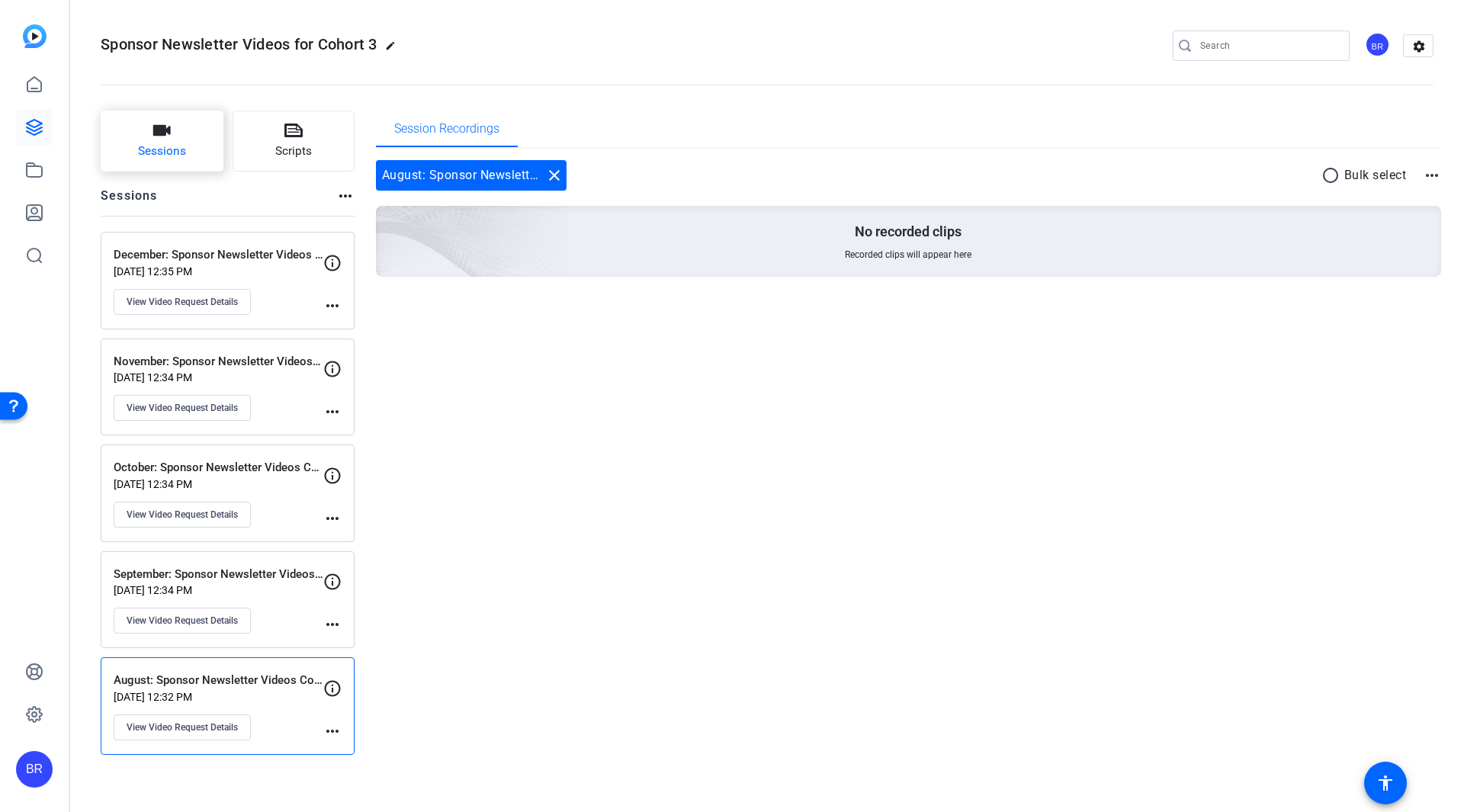
click at [170, 115] on button "Sessions" at bounding box center [162, 141] width 123 height 61
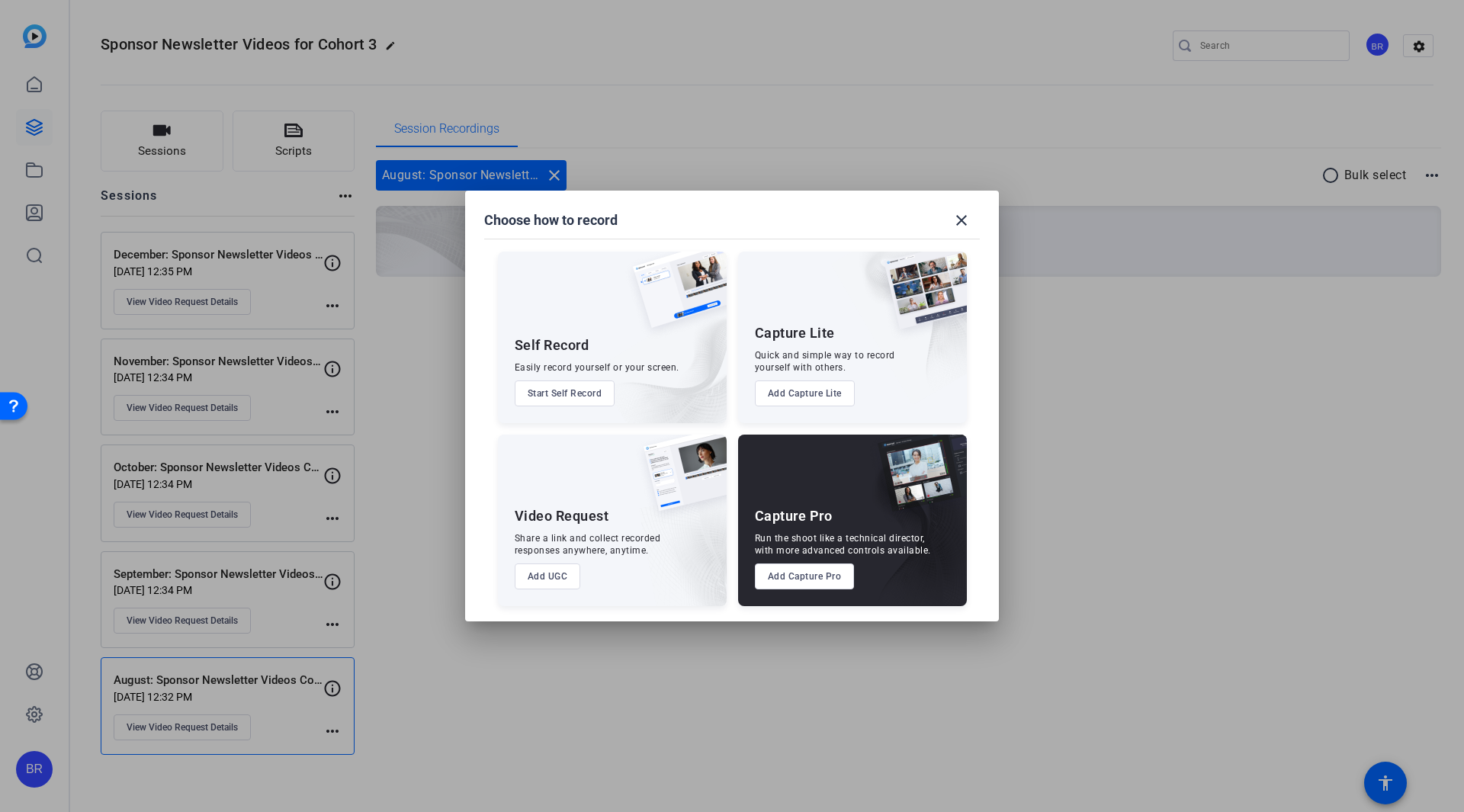
click at [542, 570] on button "Add UGC" at bounding box center [548, 576] width 66 height 26
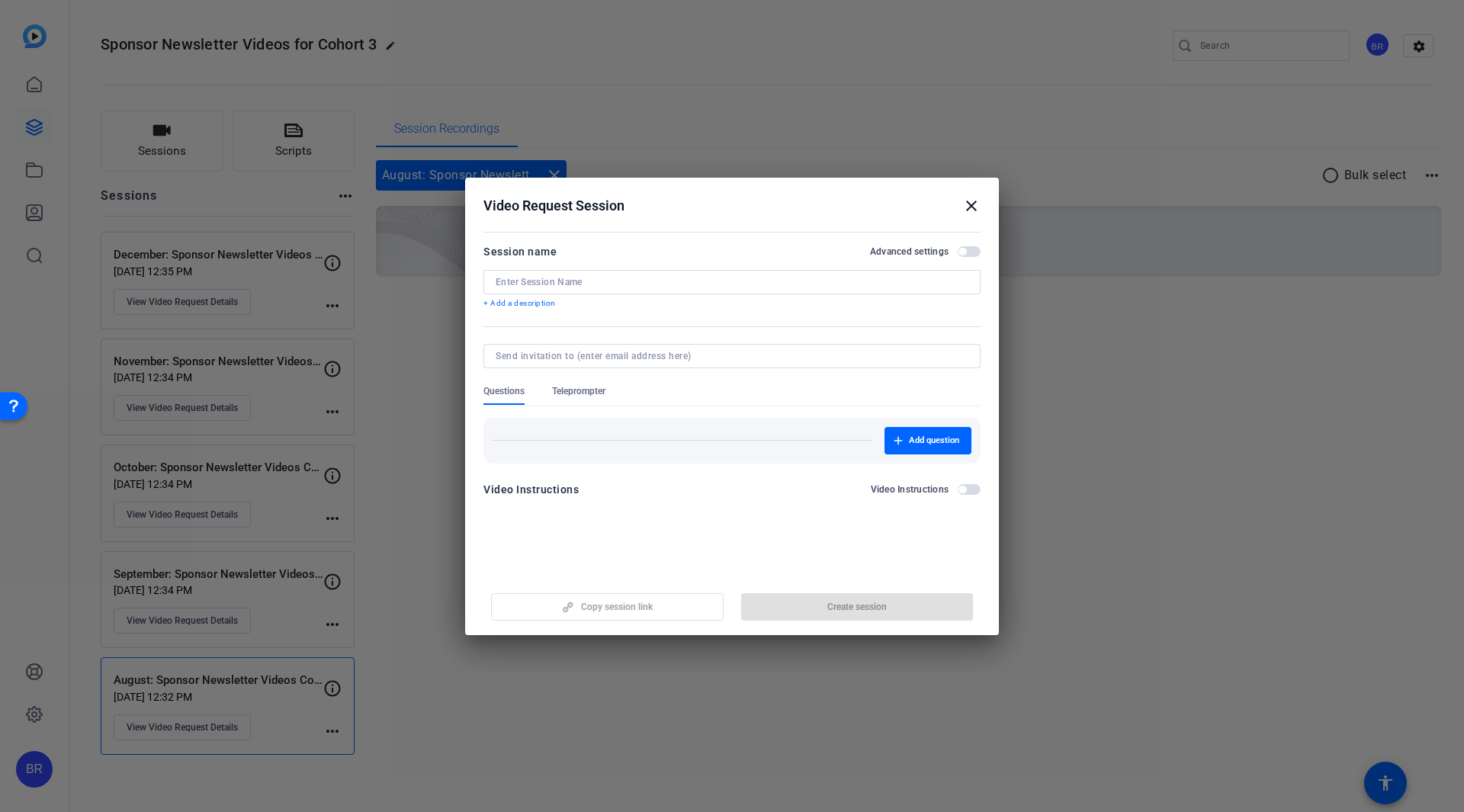
click at [561, 288] on div at bounding box center [732, 282] width 473 height 25
click at [559, 280] on input at bounding box center [732, 281] width 473 height 12
paste input "December: Sponsor Newsletter Videos Cohort 3"
drag, startPoint x: 540, startPoint y: 281, endPoint x: 493, endPoint y: 282, distance: 47.0
click at [493, 282] on div "December: Sponsor Newsletter Videos Cohort 3" at bounding box center [732, 282] width 497 height 25
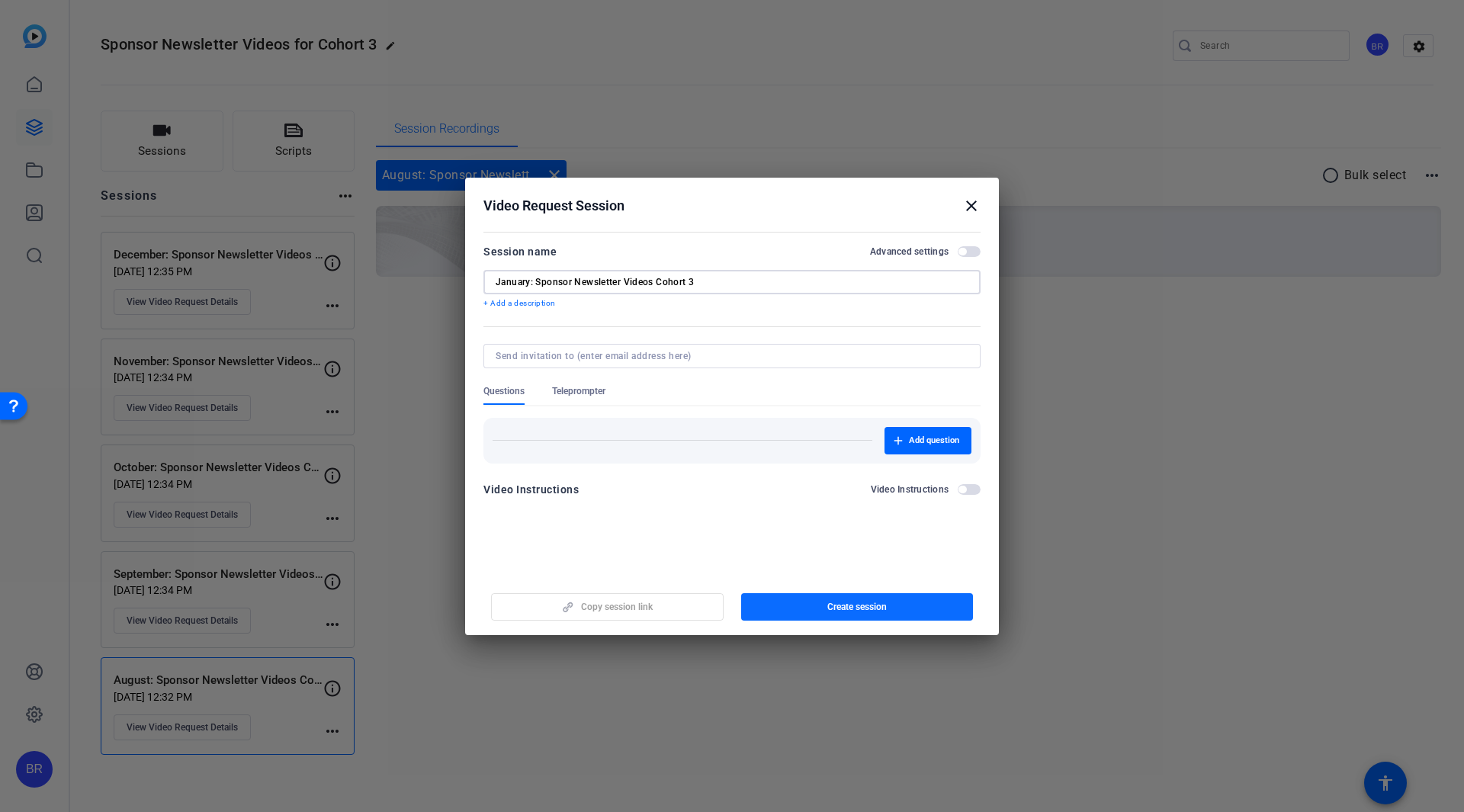
type input "January: Sponsor Newsletter Videos Cohort 3"
click at [841, 604] on span "Create session" at bounding box center [857, 606] width 60 height 12
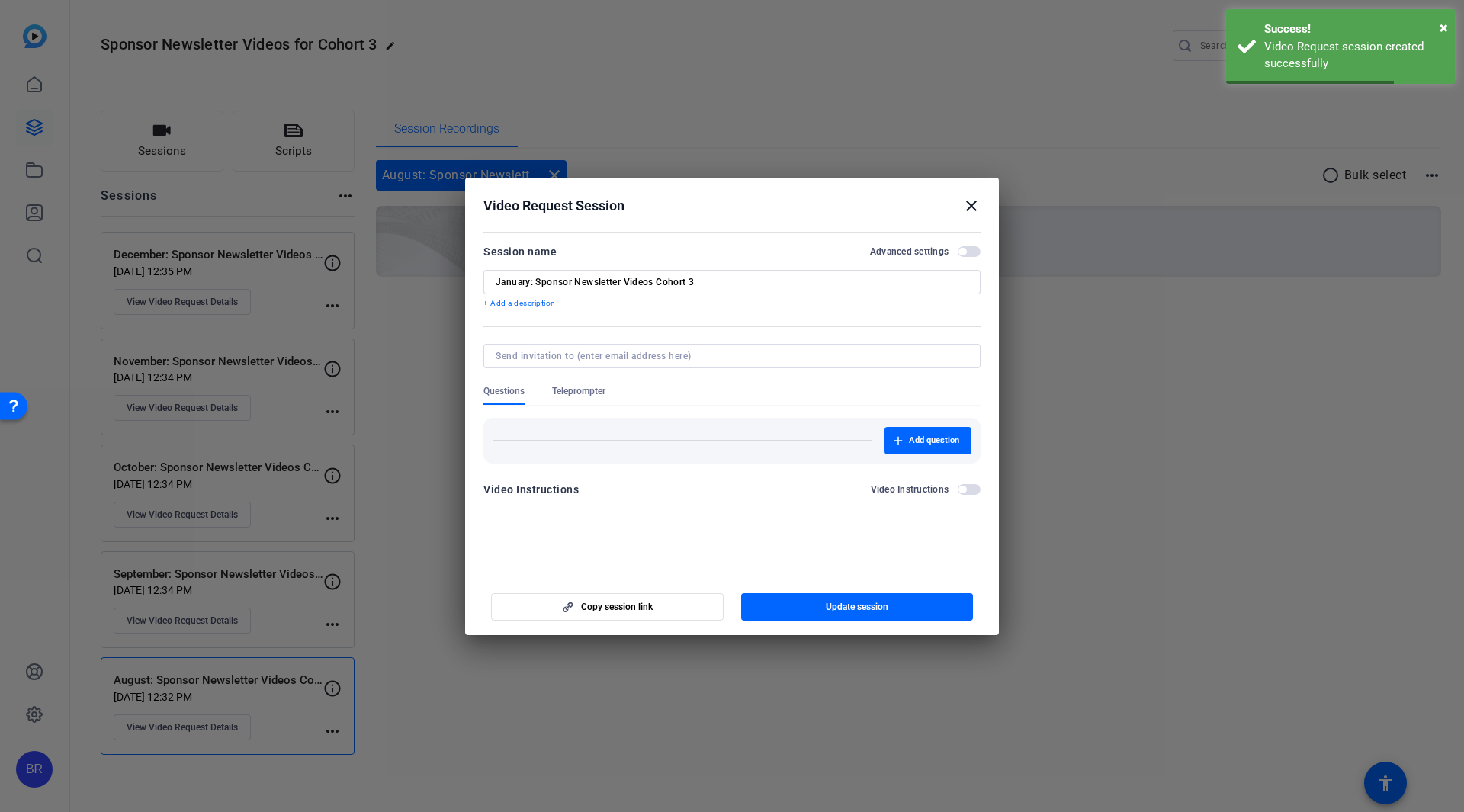
click at [977, 203] on mat-icon "close" at bounding box center [970, 206] width 18 height 18
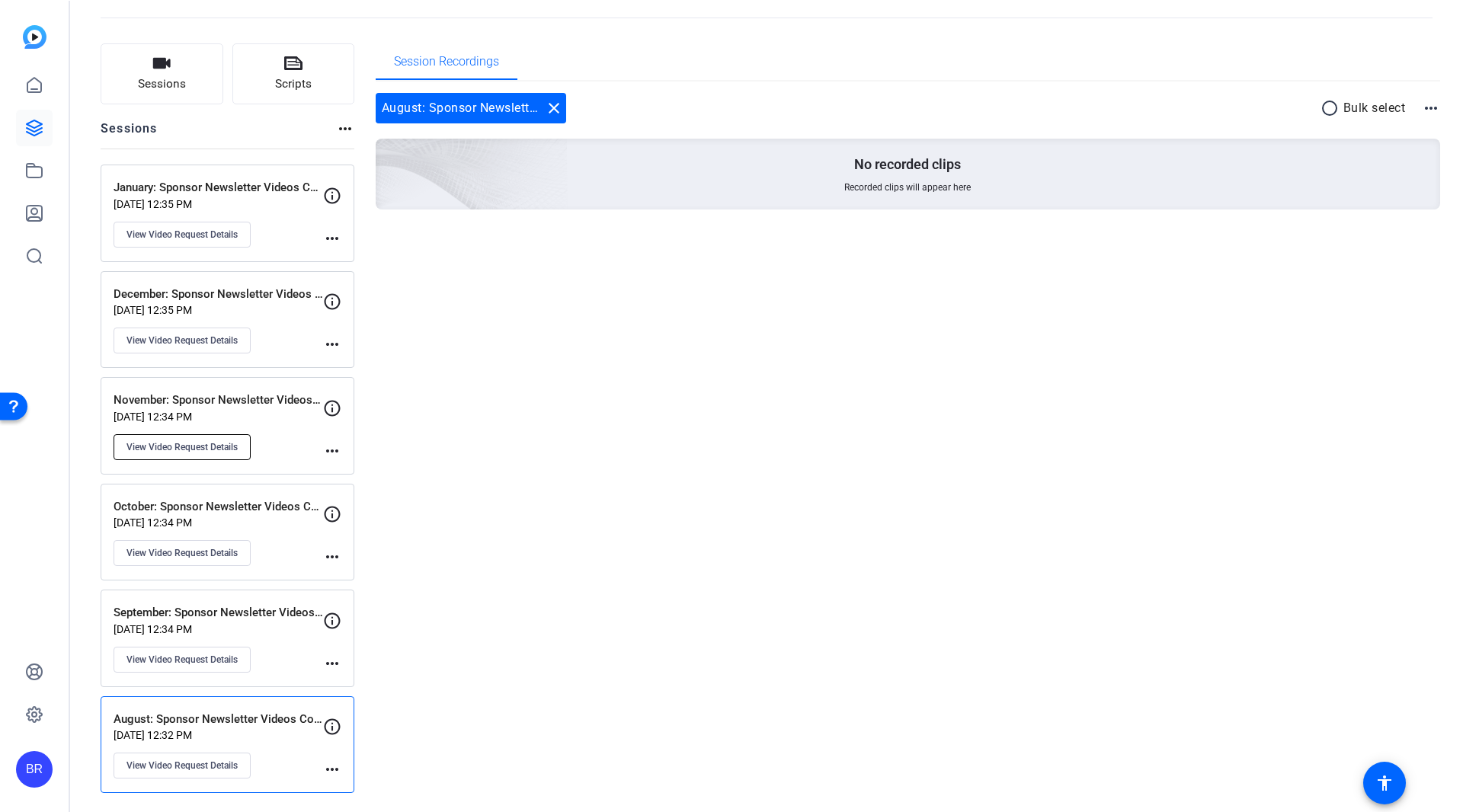
scroll to position [68, 0]
click at [243, 768] on button "View Video Request Details" at bounding box center [182, 764] width 137 height 26
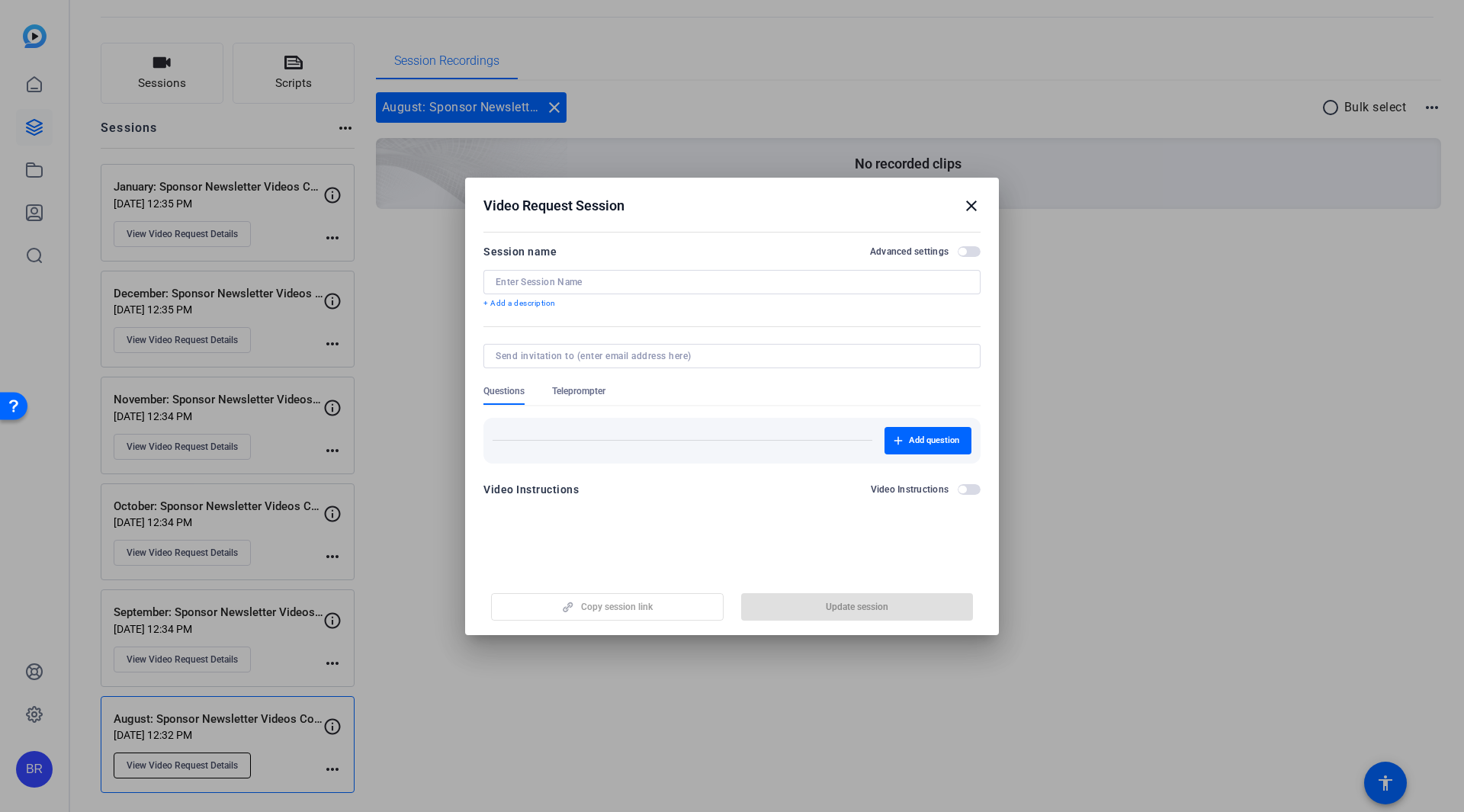
type input "August: Sponsor Newsletter Videos Cohort 3"
click at [977, 201] on mat-icon "close" at bounding box center [970, 206] width 18 height 18
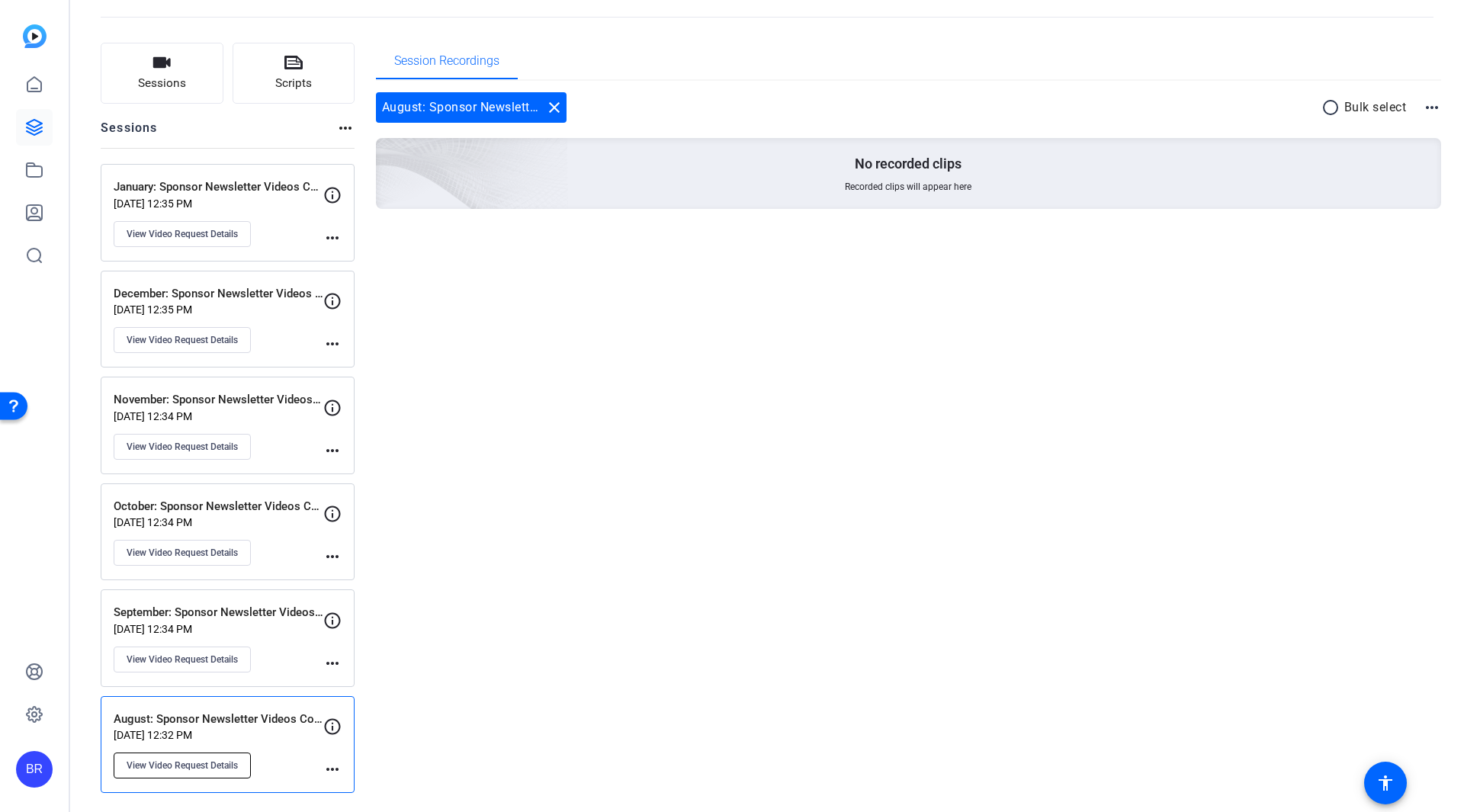
click at [208, 775] on button "View Video Request Details" at bounding box center [182, 765] width 137 height 26
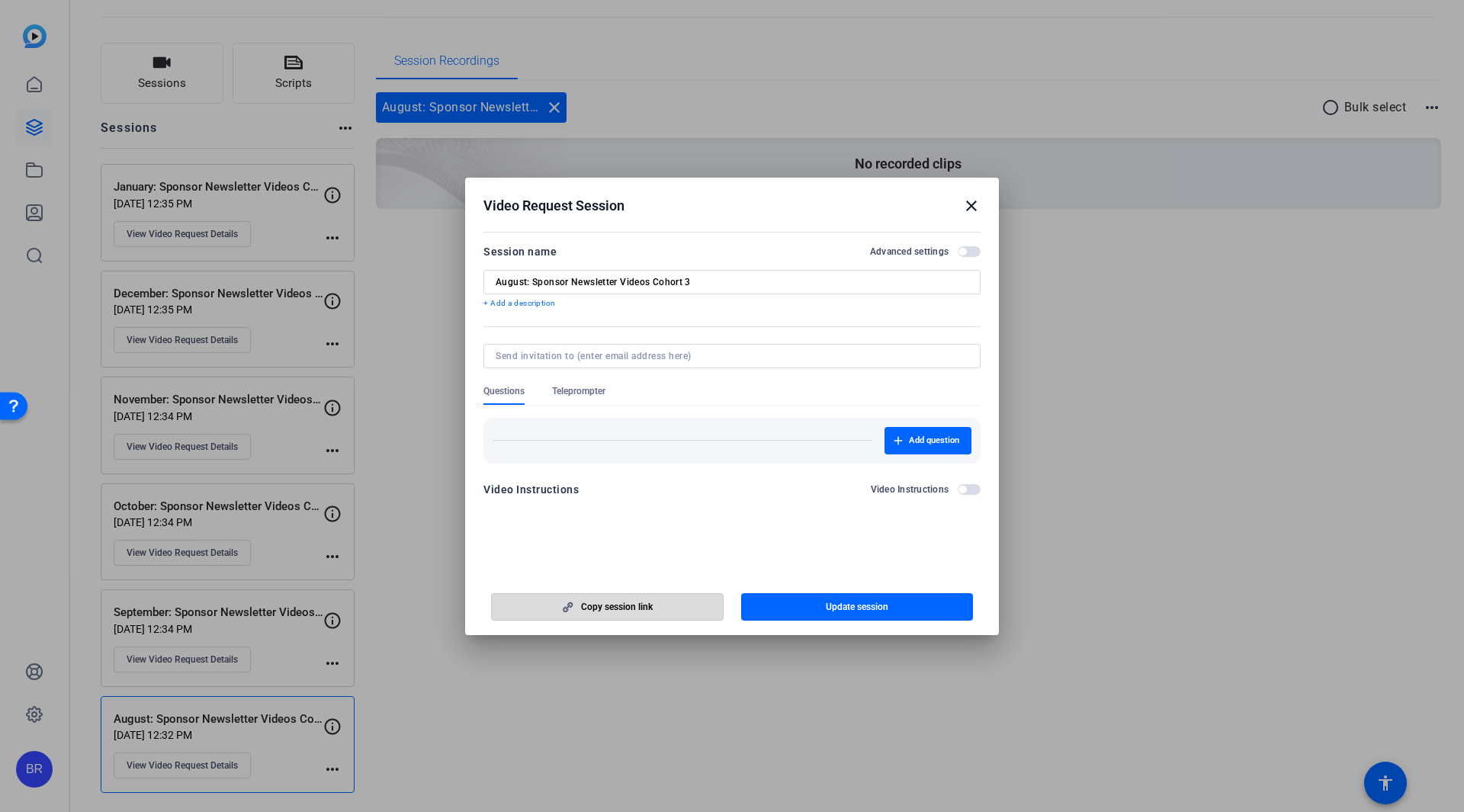
click at [581, 603] on span "Copy session link" at bounding box center [617, 606] width 72 height 12
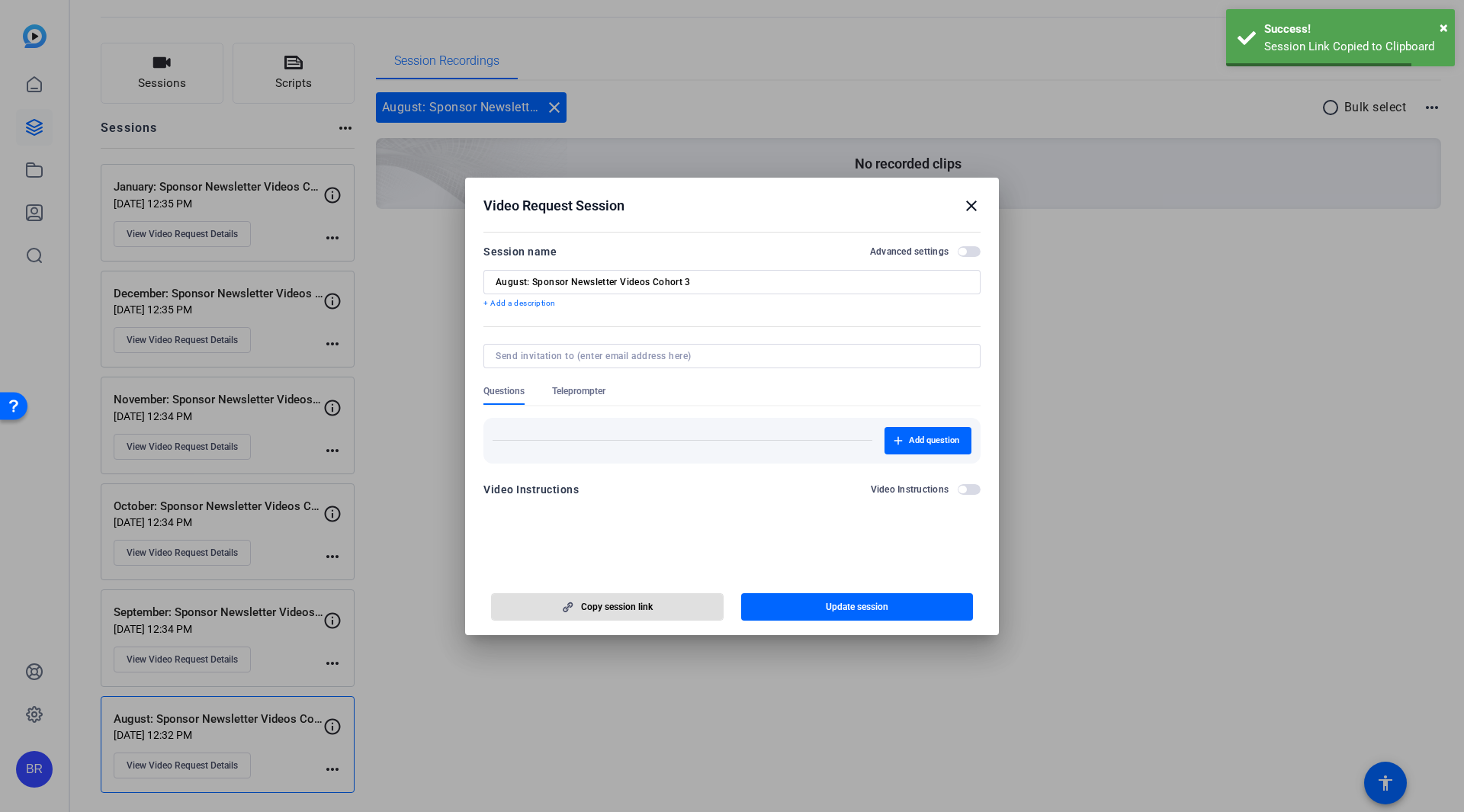
click at [582, 603] on span "Copy session link" at bounding box center [617, 606] width 72 height 12
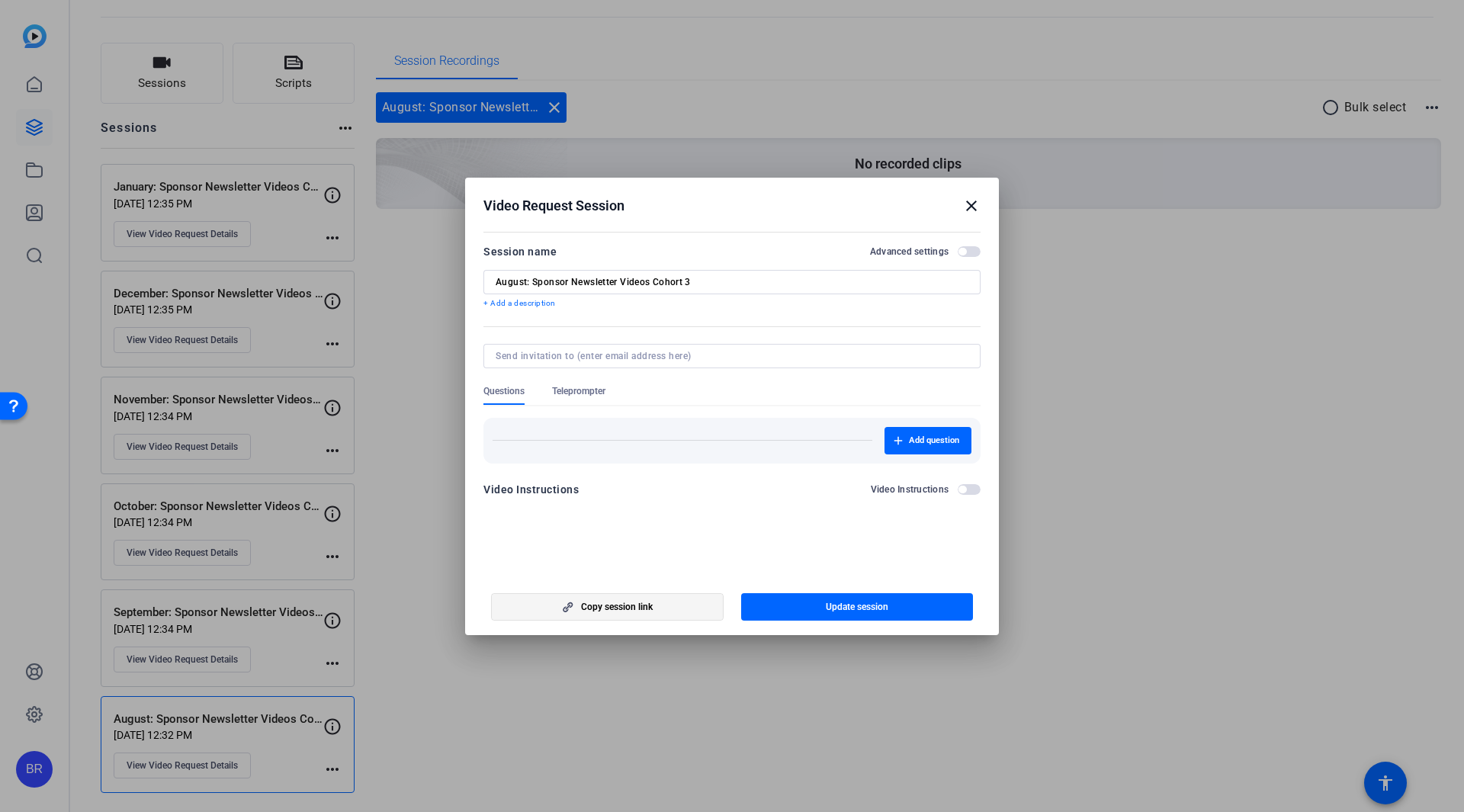
click at [639, 603] on span "Copy session link" at bounding box center [617, 606] width 72 height 12
click at [970, 201] on mat-icon "close" at bounding box center [970, 206] width 18 height 18
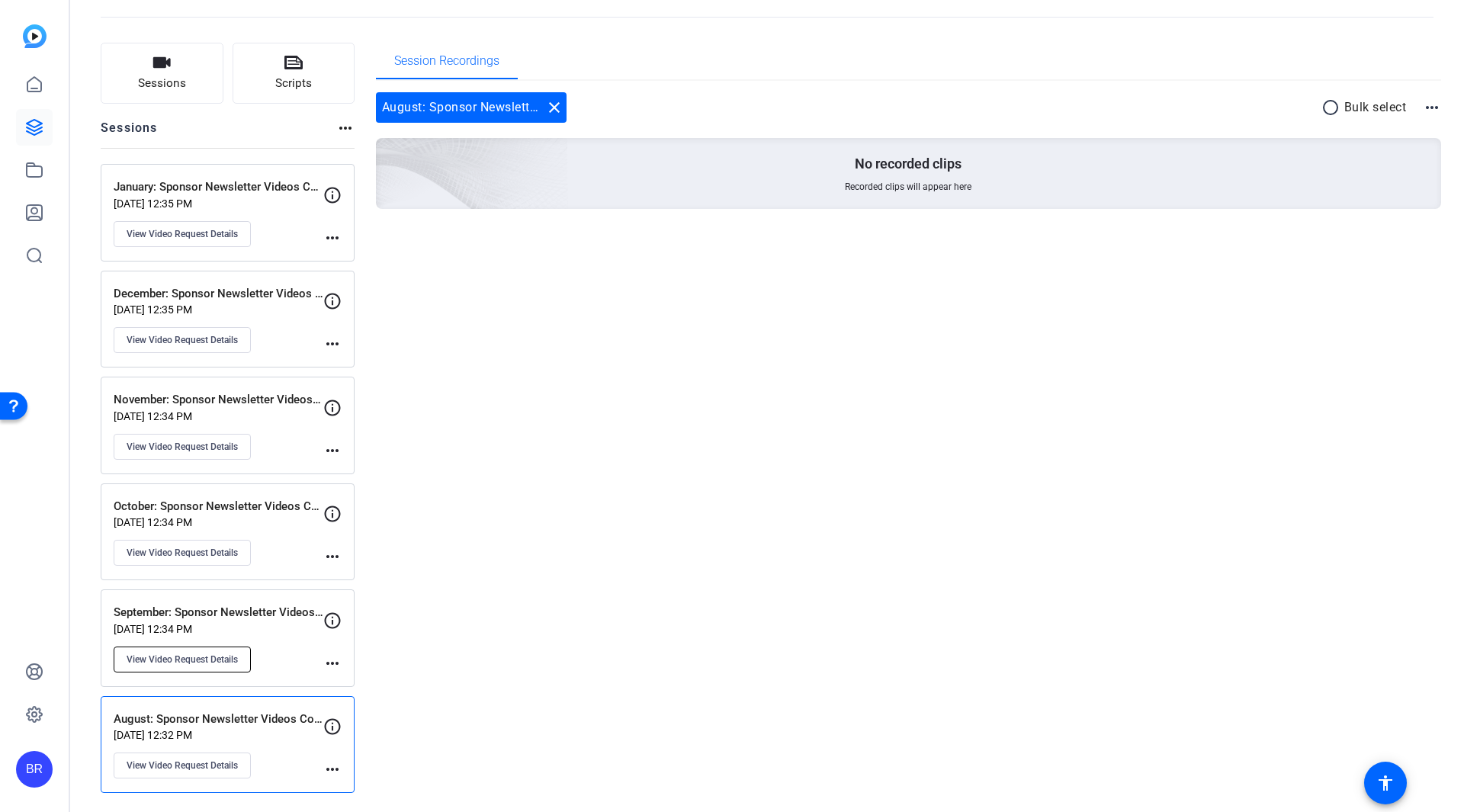
click at [206, 654] on span "View Video Request Details" at bounding box center [182, 659] width 111 height 12
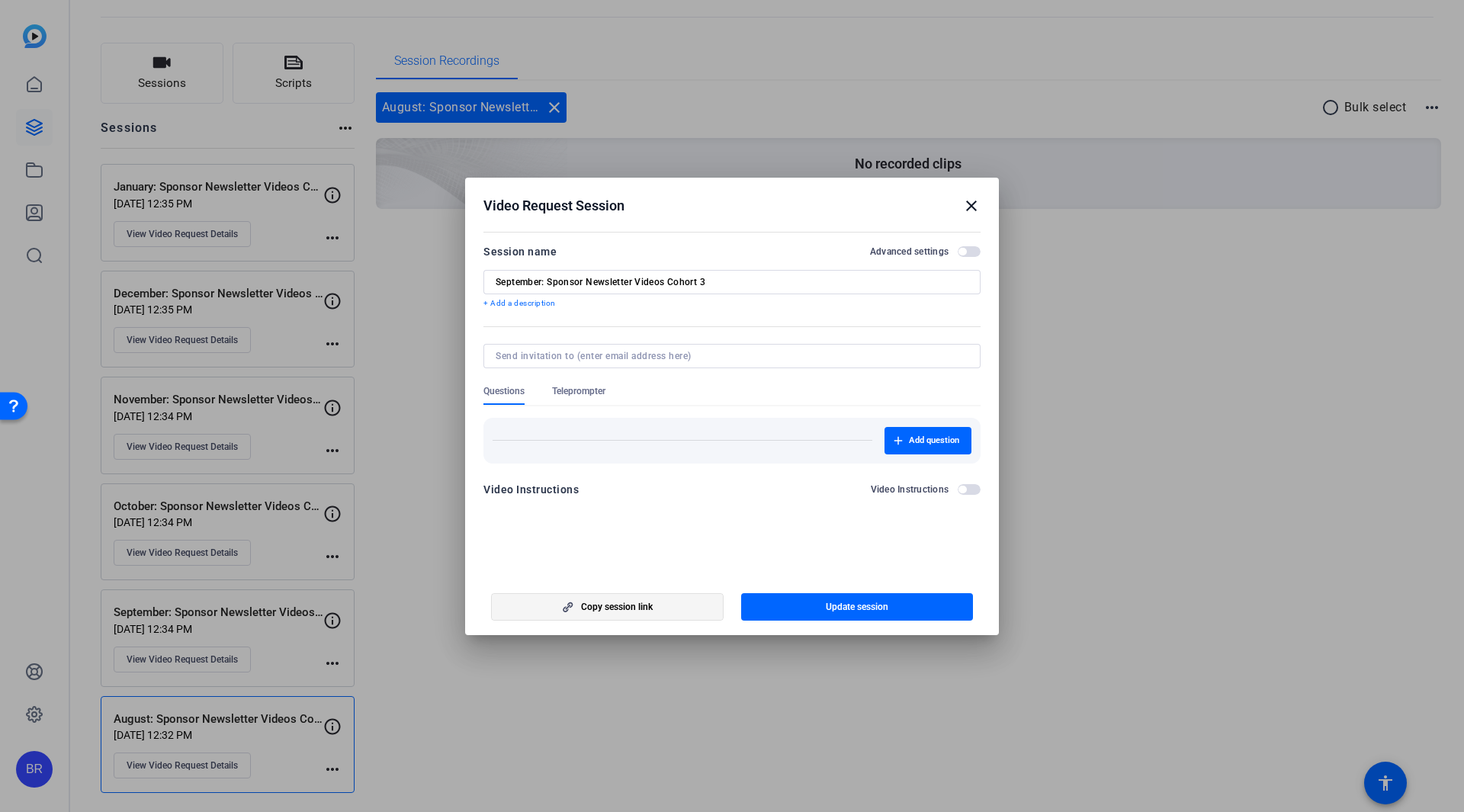
click at [587, 604] on span "Copy session link" at bounding box center [617, 606] width 72 height 12
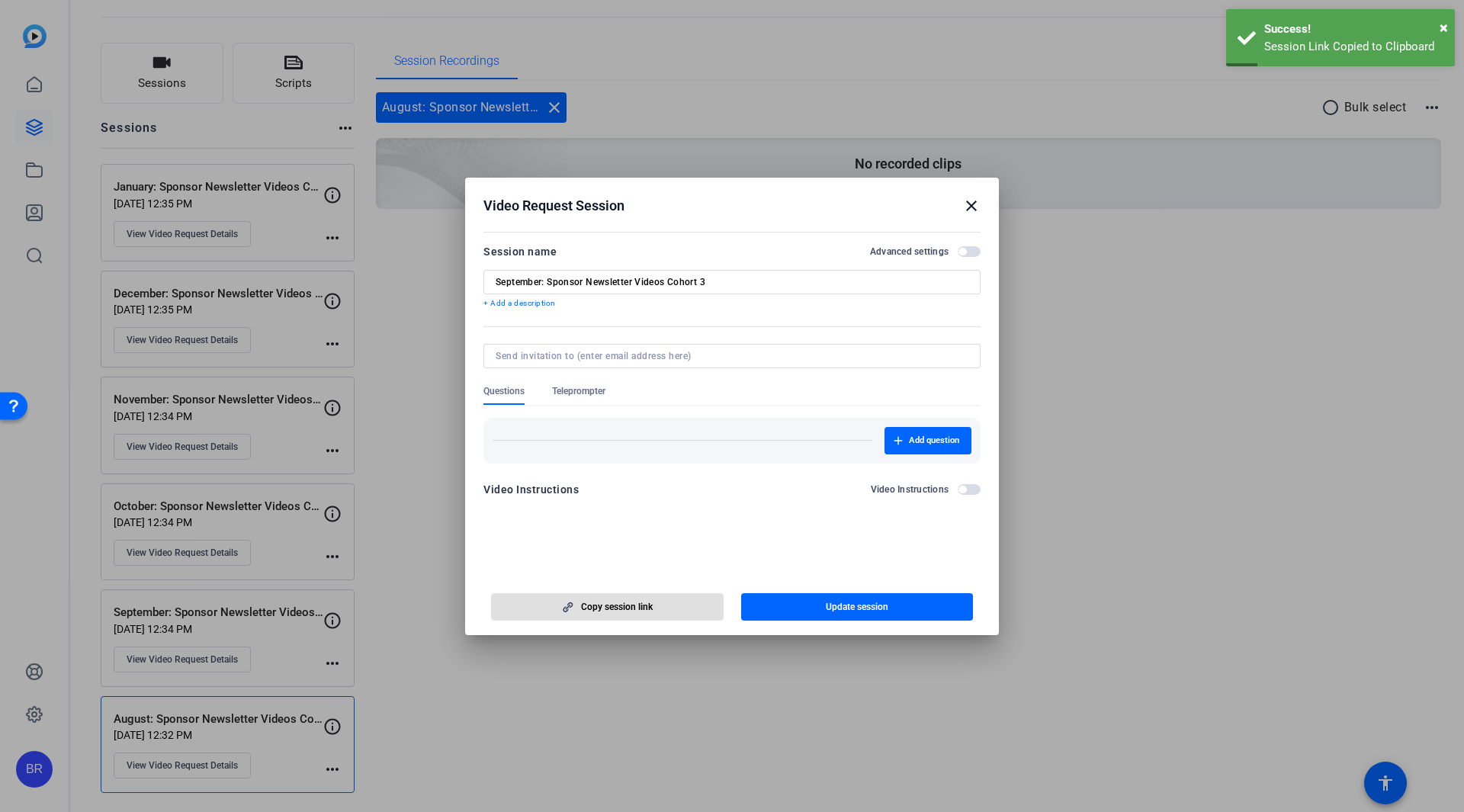
click at [610, 595] on span "button" at bounding box center [607, 606] width 231 height 37
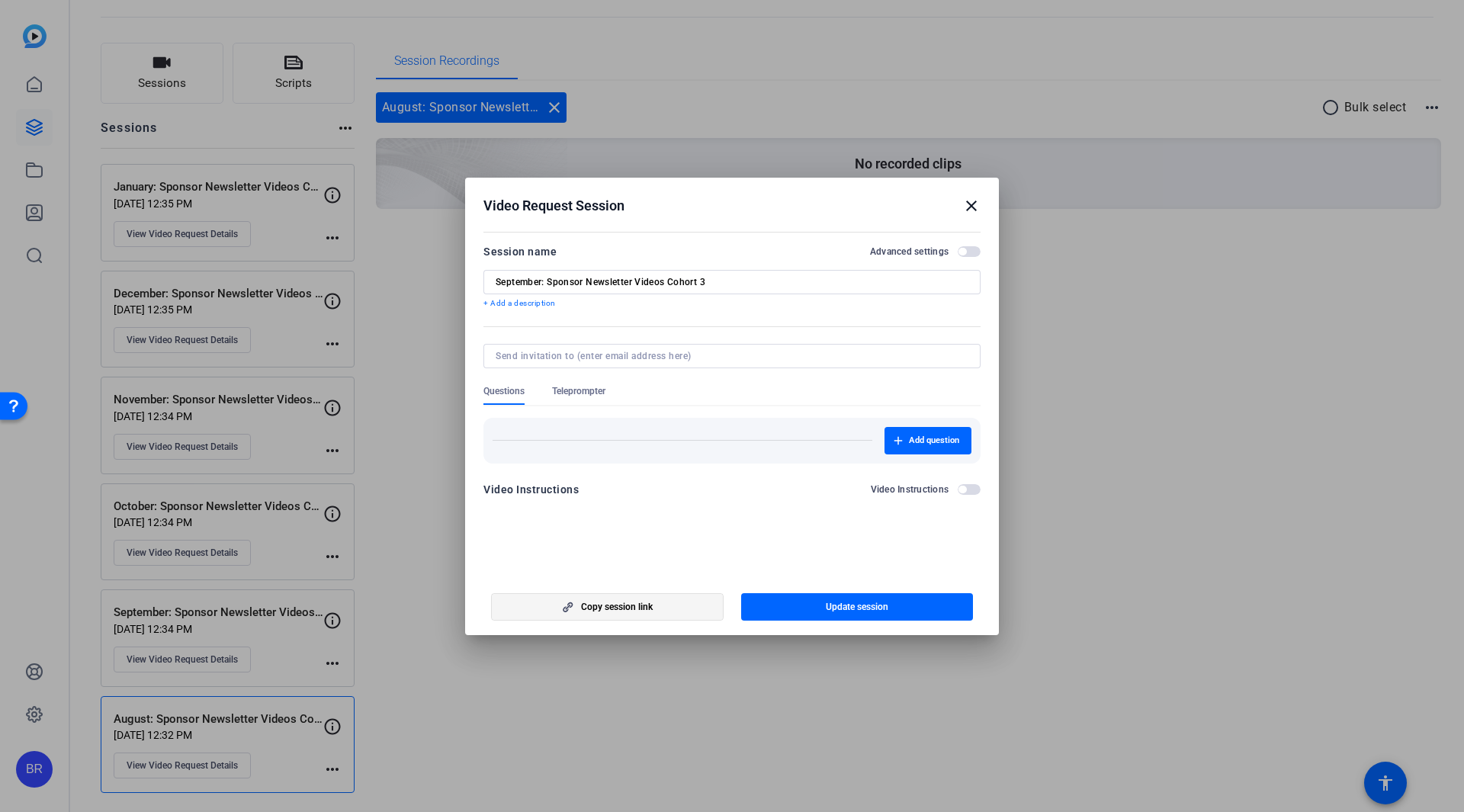
click at [642, 617] on span "button" at bounding box center [607, 606] width 231 height 37
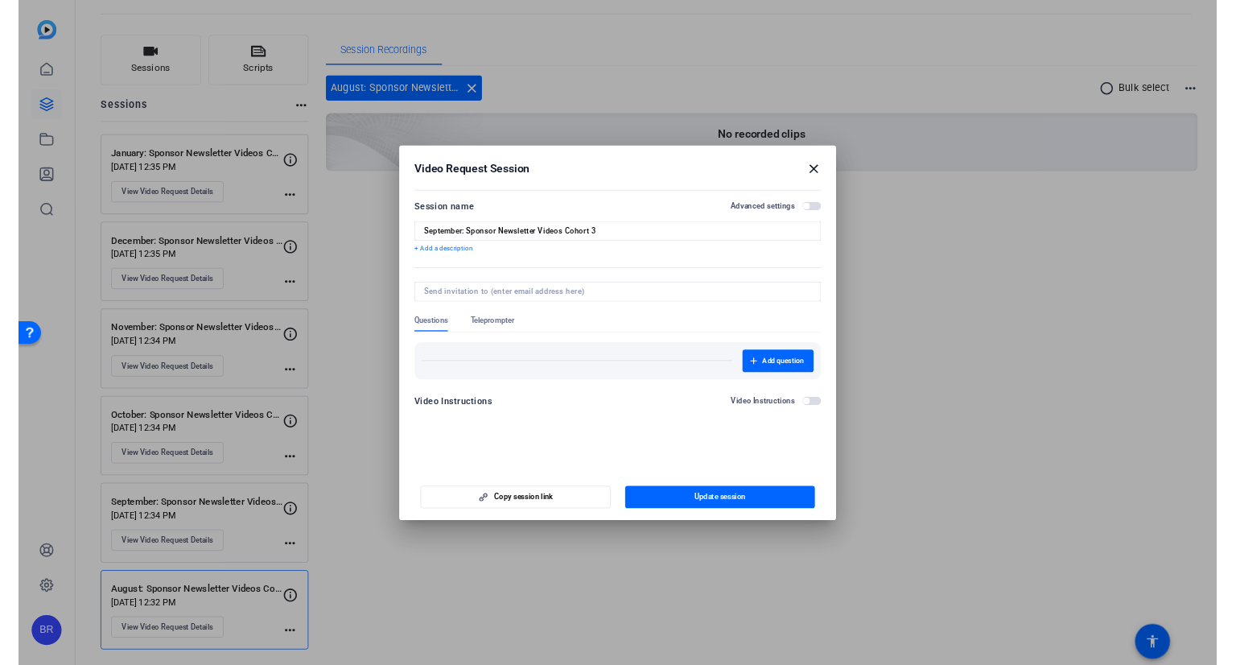
scroll to position [67, 0]
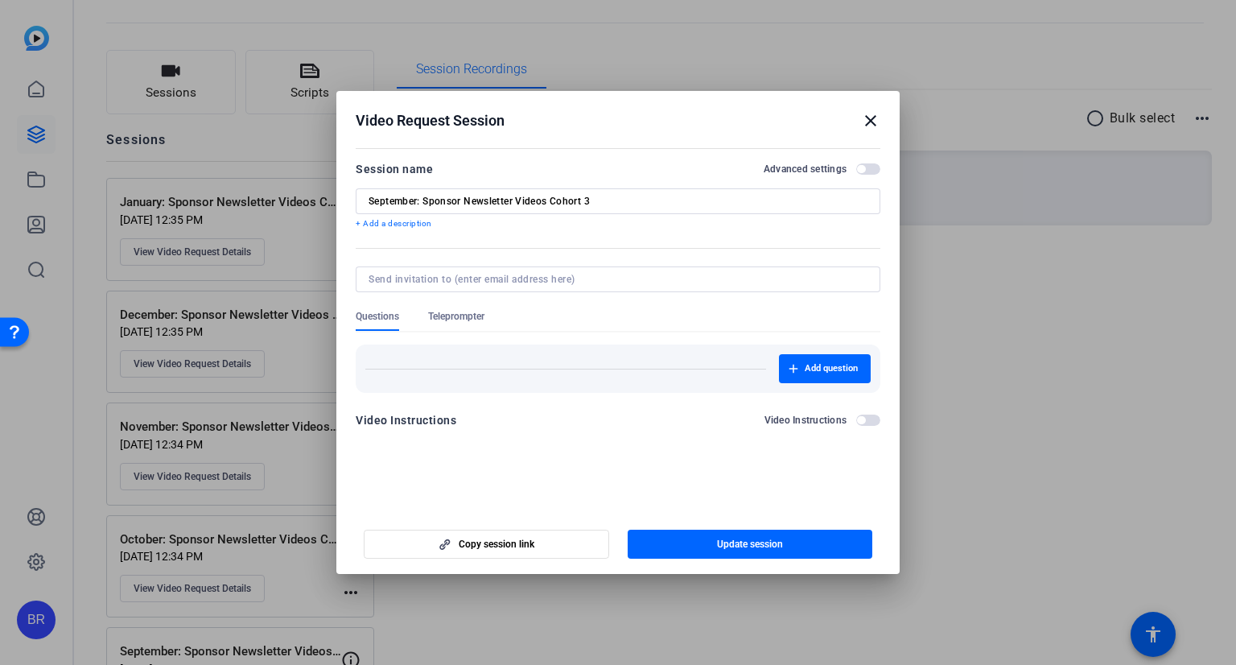
click at [880, 117] on h2 "Video Request Session close" at bounding box center [617, 117] width 563 height 52
click at [866, 118] on mat-icon "close" at bounding box center [870, 120] width 19 height 19
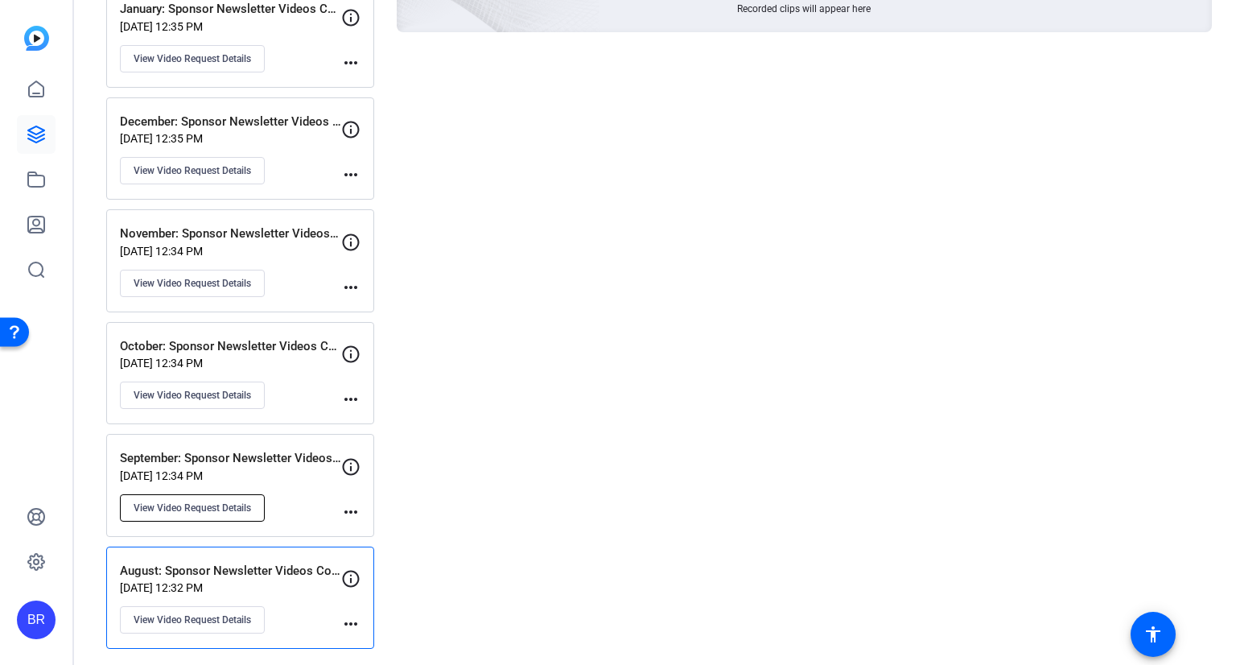
click at [204, 501] on span "View Video Request Details" at bounding box center [192, 507] width 117 height 13
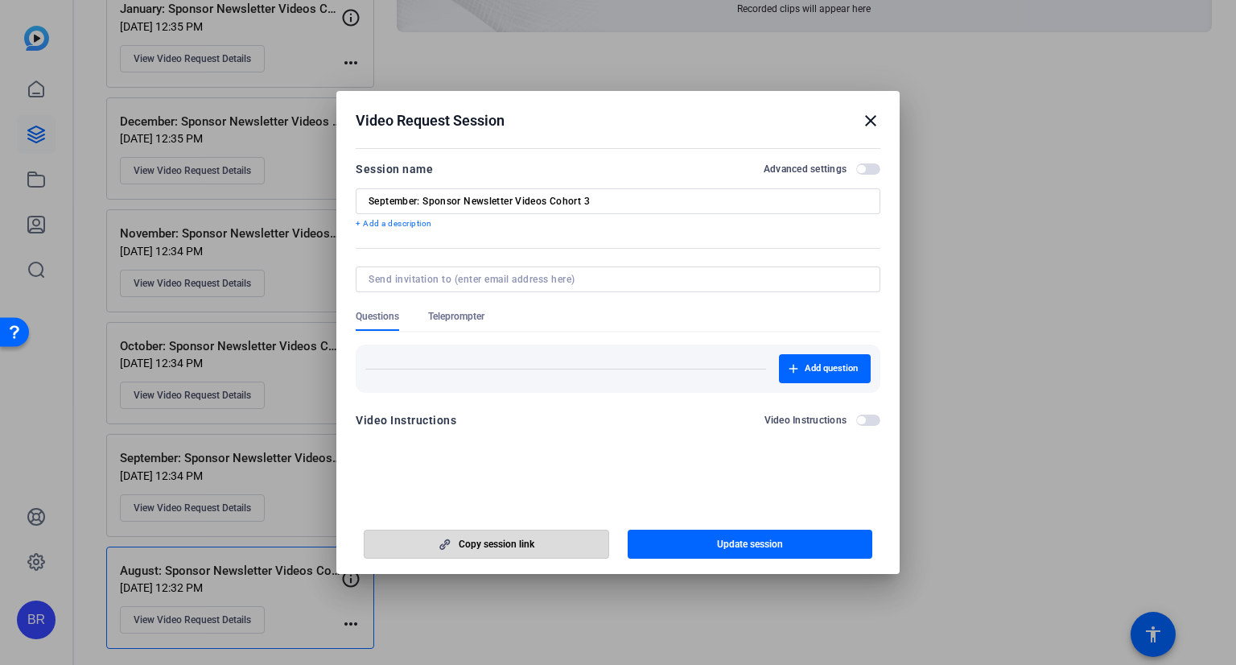
click at [434, 537] on span "button" at bounding box center [486, 544] width 244 height 39
click at [879, 114] on mat-icon "close" at bounding box center [870, 120] width 19 height 19
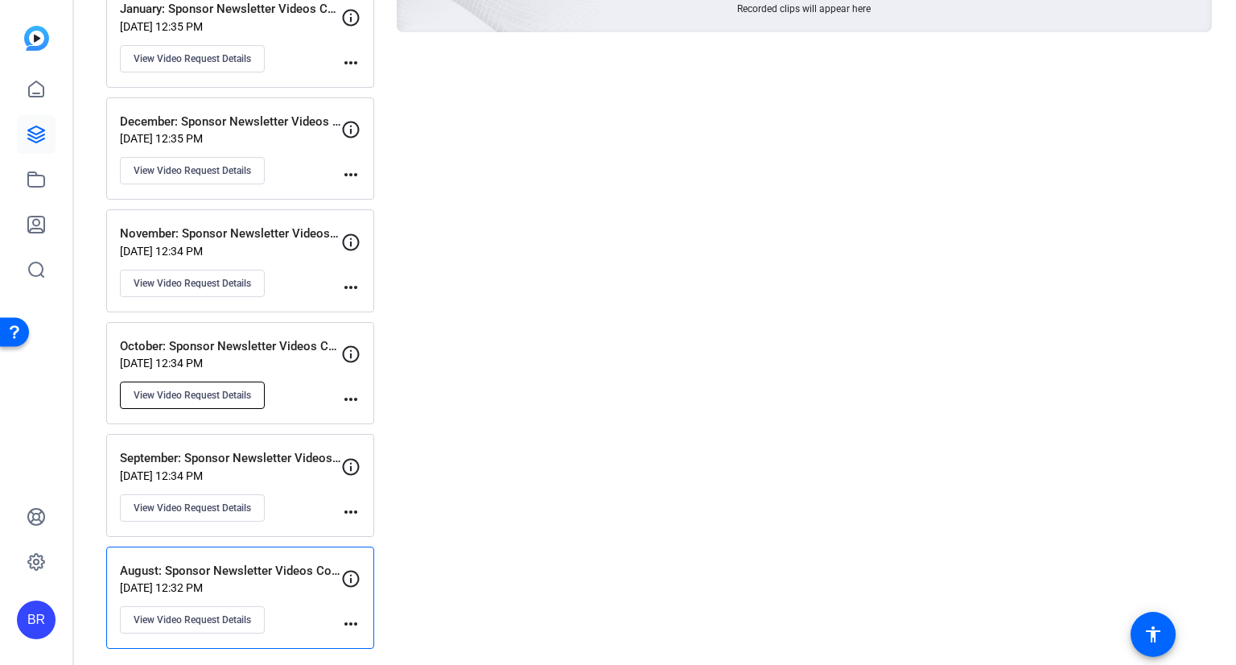
click at [255, 389] on button "View Video Request Details" at bounding box center [192, 394] width 145 height 27
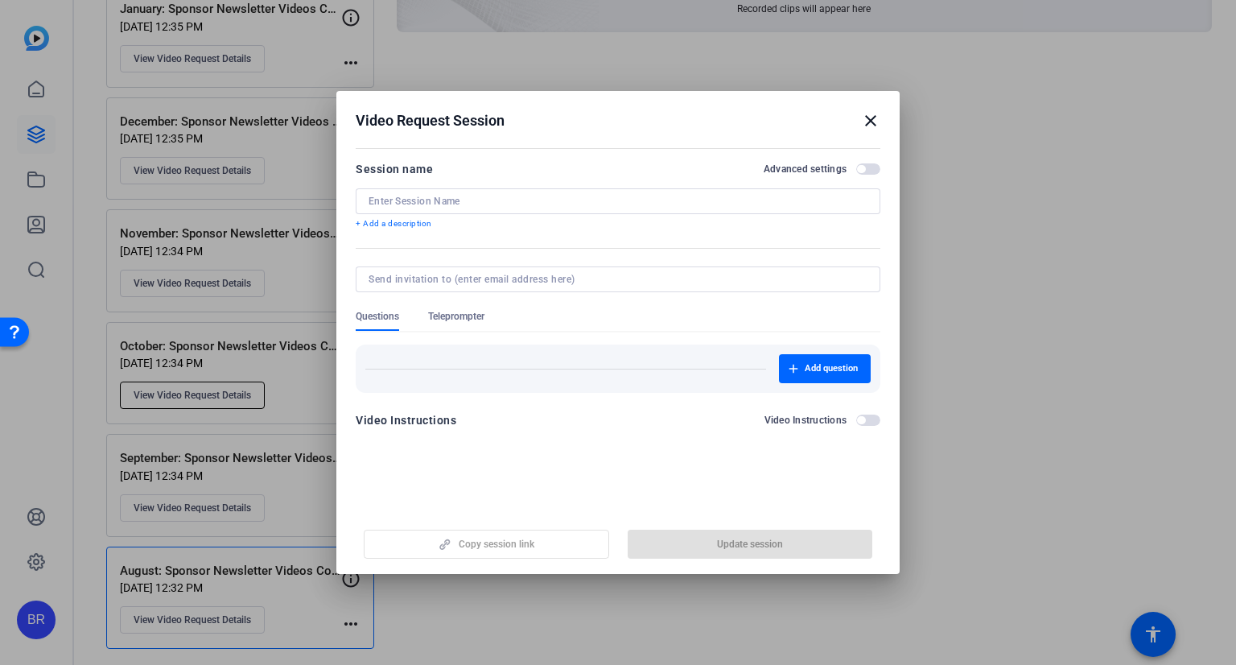
type input "October: Sponsor Newsletter Videos Cohort 3"
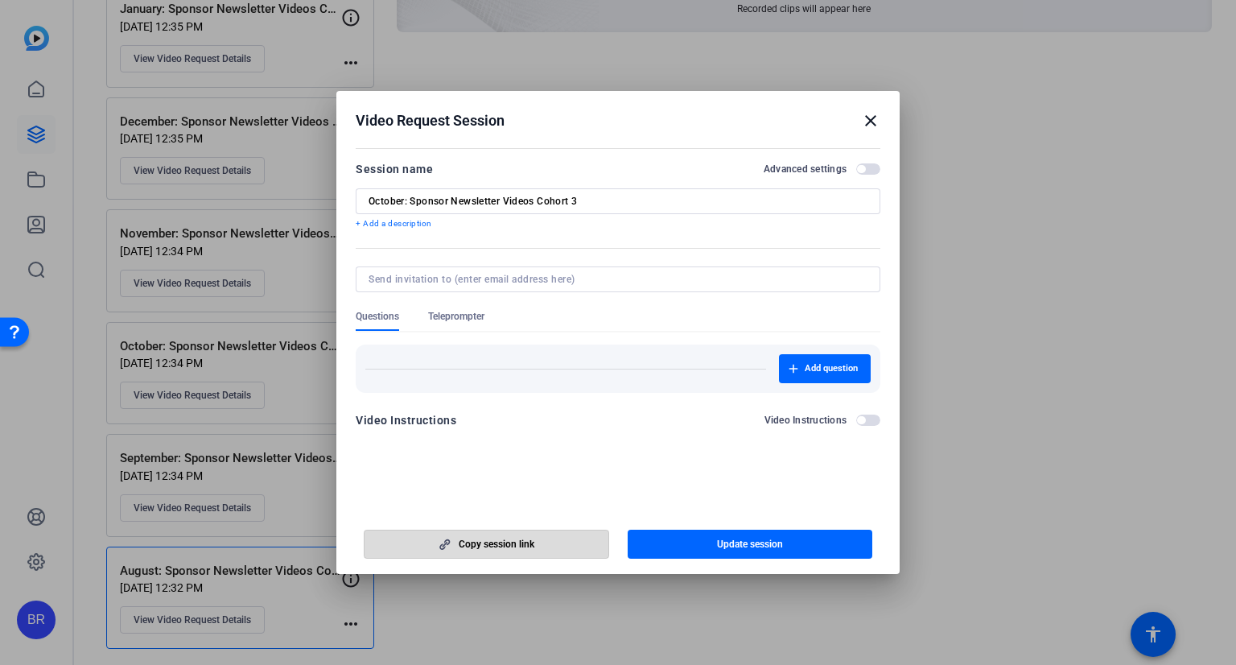
click at [455, 541] on span "button" at bounding box center [486, 544] width 244 height 39
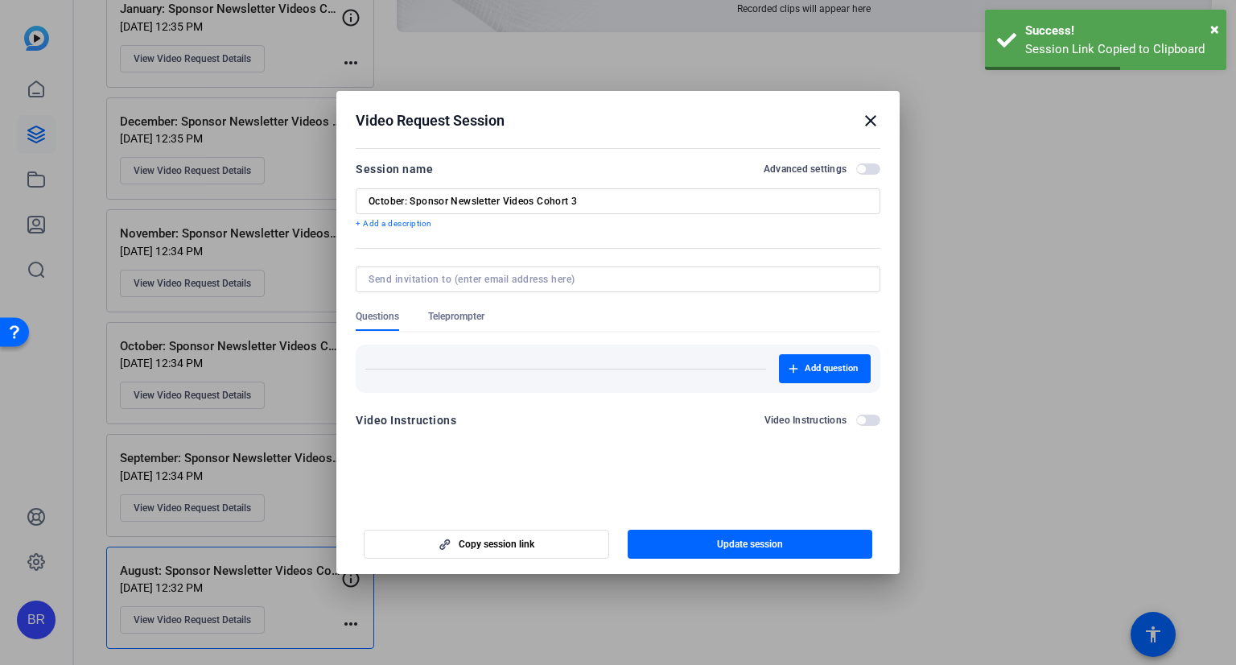
click at [861, 119] on mat-icon "close" at bounding box center [870, 120] width 19 height 19
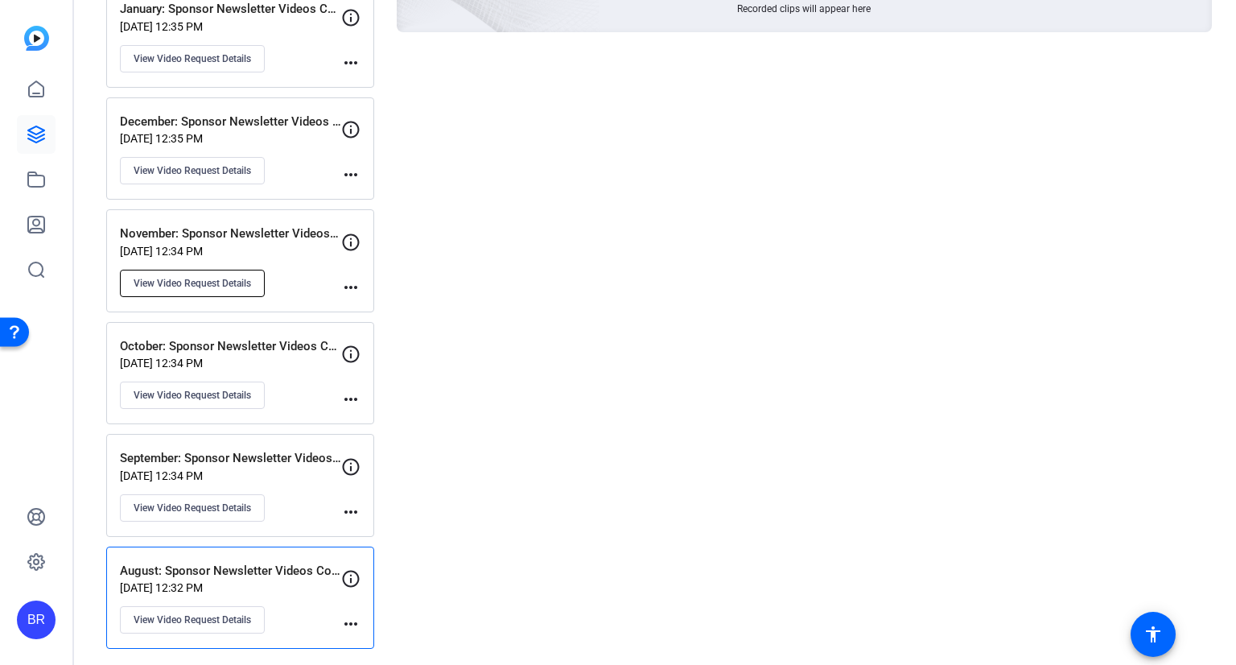
click at [209, 272] on button "View Video Request Details" at bounding box center [192, 283] width 145 height 27
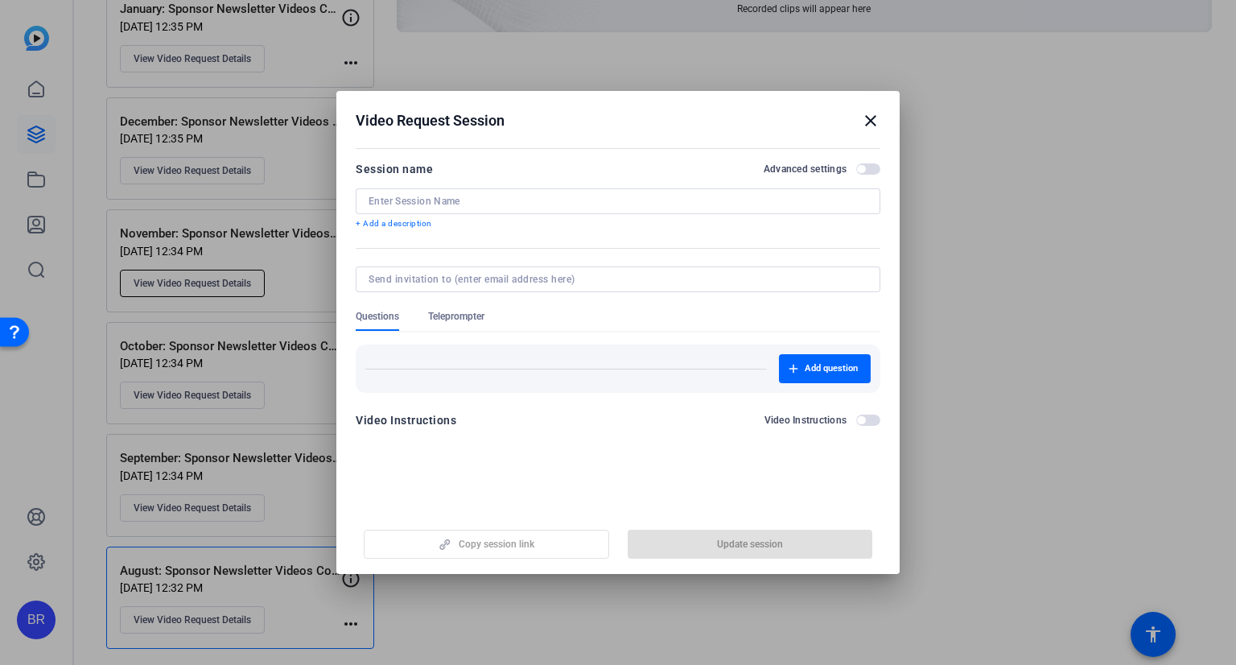
type input "November: Sponsor Newsletter Videos Cohort 3"
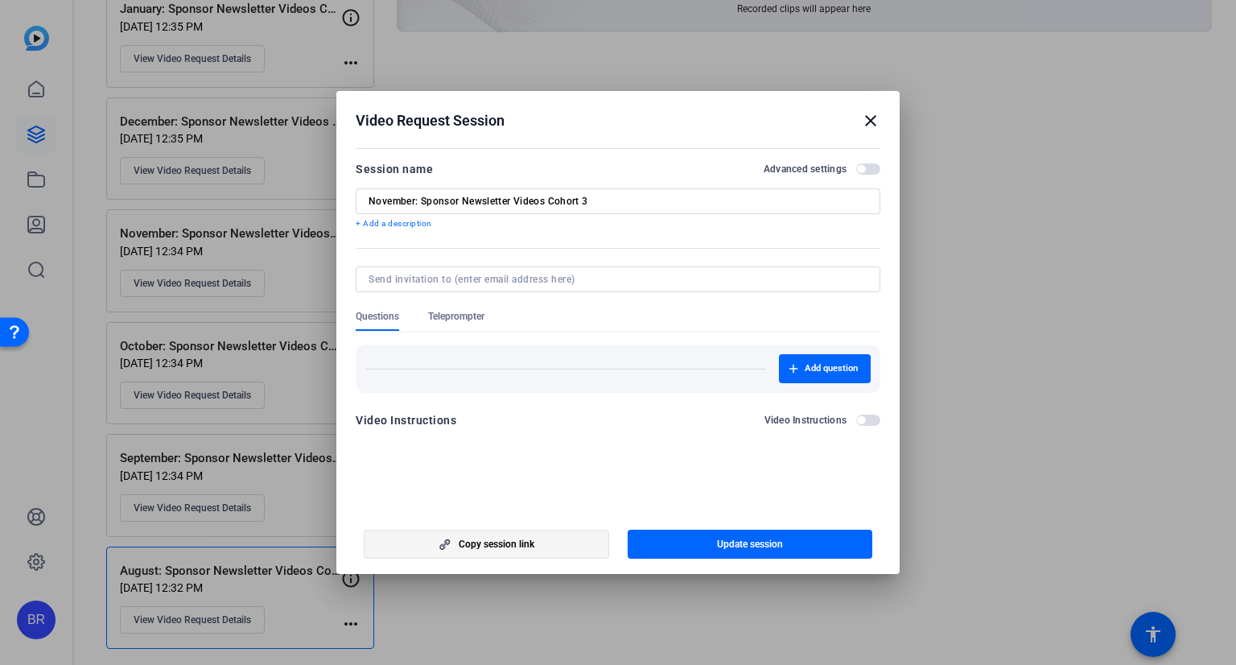
click at [512, 536] on span "button" at bounding box center [486, 544] width 244 height 39
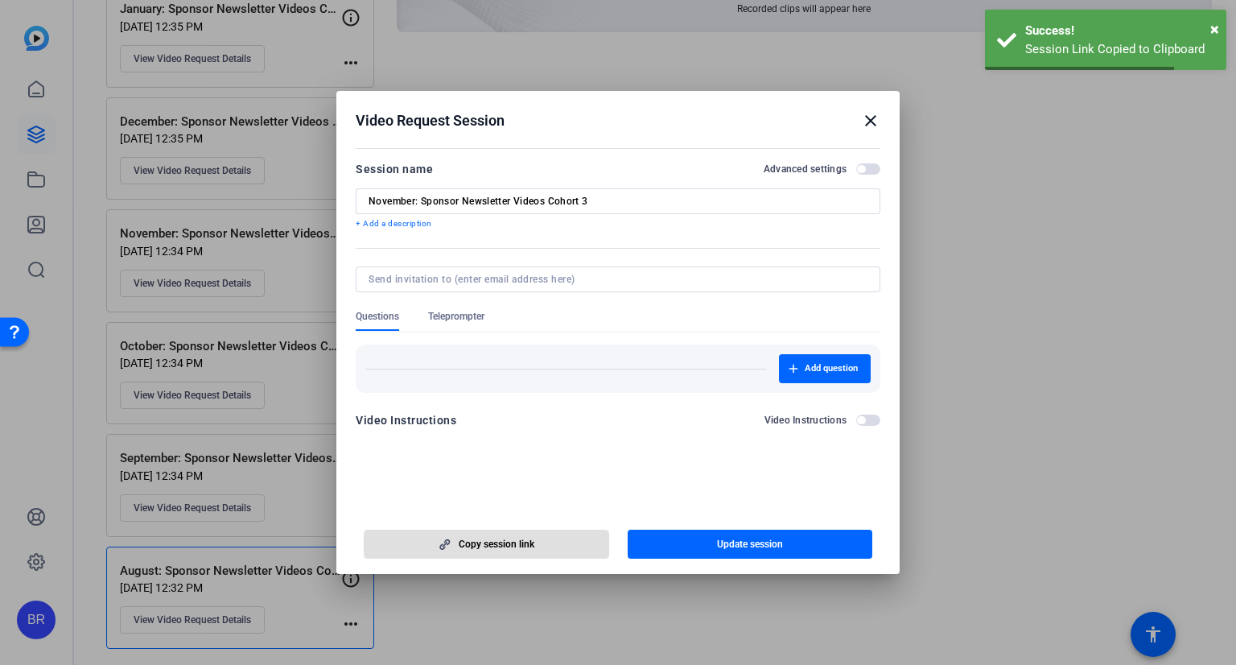
click at [871, 117] on mat-icon "close" at bounding box center [870, 120] width 19 height 19
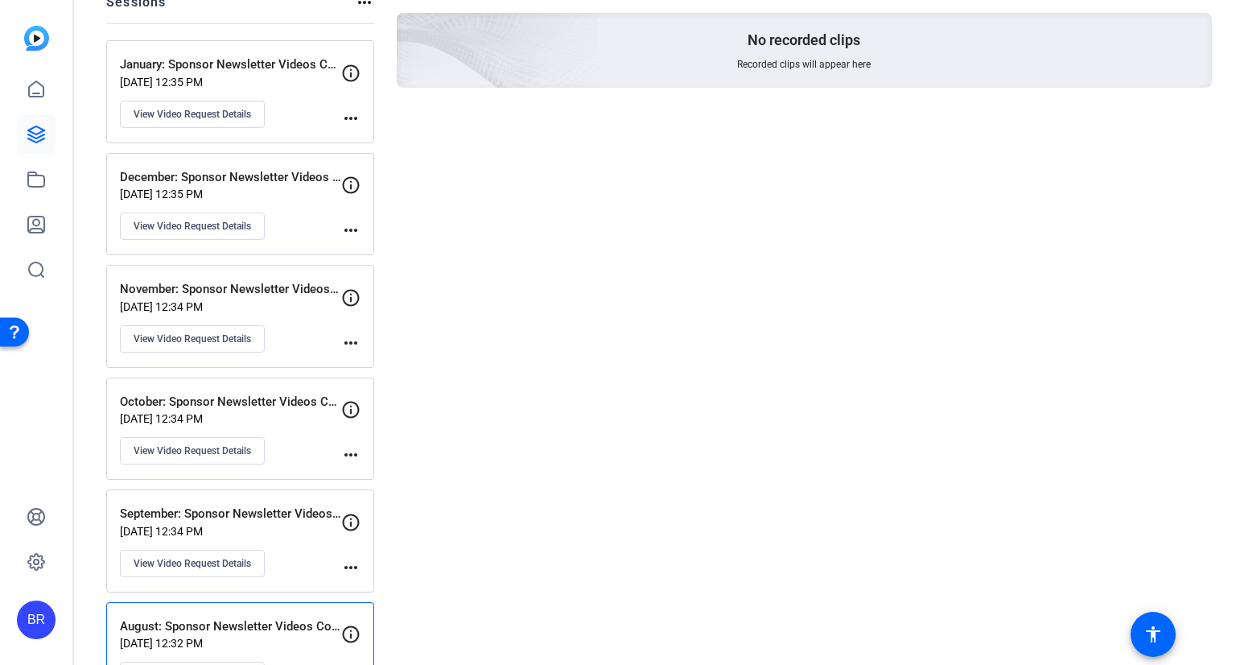
scroll to position [179, 0]
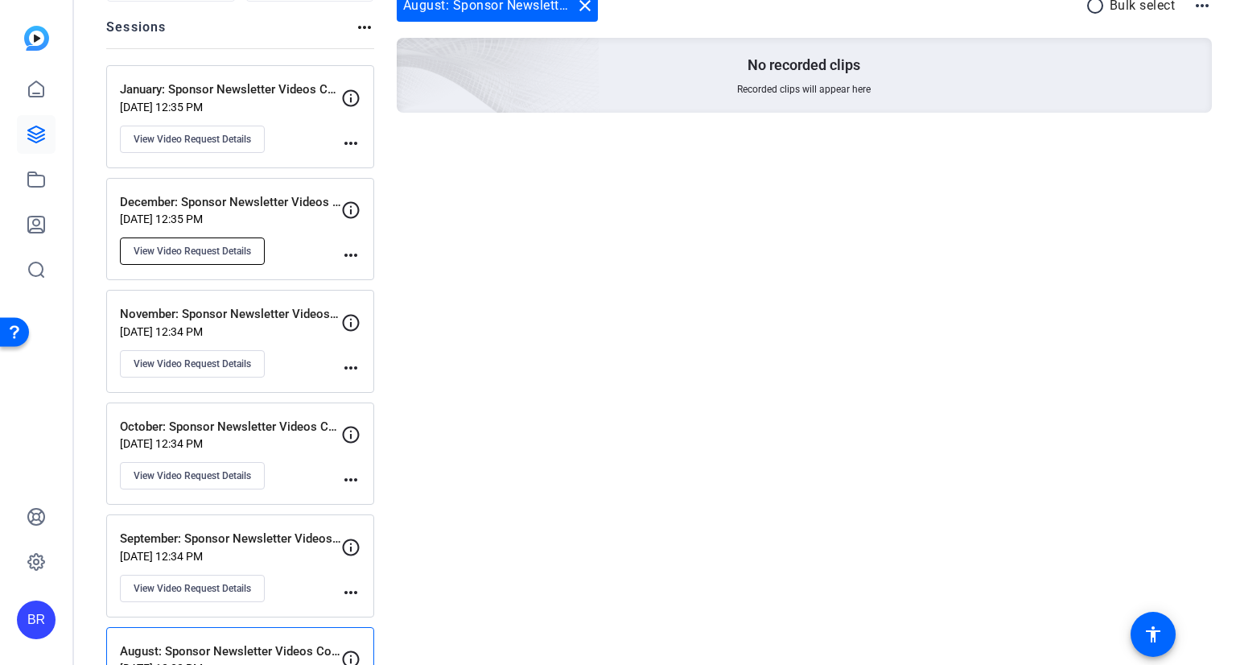
click at [235, 252] on span "View Video Request Details" at bounding box center [192, 251] width 117 height 13
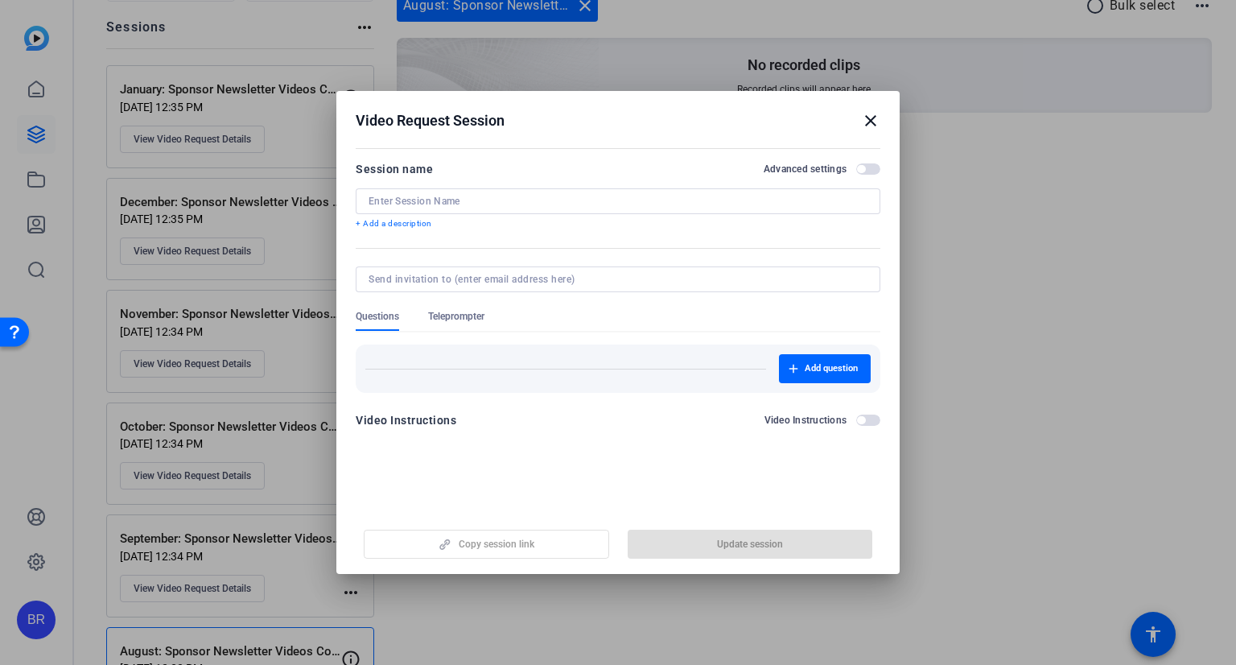
type input "December: Sponsor Newsletter Videos Cohort 3"
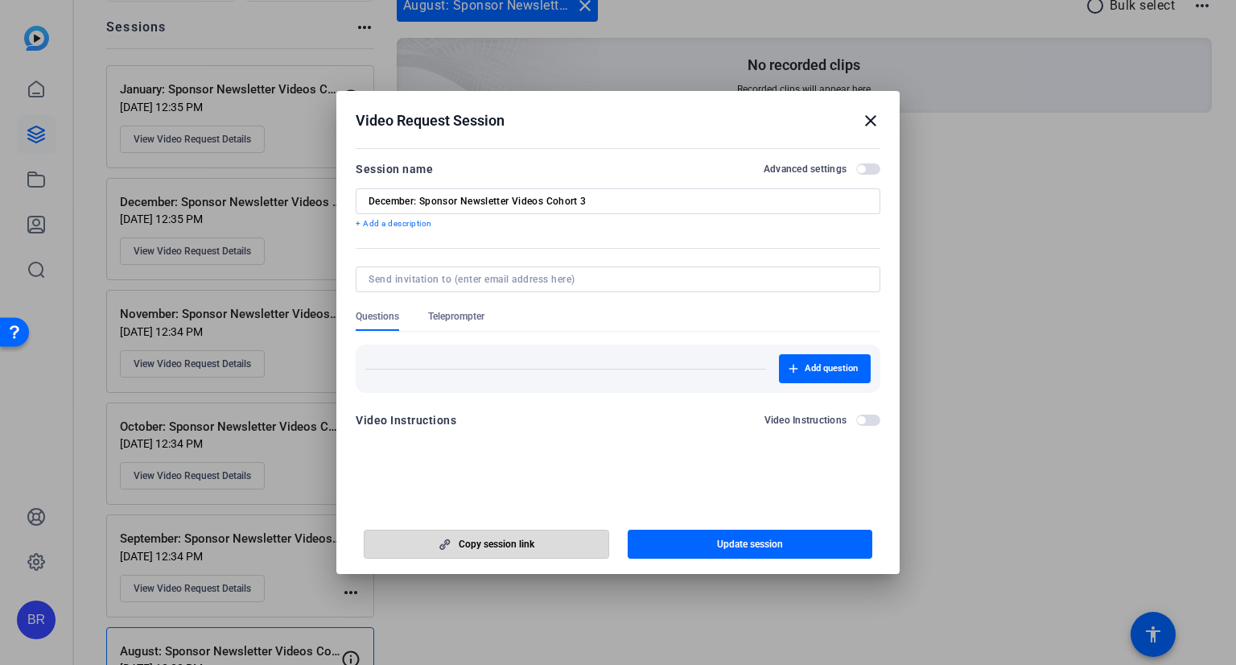
click at [489, 547] on span "Copy session link" at bounding box center [497, 543] width 76 height 13
click at [881, 113] on h2 "Video Request Session close" at bounding box center [617, 117] width 563 height 52
click at [870, 122] on mat-icon "close" at bounding box center [870, 120] width 19 height 19
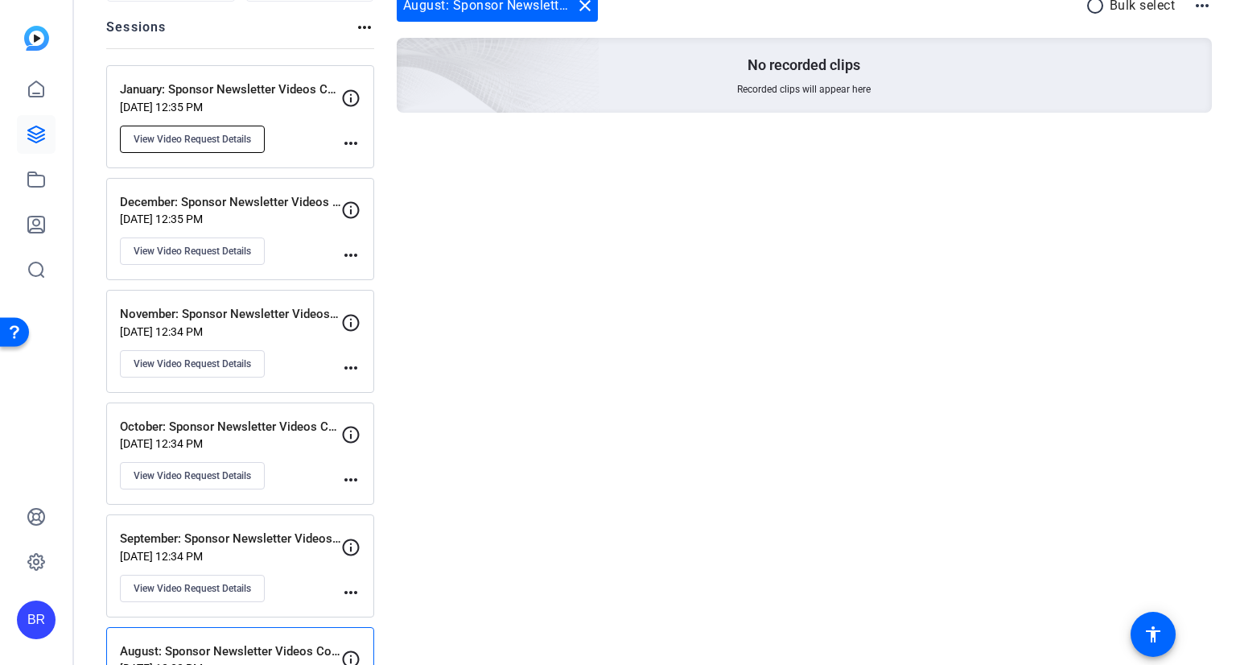
click at [168, 146] on button "View Video Request Details" at bounding box center [192, 139] width 145 height 27
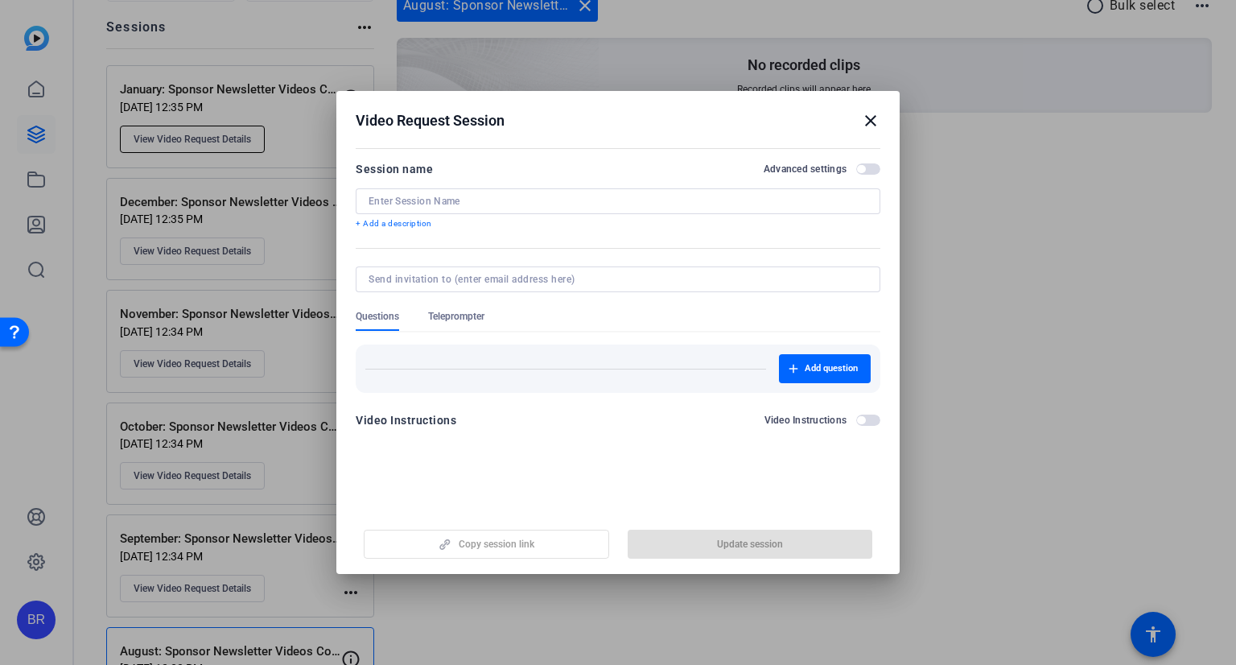
type input "January: Sponsor Newsletter Videos Cohort 3"
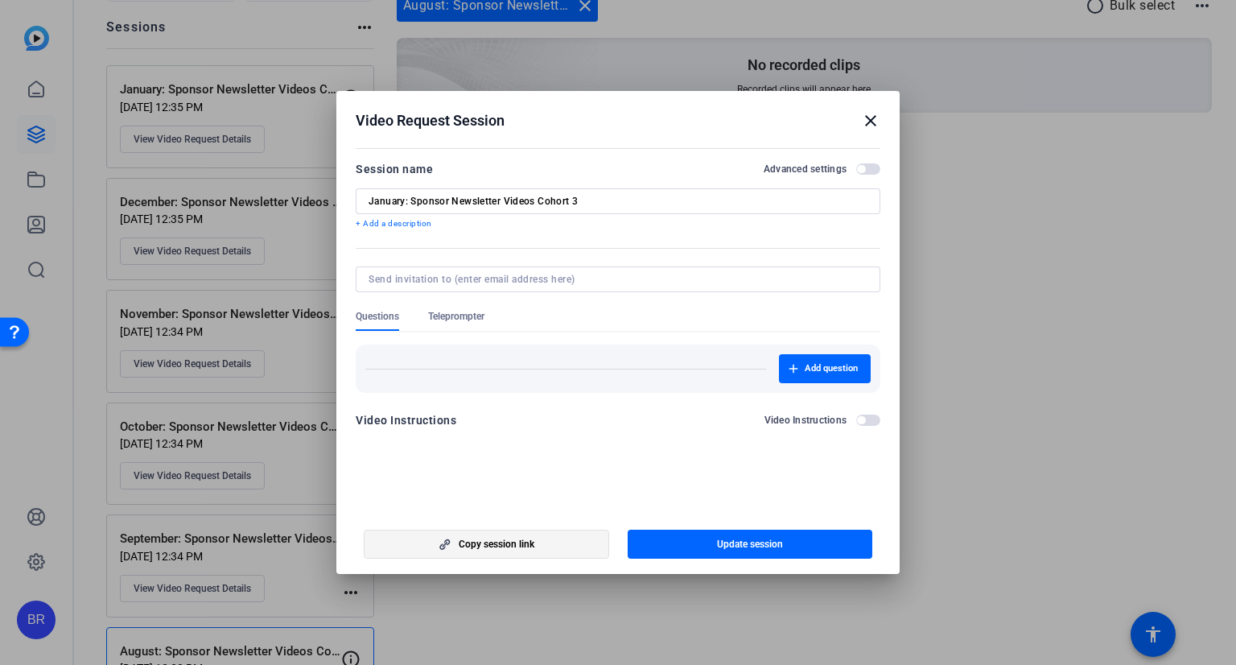
click at [550, 550] on span "button" at bounding box center [486, 544] width 244 height 39
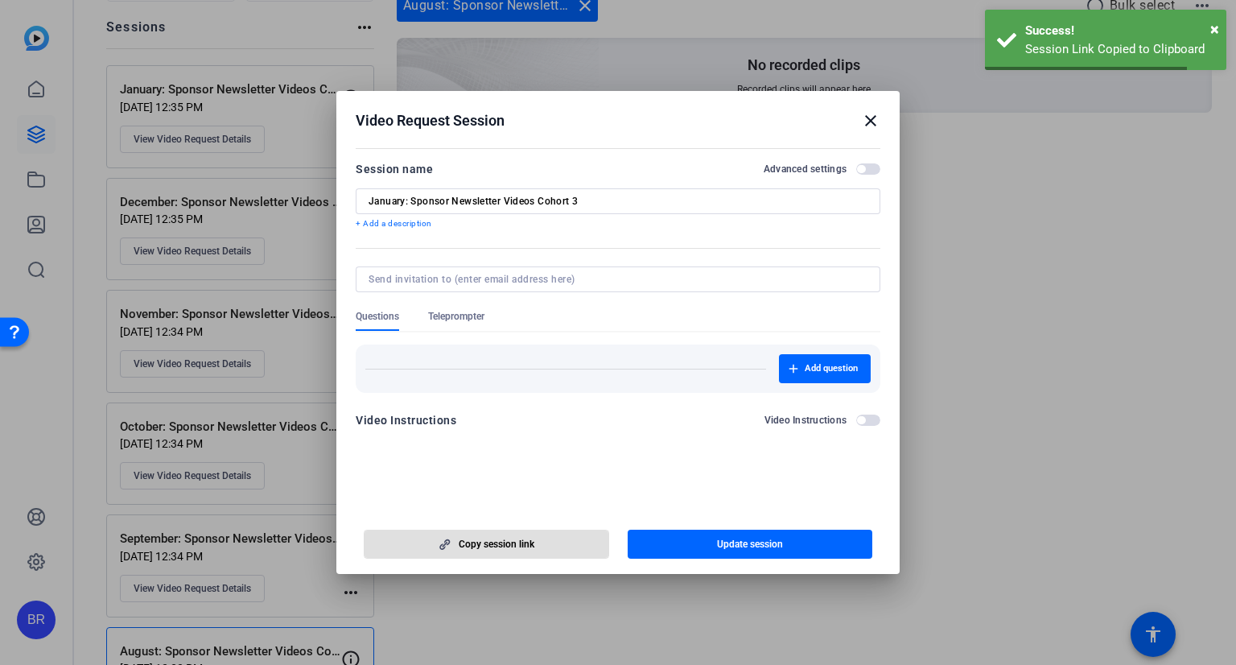
click at [1043, 358] on div at bounding box center [618, 332] width 1236 height 665
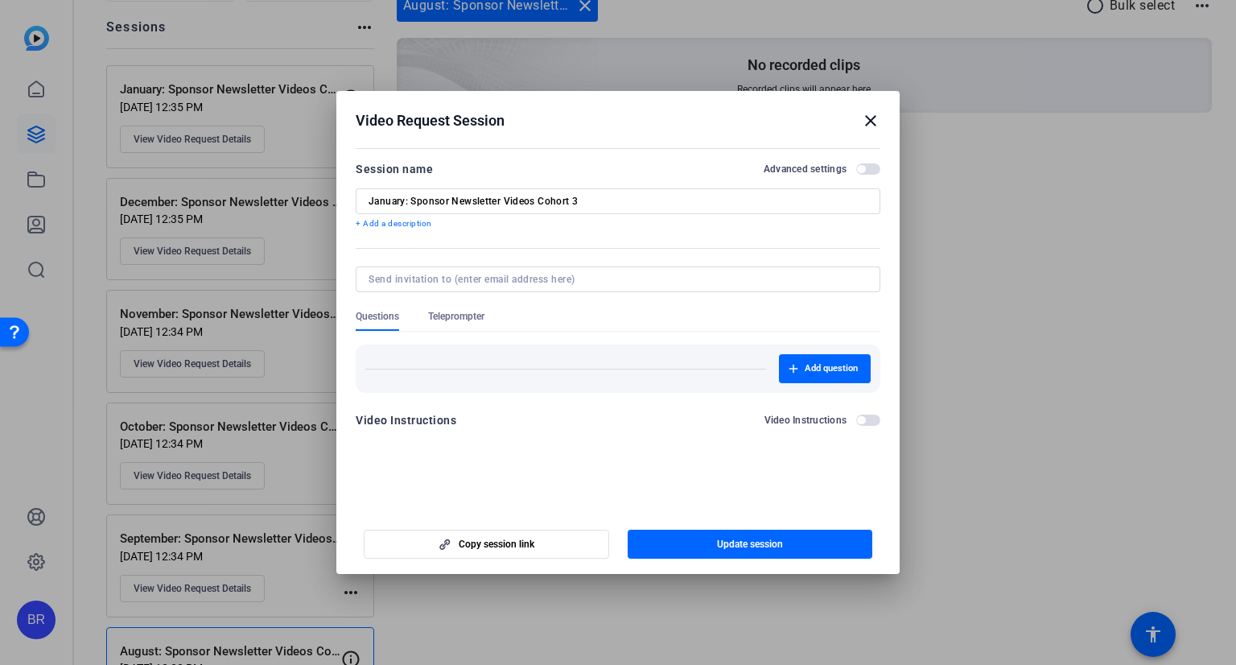
click at [867, 126] on mat-icon "close" at bounding box center [870, 120] width 19 height 19
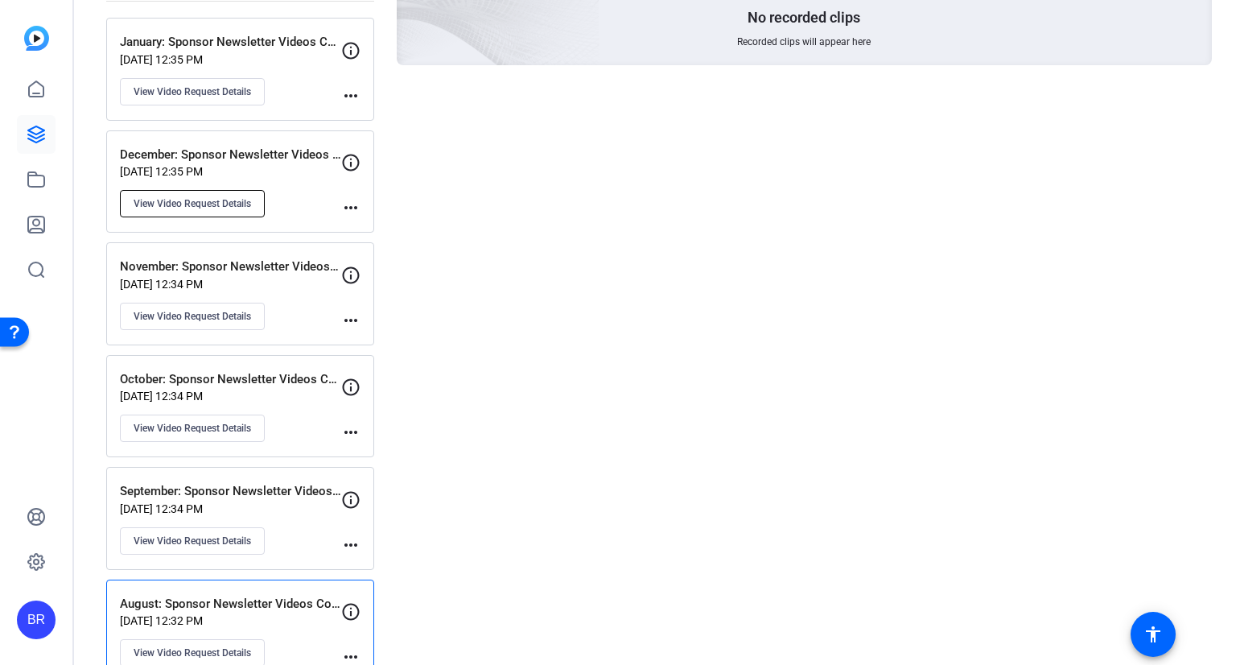
scroll to position [260, 0]
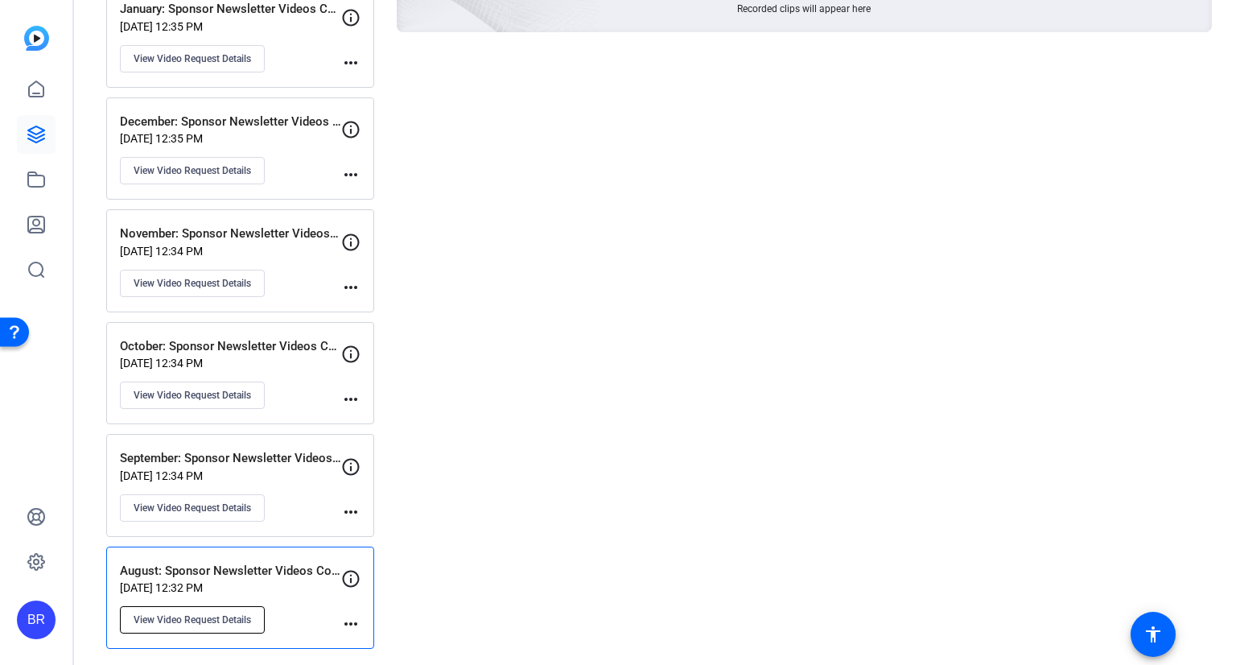
click at [187, 622] on span "View Video Request Details" at bounding box center [192, 619] width 117 height 13
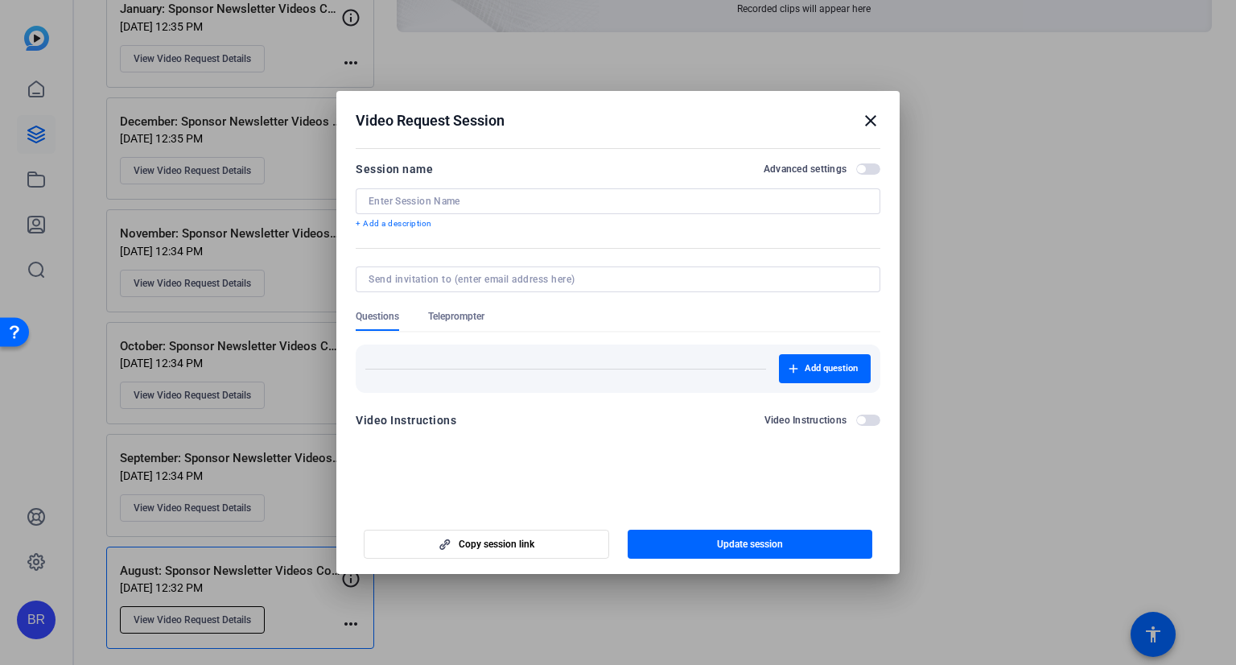
type input "August: Sponsor Newsletter Videos Cohort 3"
click at [873, 117] on mat-icon "close" at bounding box center [870, 120] width 19 height 19
